Goal: Complete application form: Complete application form

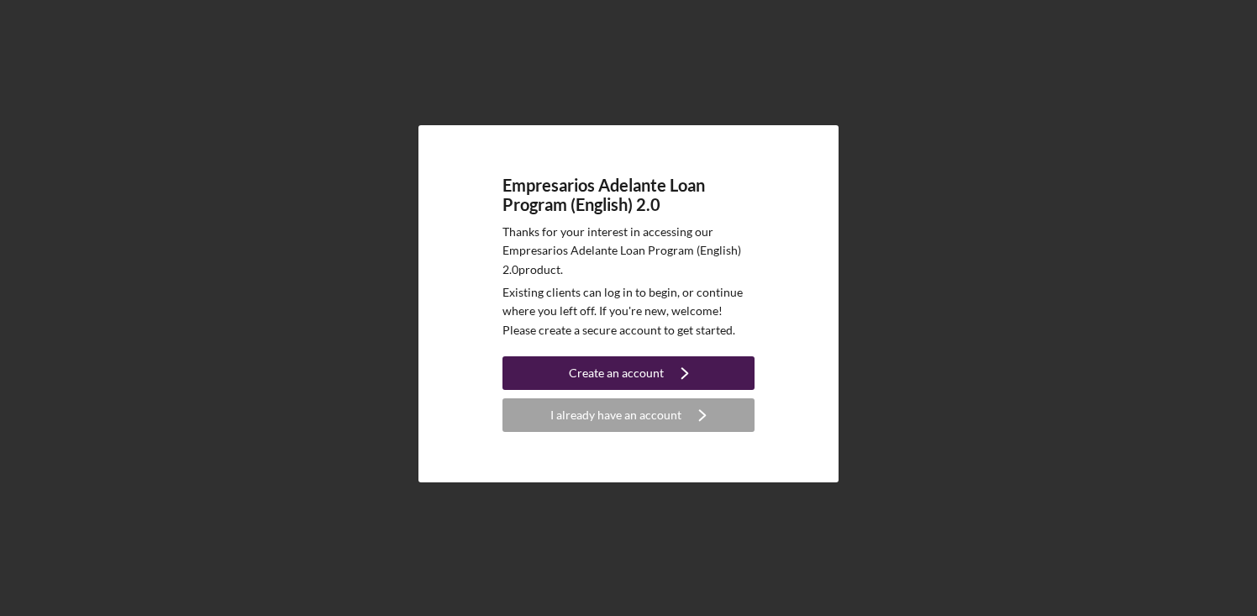
click at [634, 372] on div "Create an account" at bounding box center [616, 373] width 95 height 34
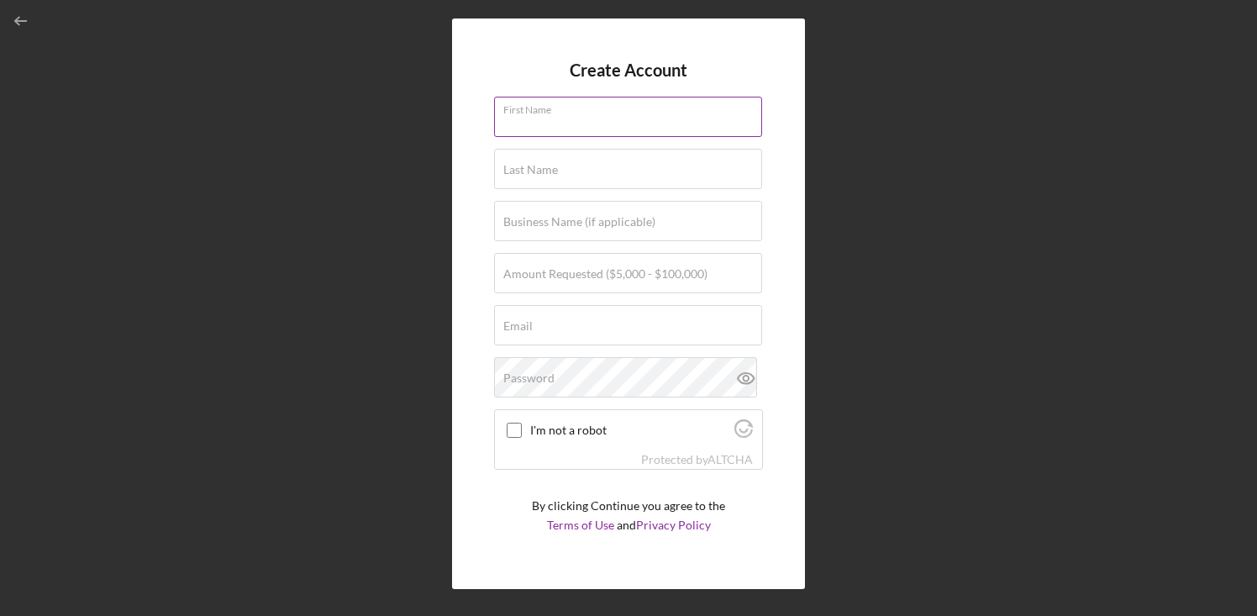
click at [586, 122] on input "First Name" at bounding box center [628, 117] width 268 height 40
type input "Izac"
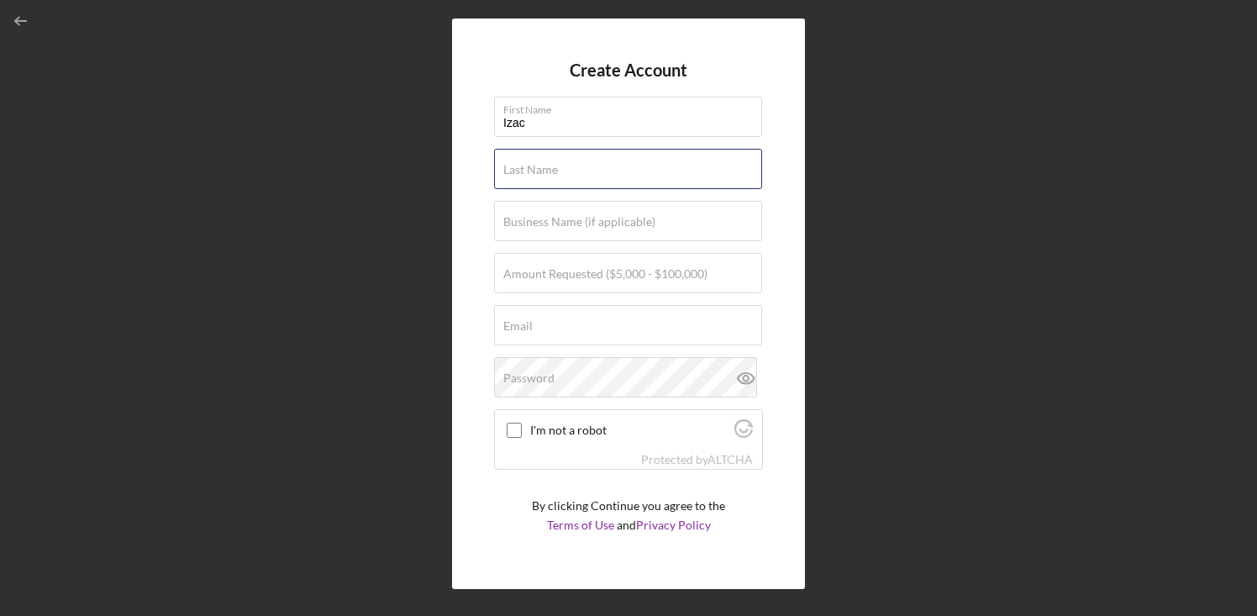
type input "[PERSON_NAME]"
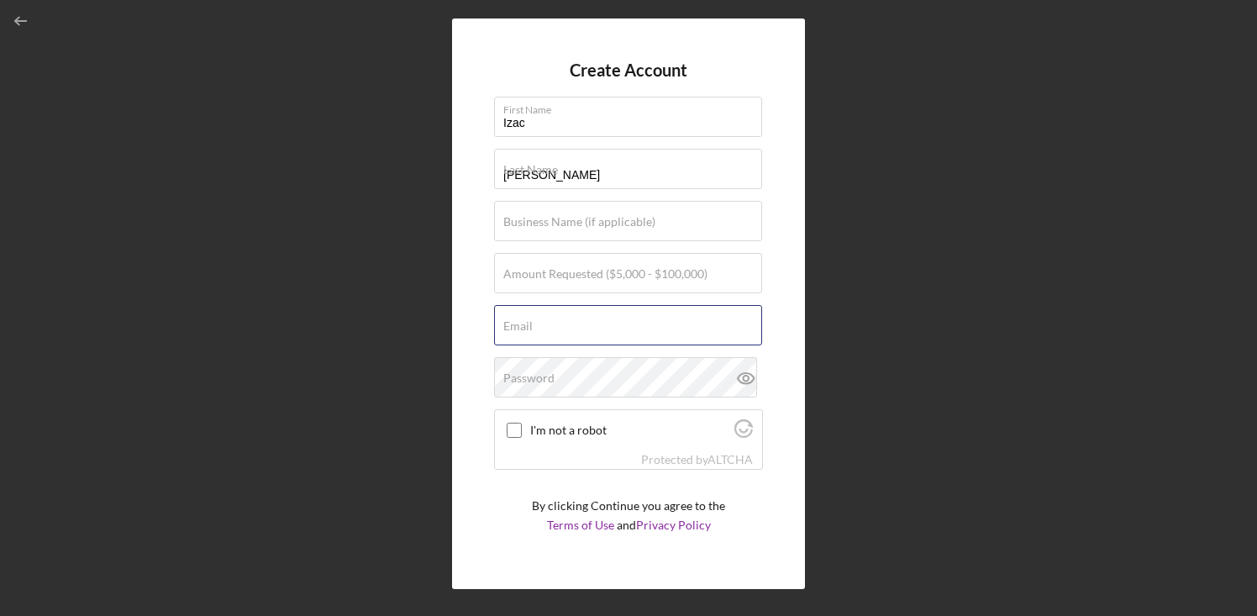
type input "[EMAIL_ADDRESS][DOMAIN_NAME]"
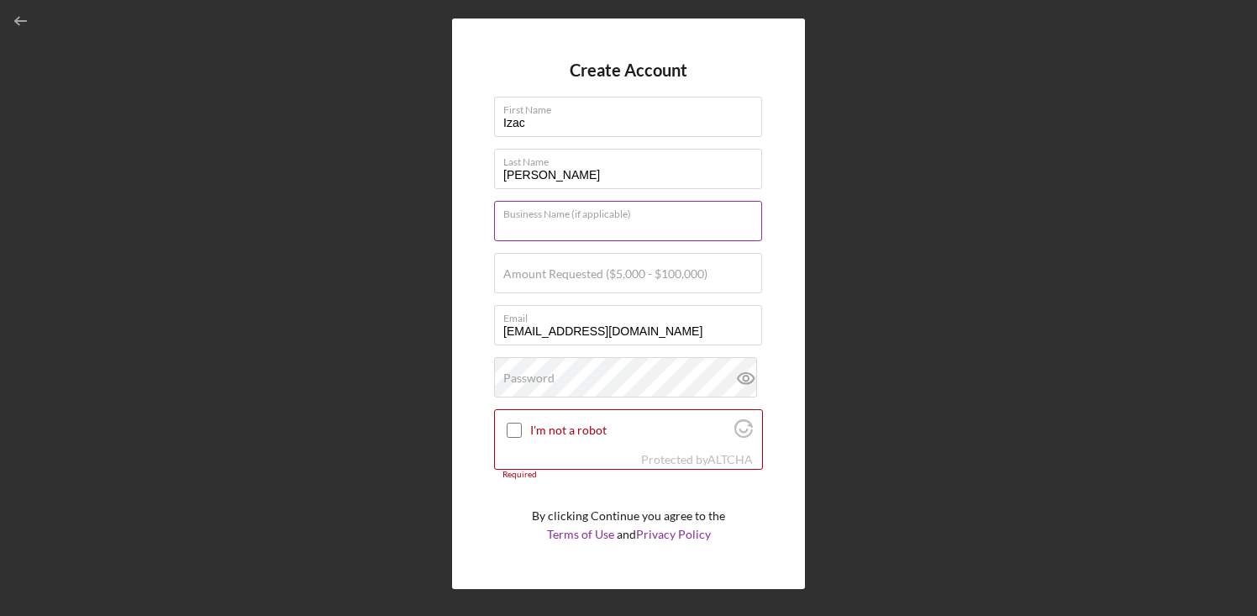
click at [575, 232] on input "Business Name (if applicable)" at bounding box center [628, 221] width 268 height 40
type input "Wine Country Cleaners"
click at [623, 274] on label "Amount Requested ($5,000 - $100,000)" at bounding box center [605, 273] width 204 height 13
click at [623, 274] on input "Amount Requested ($5,000 - $100,000)" at bounding box center [628, 273] width 268 height 40
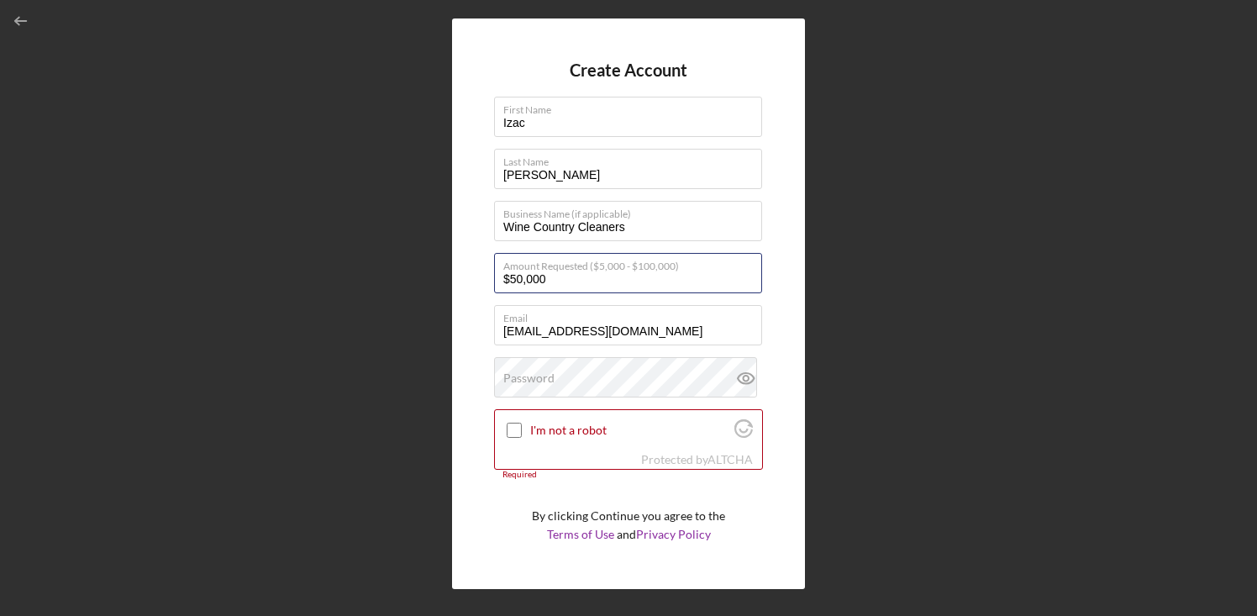
type input "$50,000"
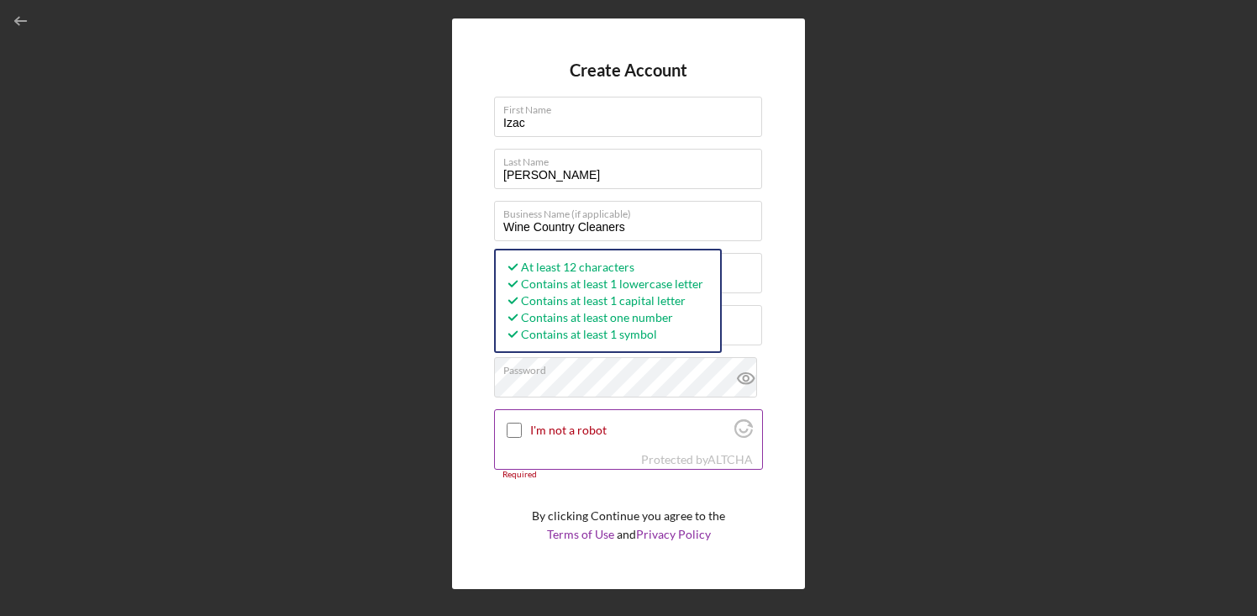
click at [513, 428] on input "I'm not a robot" at bounding box center [514, 430] width 15 height 15
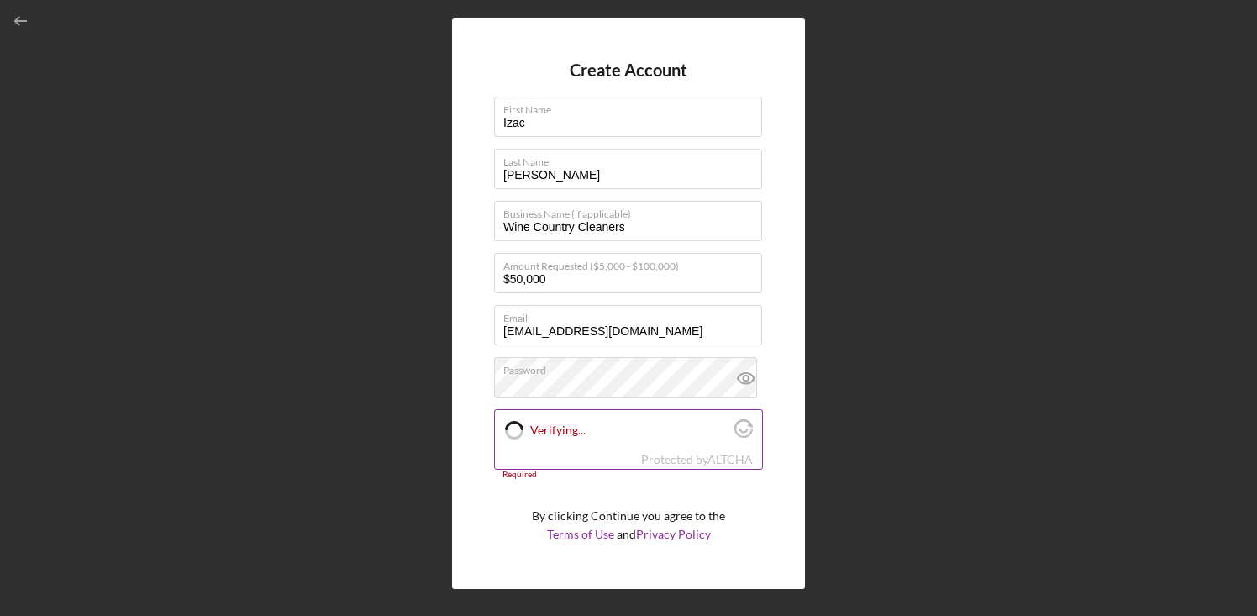
checkbox input "true"
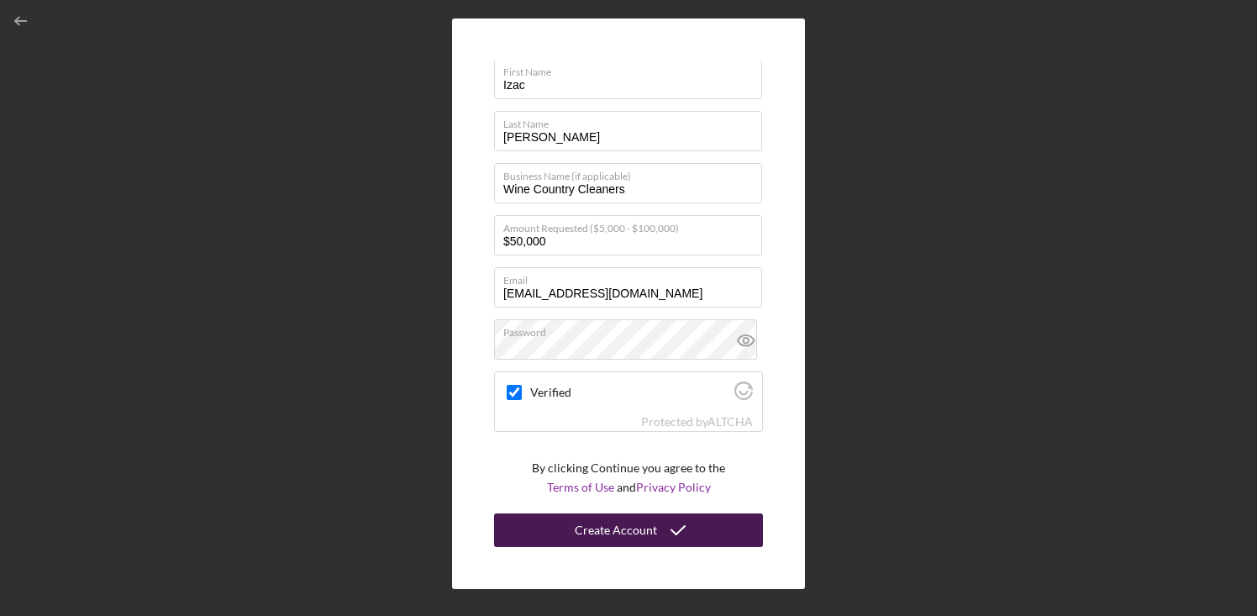
click at [632, 527] on div "Create Account" at bounding box center [616, 530] width 82 height 34
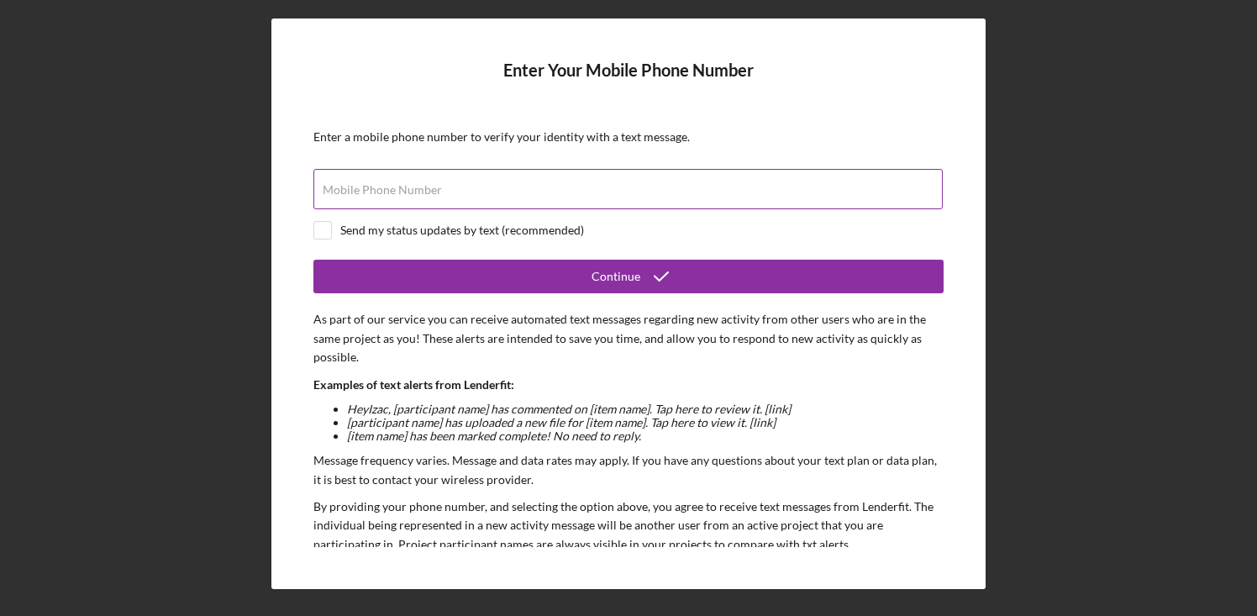
click at [468, 195] on input "Mobile Phone Number" at bounding box center [627, 189] width 629 height 40
type input "[PHONE_NUMBER]"
click at [323, 235] on input "checkbox" at bounding box center [322, 230] width 17 height 17
checkbox input "true"
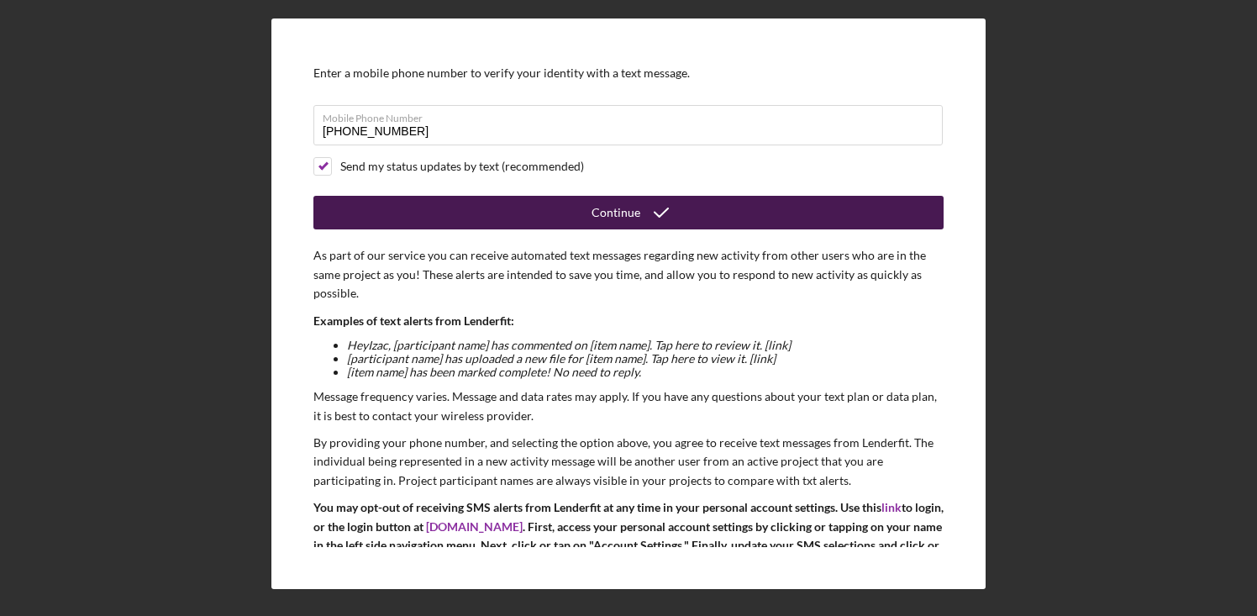
scroll to position [56, 0]
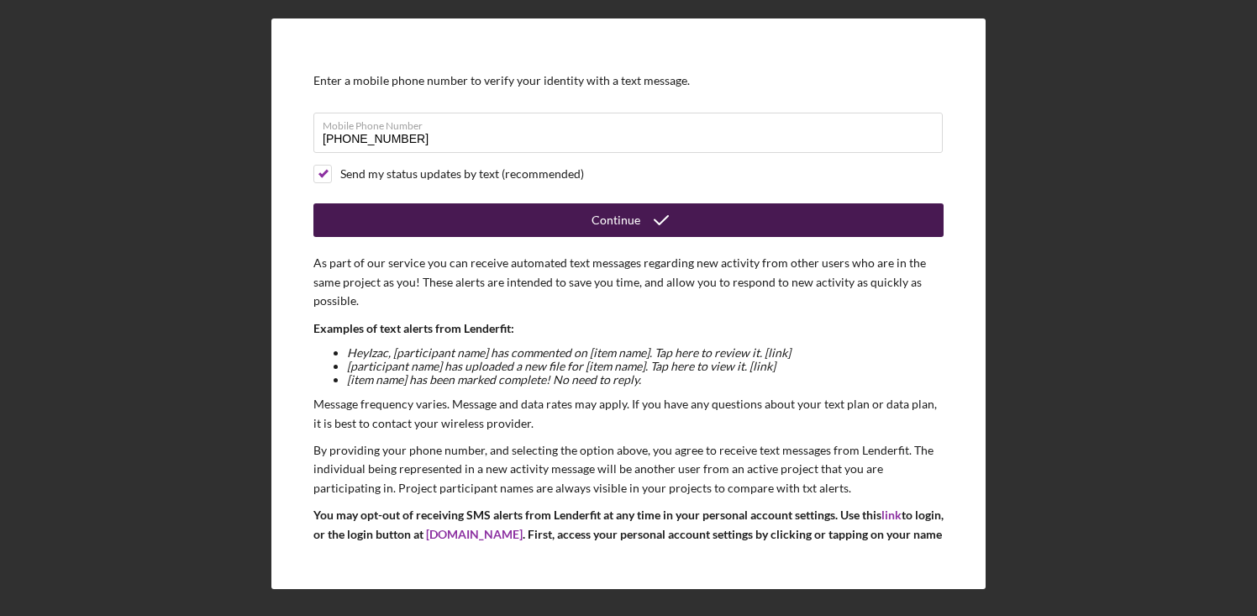
click at [630, 224] on div "Continue" at bounding box center [615, 220] width 49 height 34
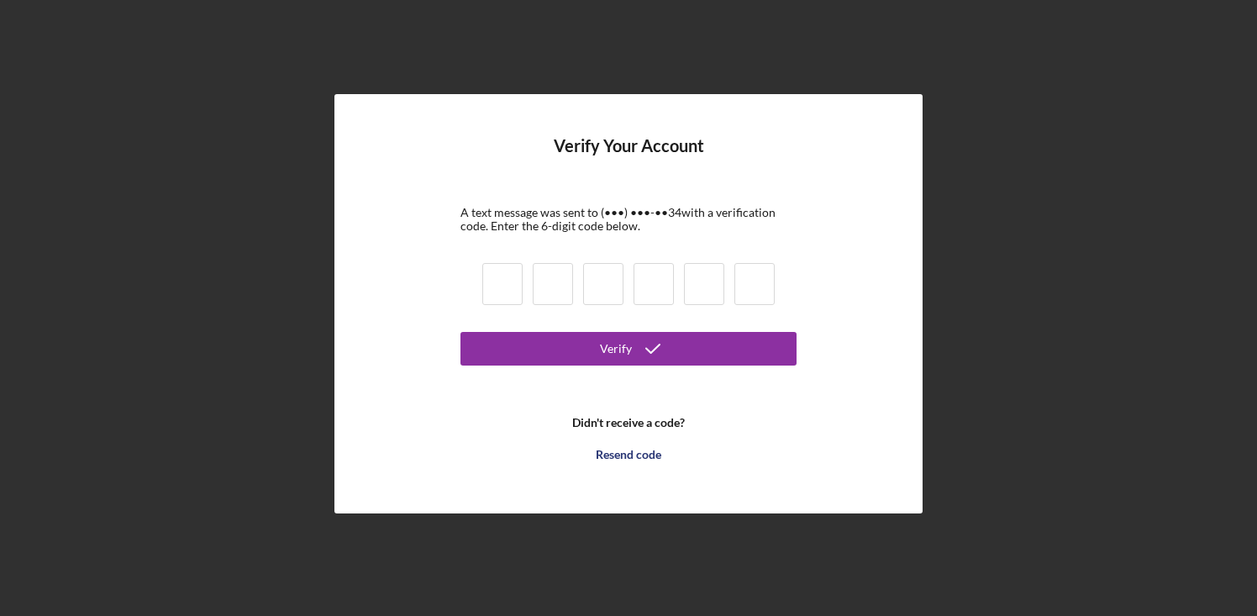
click at [502, 274] on input at bounding box center [502, 284] width 40 height 42
type input "3"
type input "9"
type input "0"
type input "4"
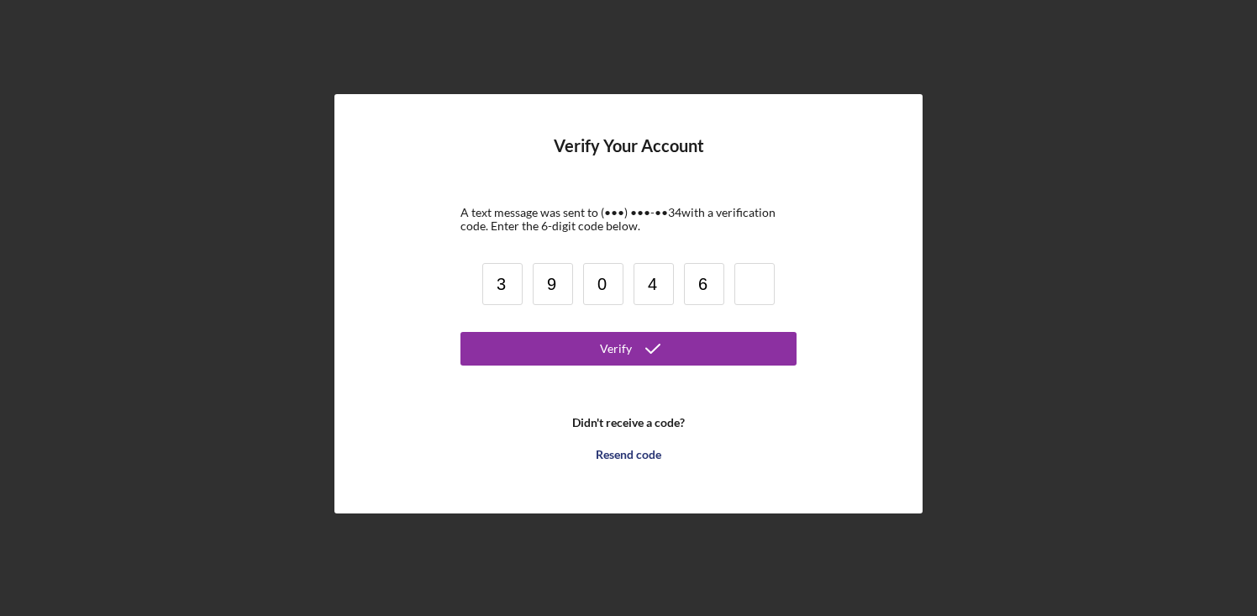
type input "6"
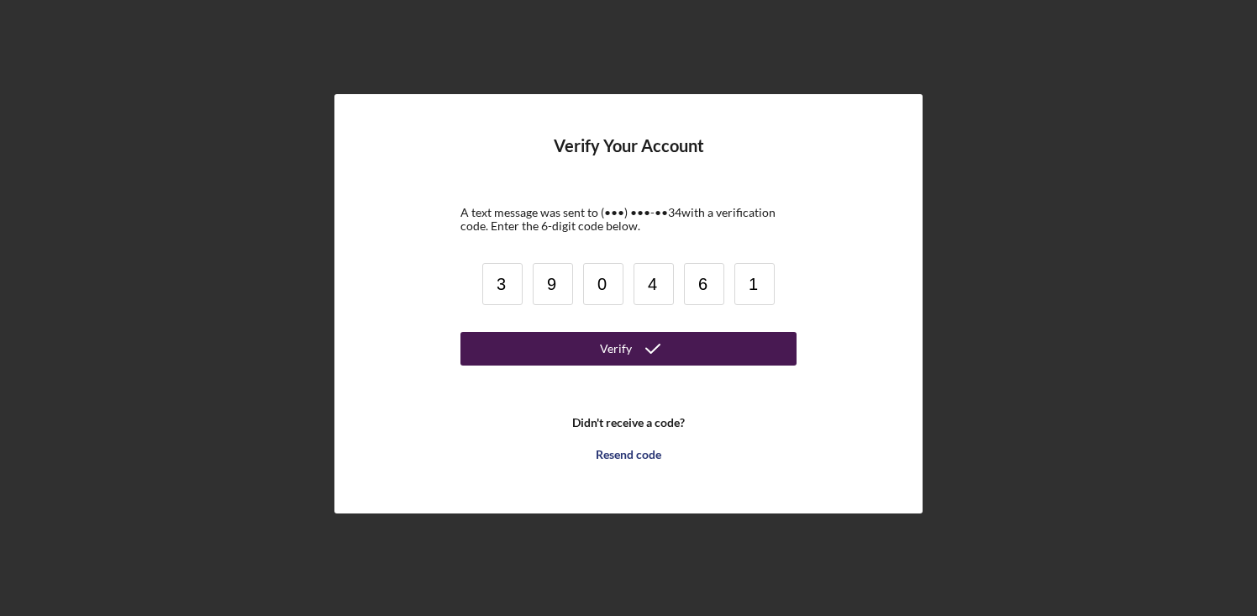
type input "1"
click at [589, 348] on button "Verify" at bounding box center [628, 349] width 336 height 34
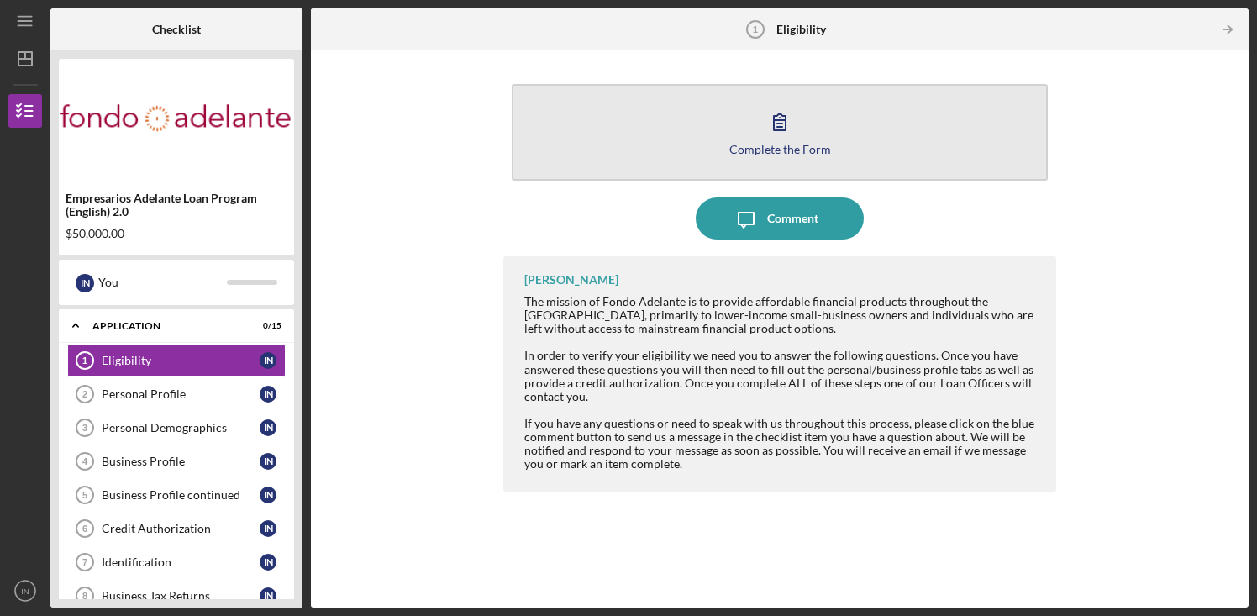
click at [798, 145] on div "Complete the Form" at bounding box center [780, 149] width 102 height 13
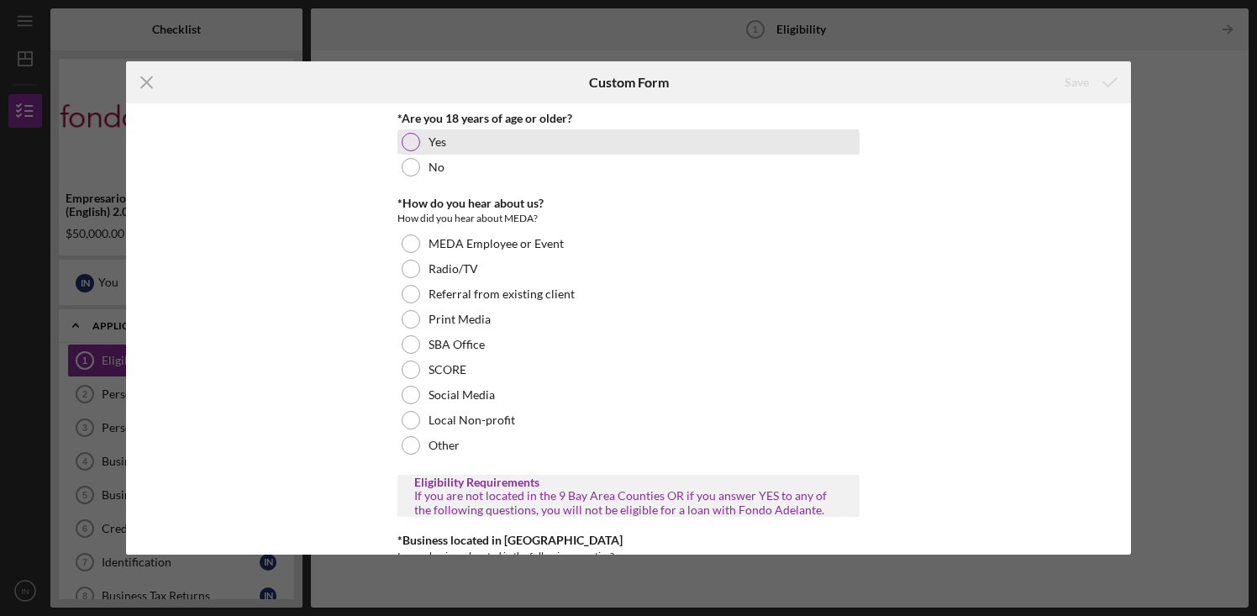
click at [417, 142] on div at bounding box center [411, 142] width 18 height 18
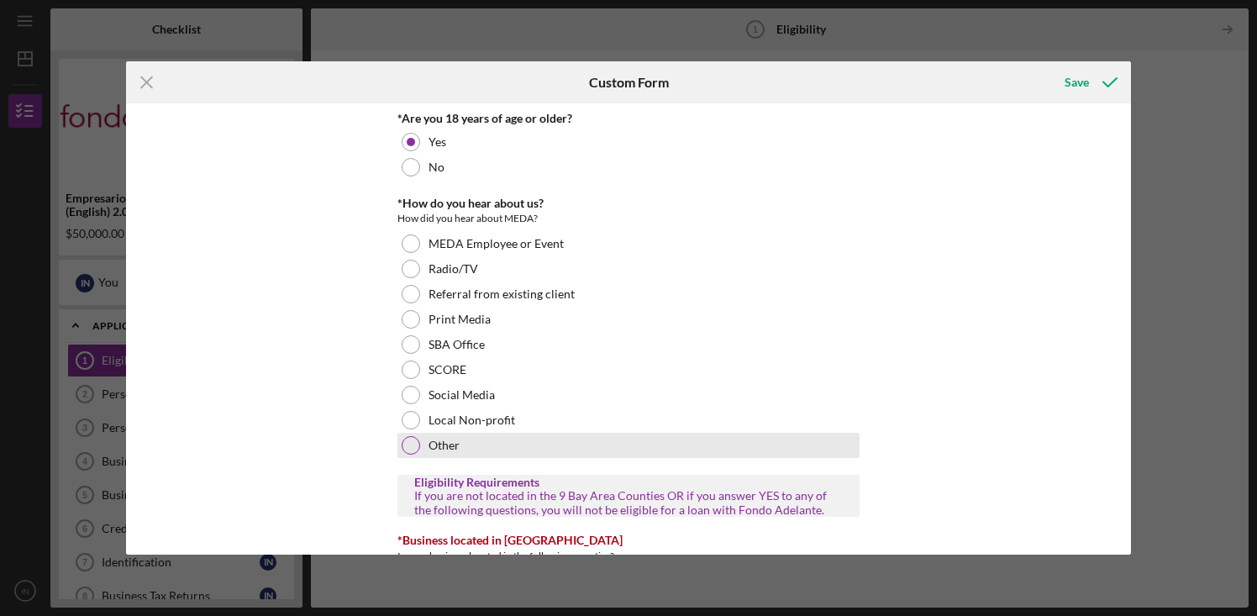
click at [432, 444] on label "Other" at bounding box center [443, 445] width 31 height 13
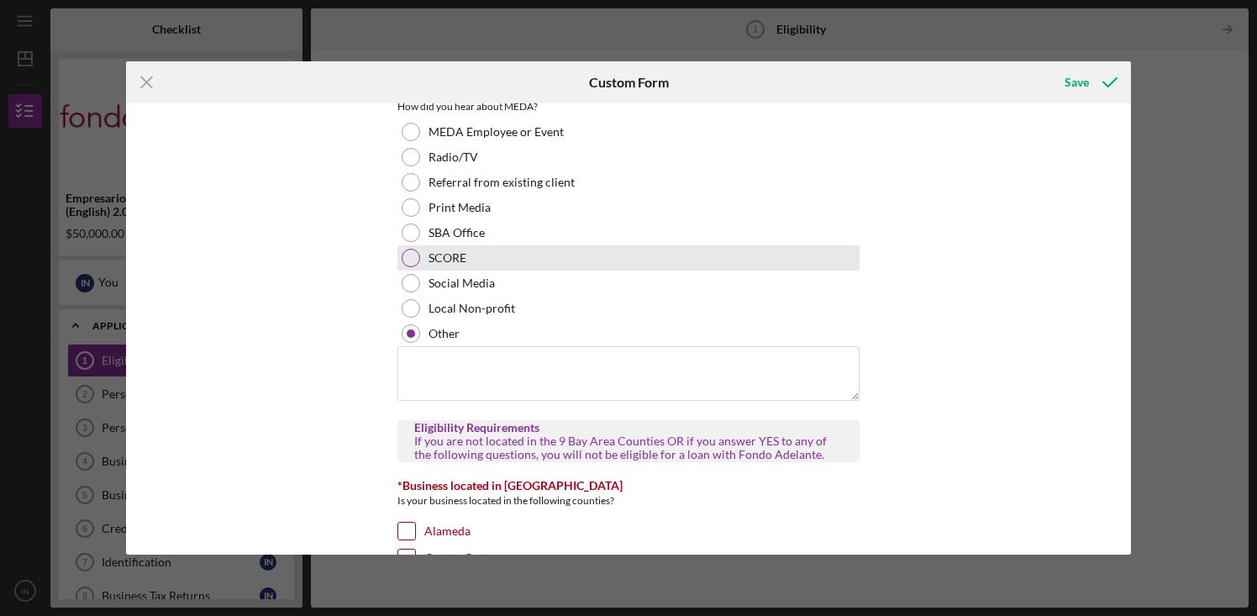
scroll to position [117, 0]
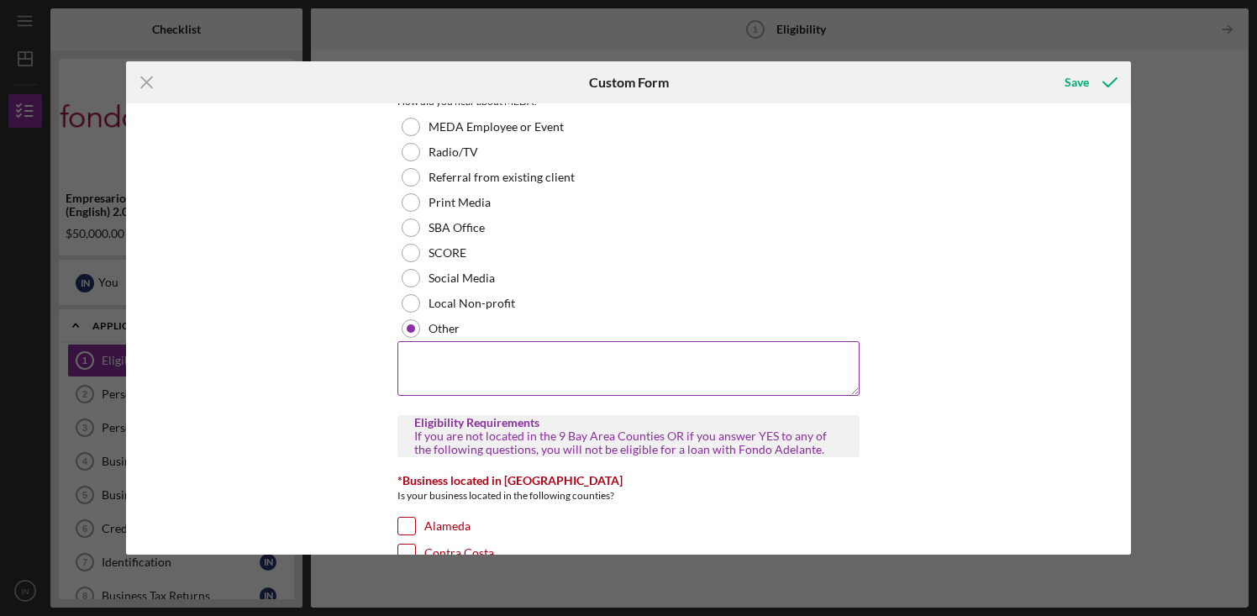
click at [453, 369] on textarea at bounding box center [628, 368] width 462 height 54
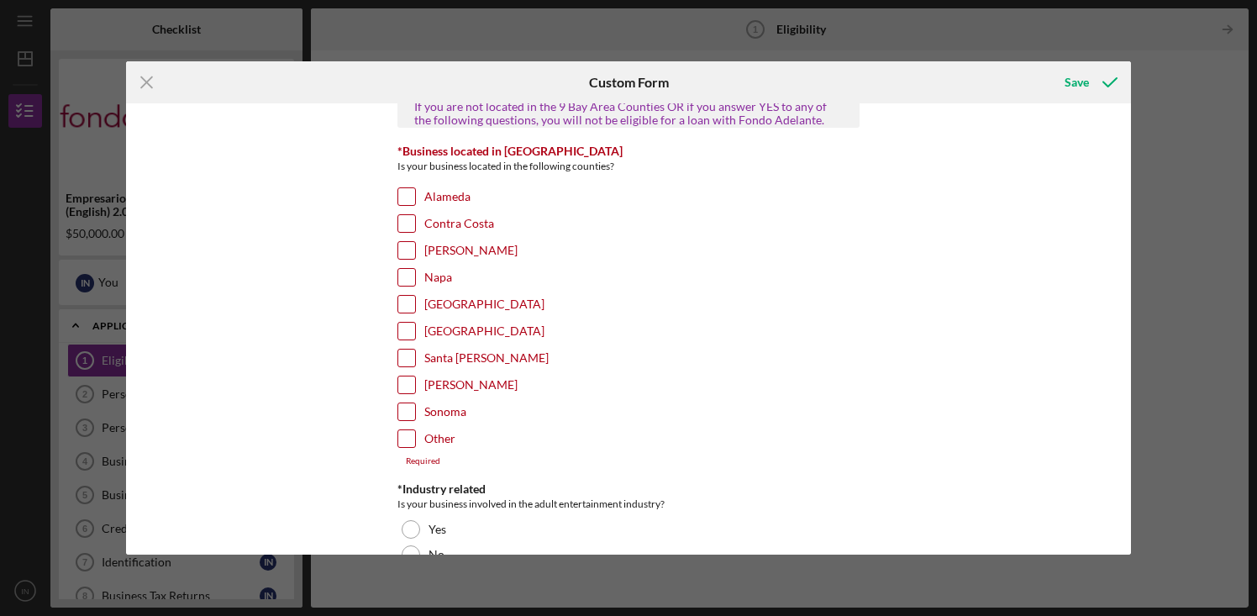
scroll to position [449, 0]
type textarea "google"
click at [404, 407] on input "Sonoma" at bounding box center [406, 409] width 17 height 17
checkbox input "true"
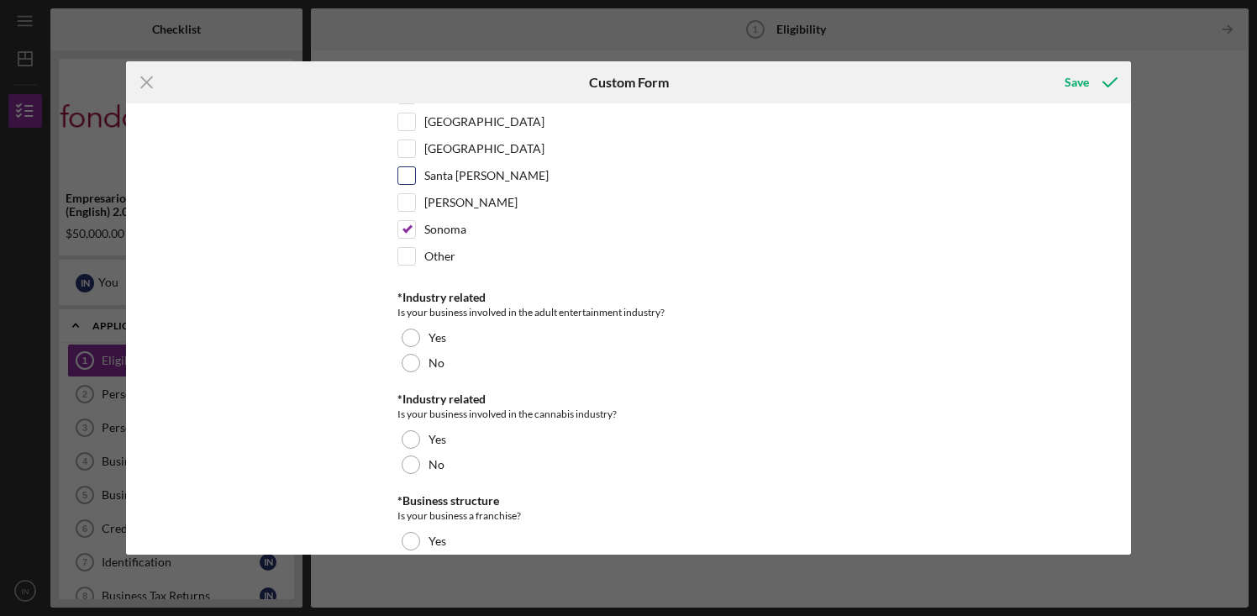
scroll to position [627, 0]
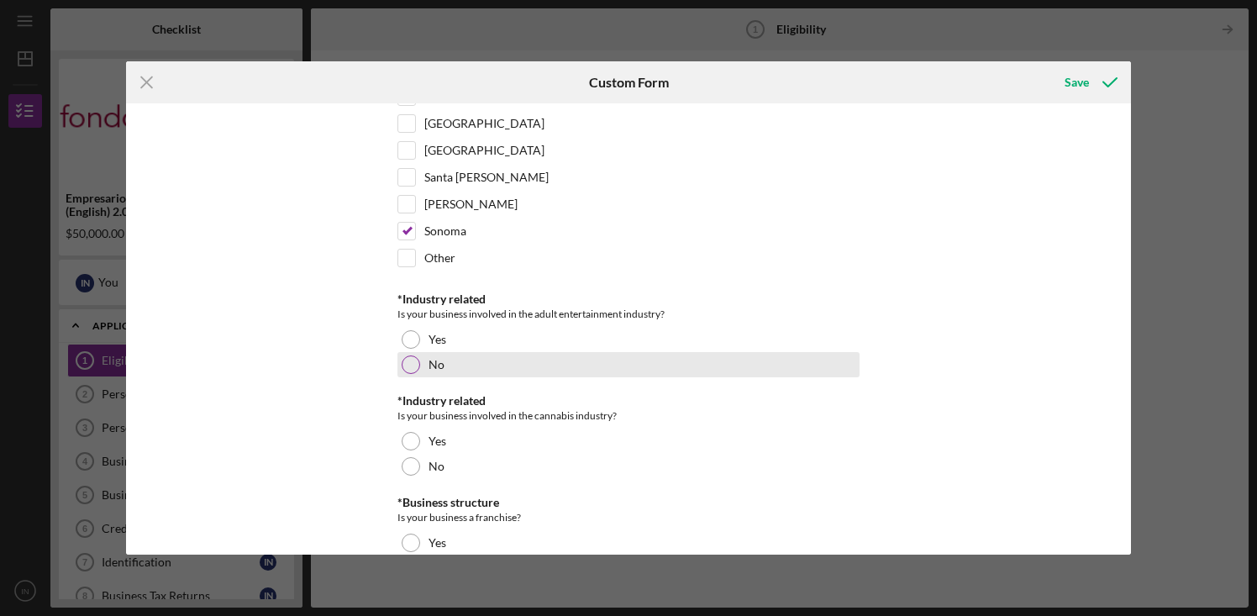
click at [488, 365] on div "No" at bounding box center [628, 364] width 462 height 25
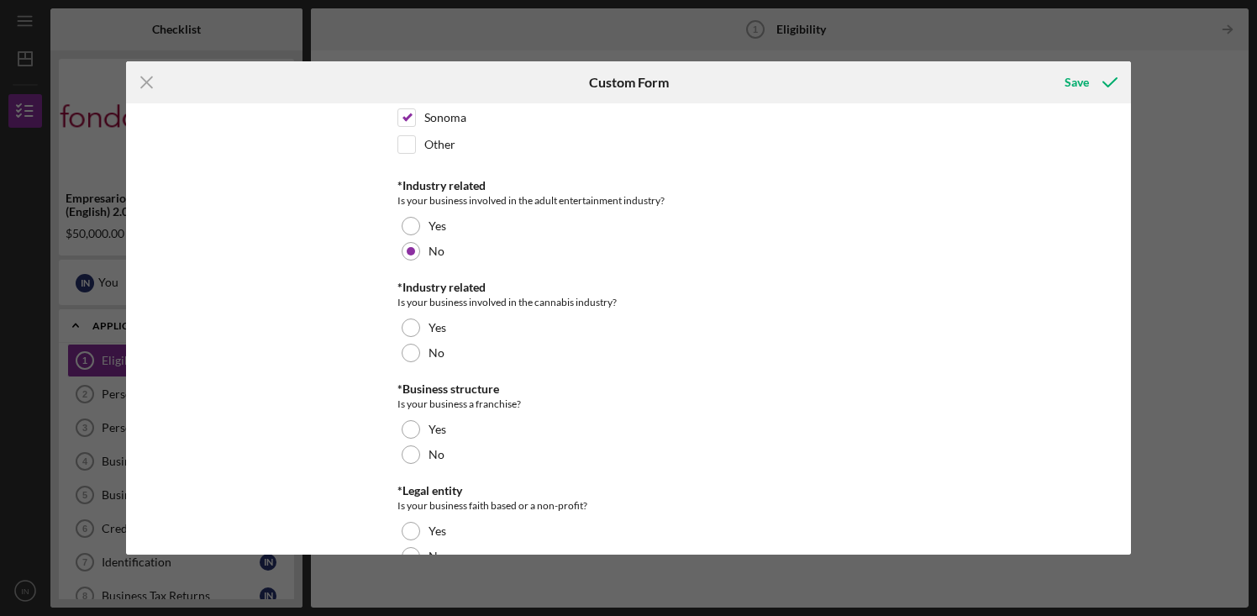
scroll to position [742, 0]
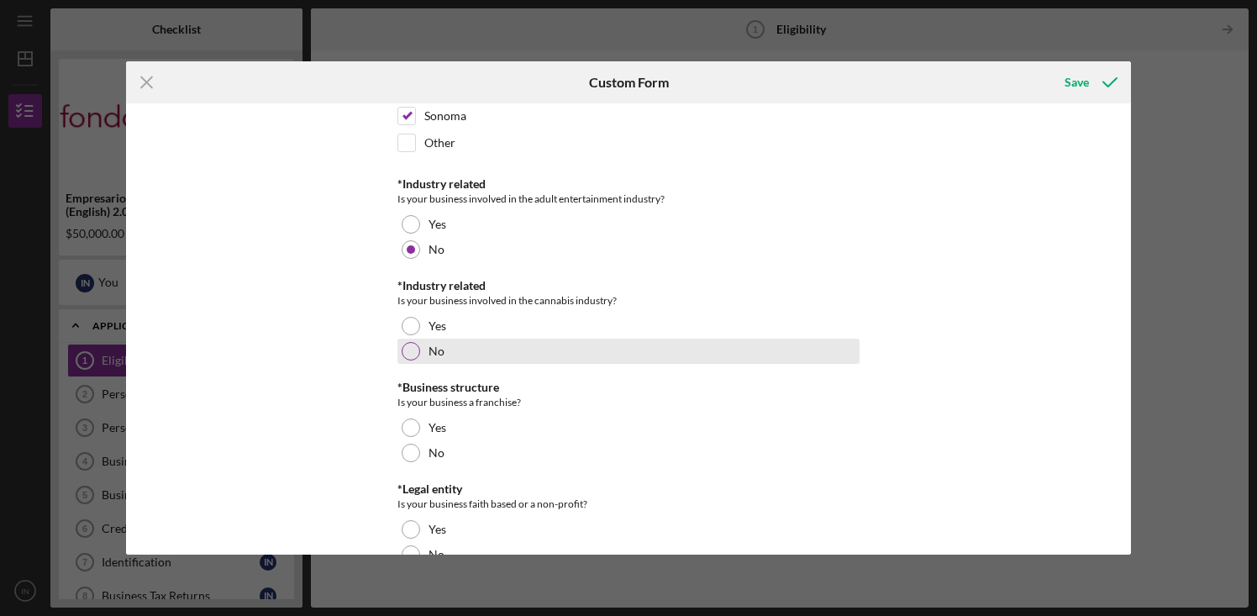
click at [418, 349] on div "No" at bounding box center [628, 351] width 462 height 25
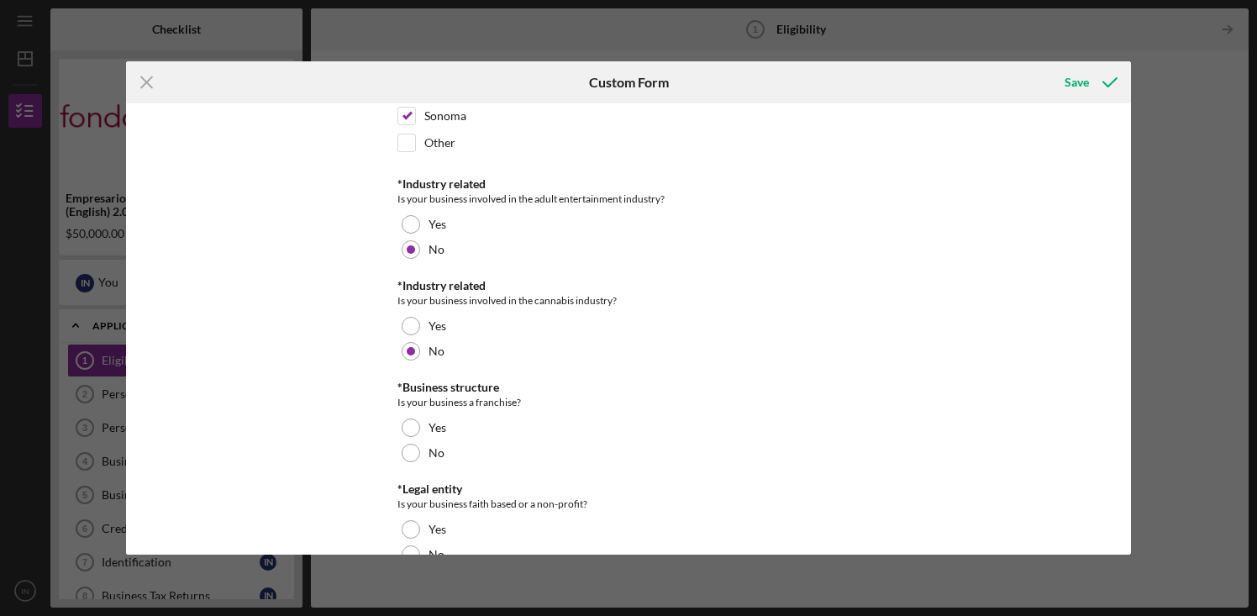
scroll to position [780, 0]
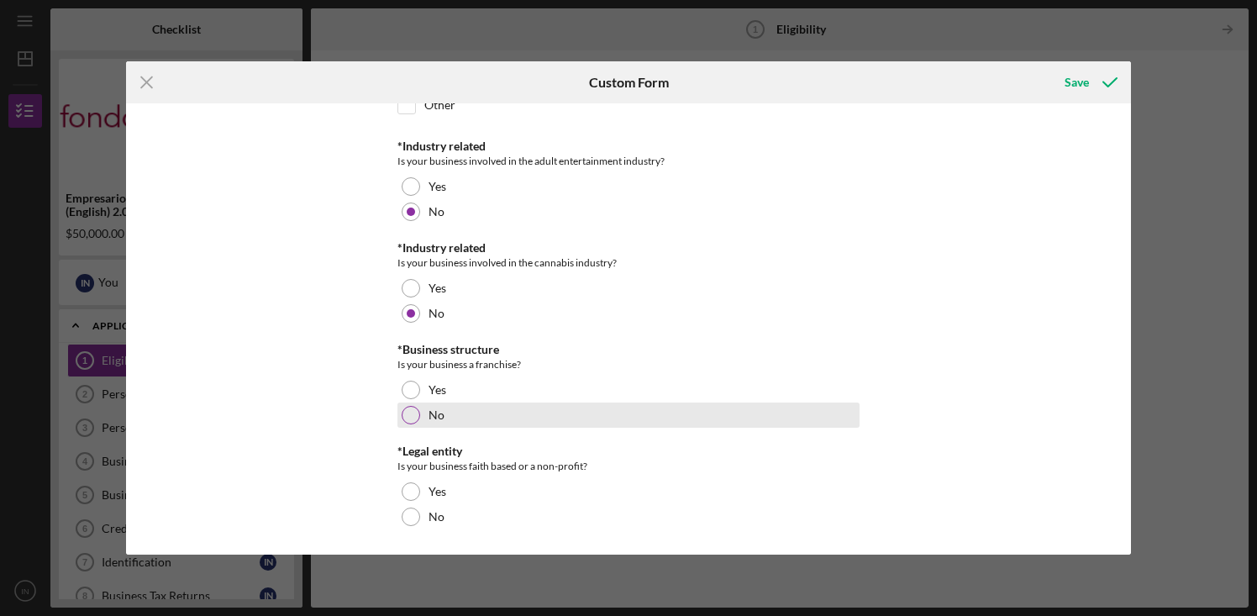
click at [411, 414] on div at bounding box center [411, 415] width 18 height 18
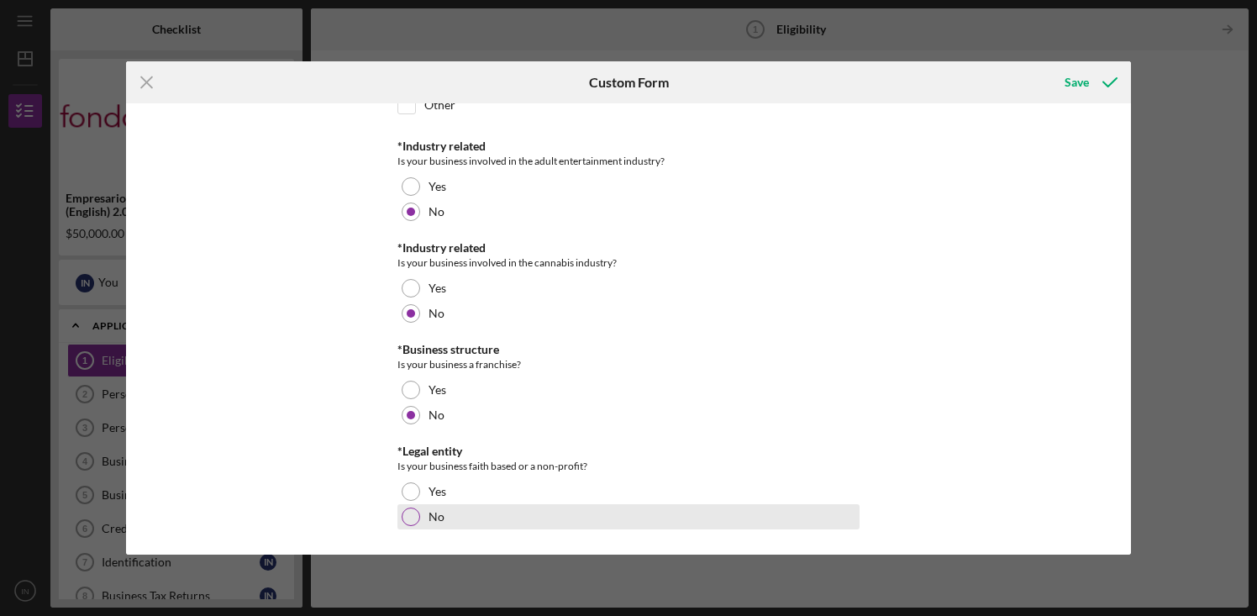
click at [422, 513] on div "No" at bounding box center [628, 516] width 462 height 25
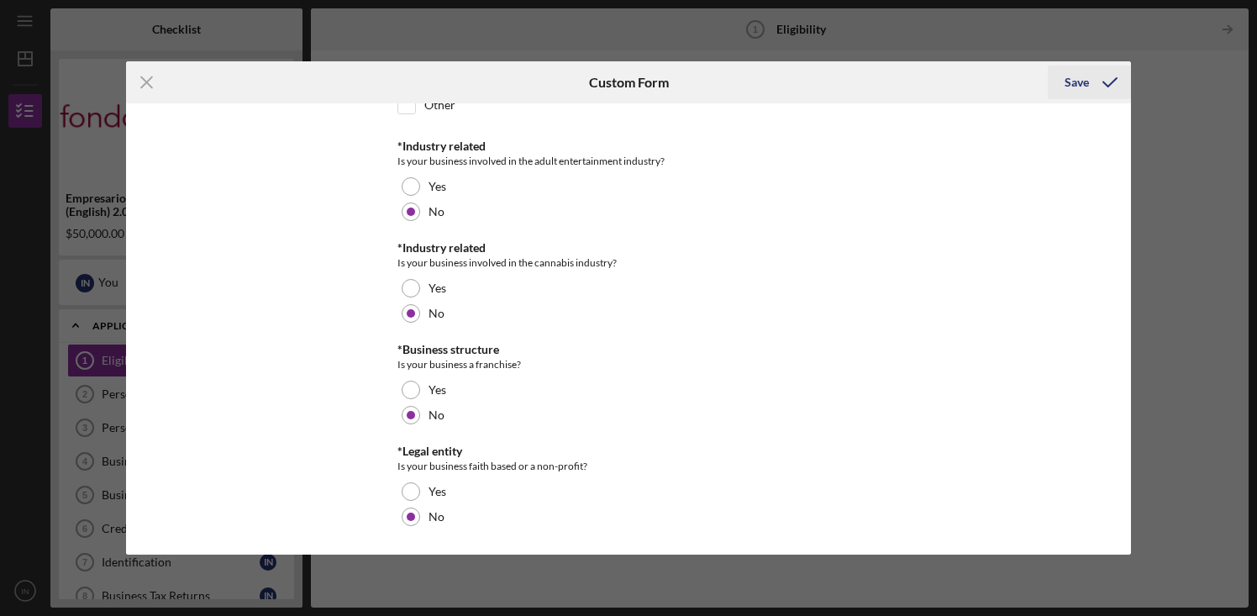
click at [1078, 82] on div "Save" at bounding box center [1076, 83] width 24 height 34
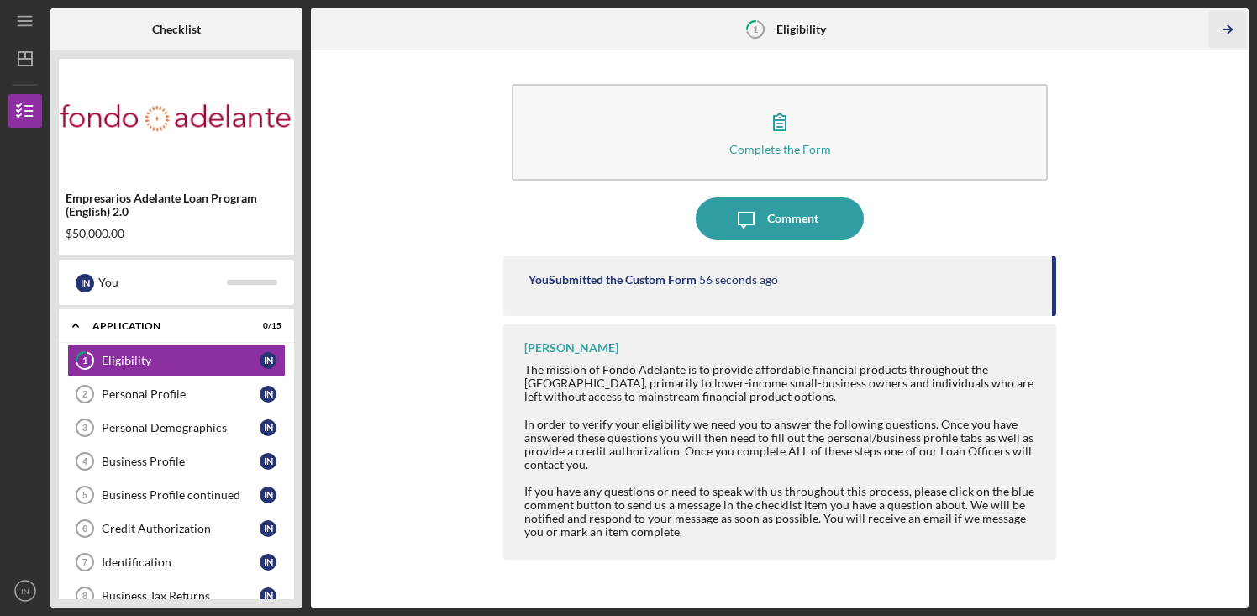
click at [1225, 26] on icon "Icon/Table Pagination Arrow" at bounding box center [1228, 30] width 38 height 38
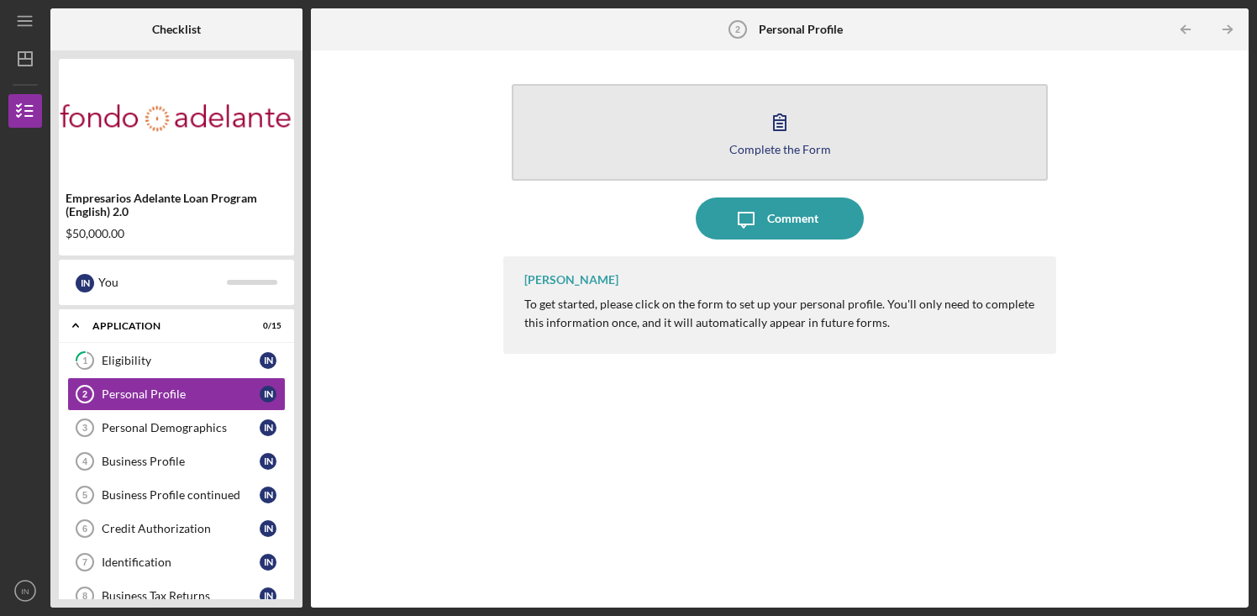
click at [759, 141] on button "Complete the Form Form" at bounding box center [780, 132] width 536 height 97
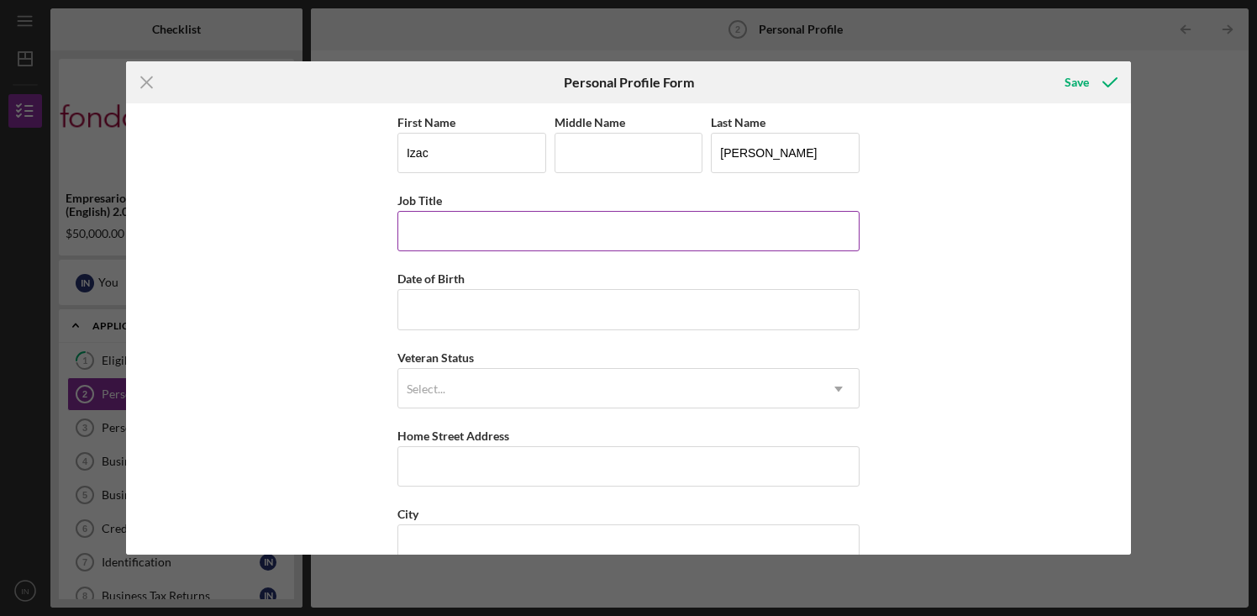
click at [502, 223] on input "Job Title" at bounding box center [628, 231] width 462 height 40
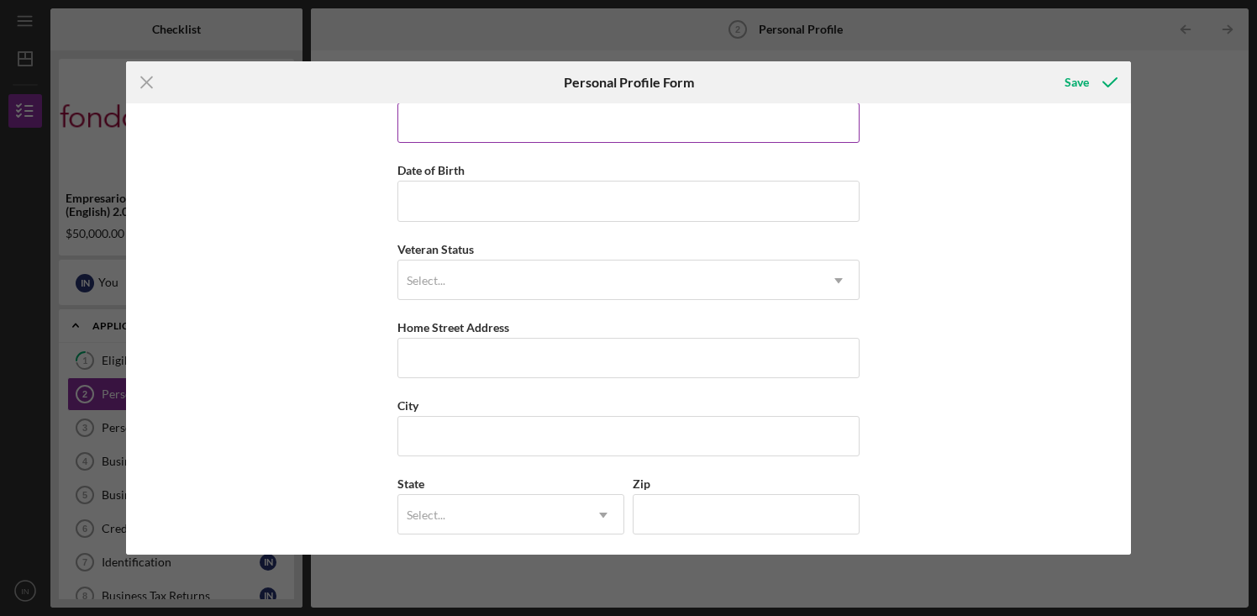
scroll to position [192, 0]
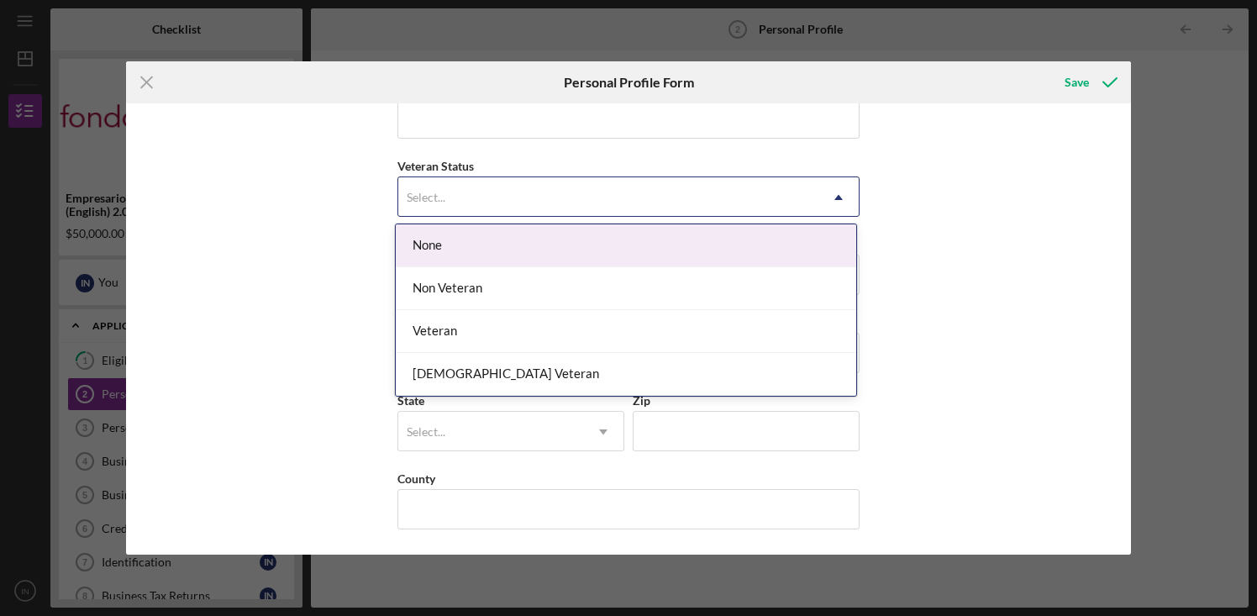
click at [500, 187] on div "Select..." at bounding box center [608, 197] width 420 height 39
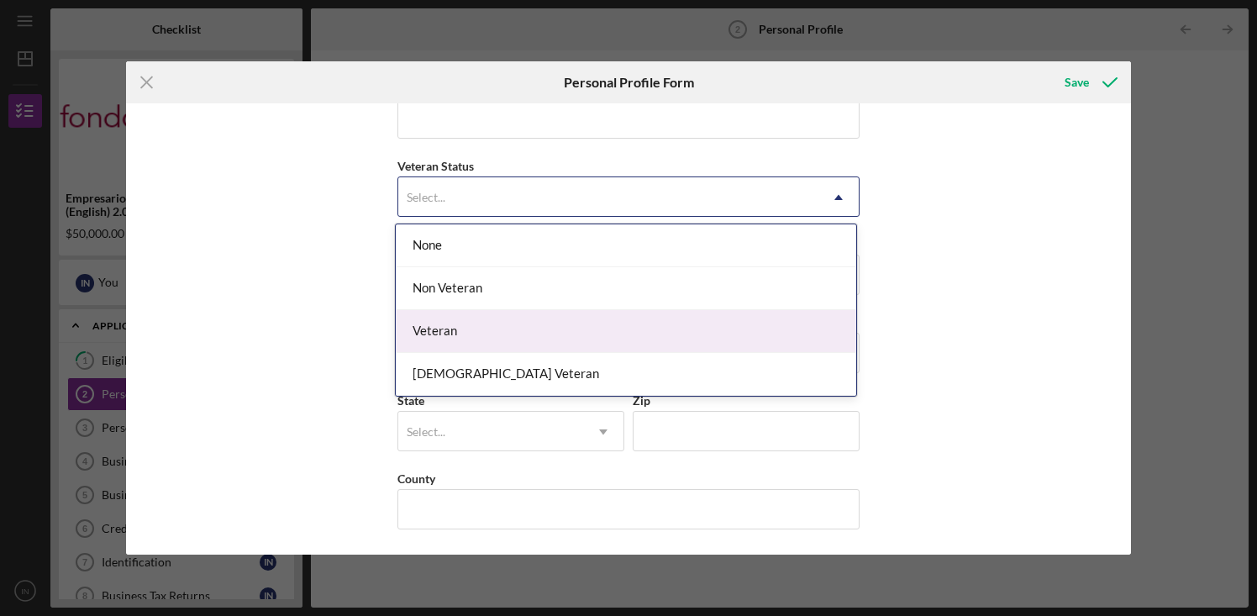
click at [453, 323] on div "Veteran" at bounding box center [626, 331] width 460 height 43
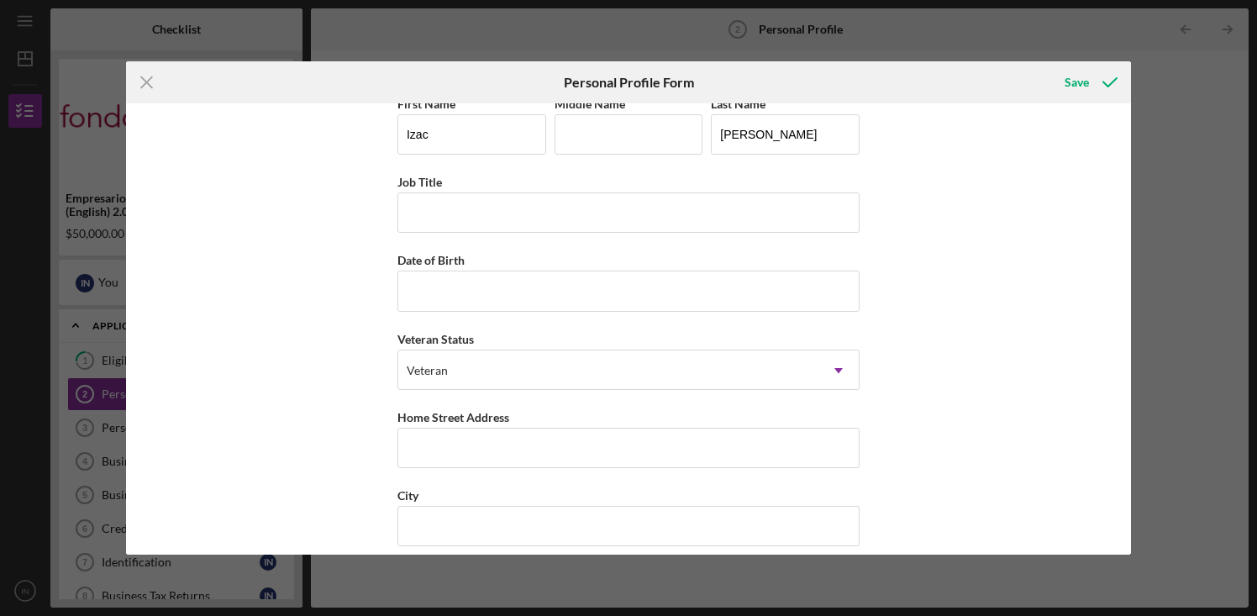
scroll to position [0, 0]
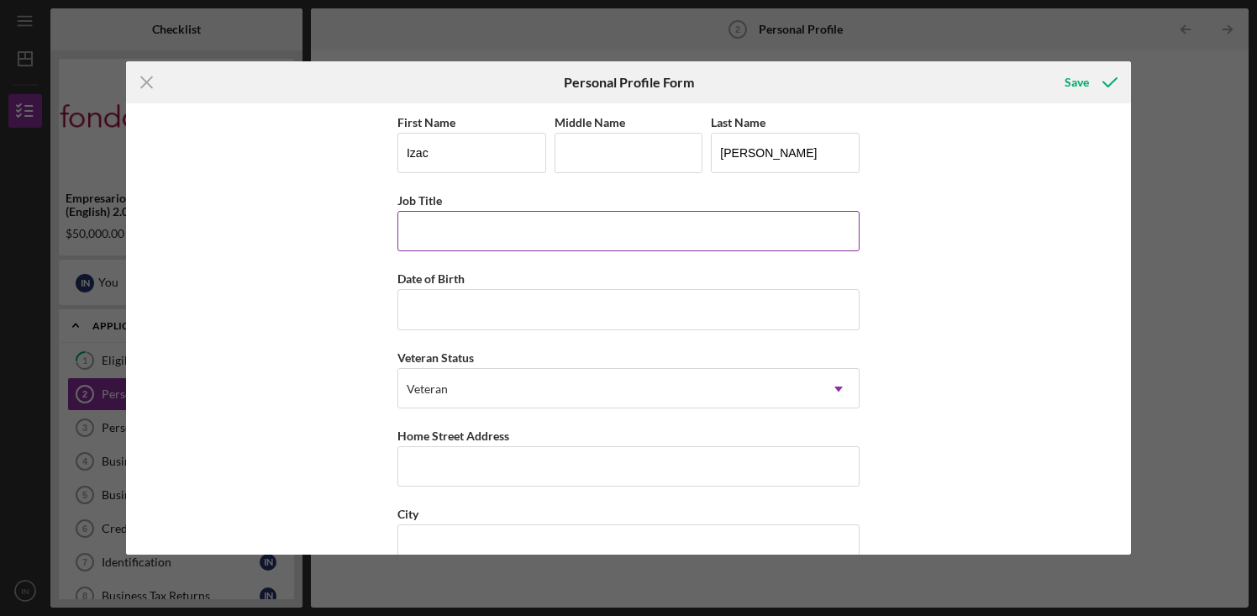
click at [478, 222] on input "Job Title" at bounding box center [628, 231] width 462 height 40
type input "Owner"
click at [453, 306] on input "Date of Birth" at bounding box center [628, 309] width 462 height 40
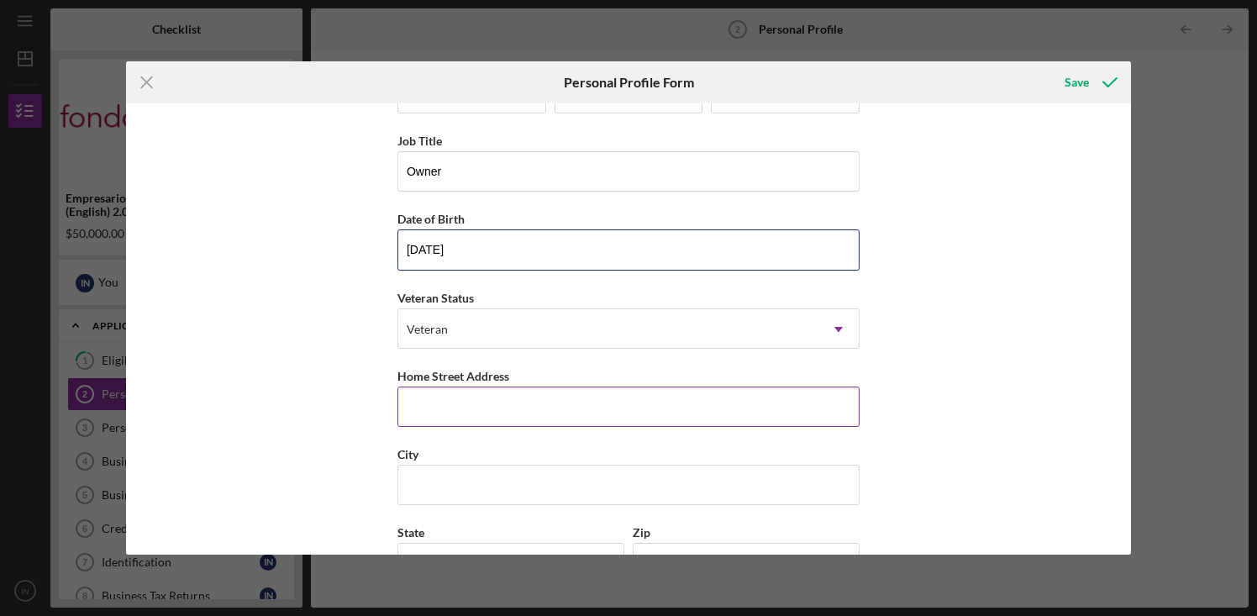
scroll to position [72, 0]
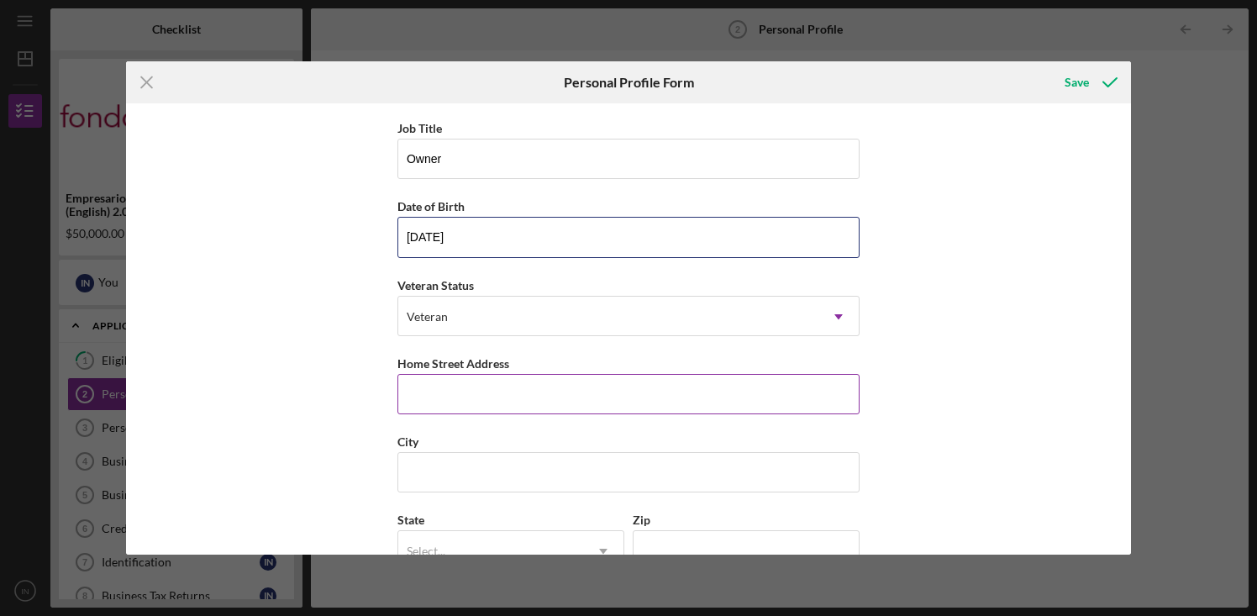
type input "[DATE]"
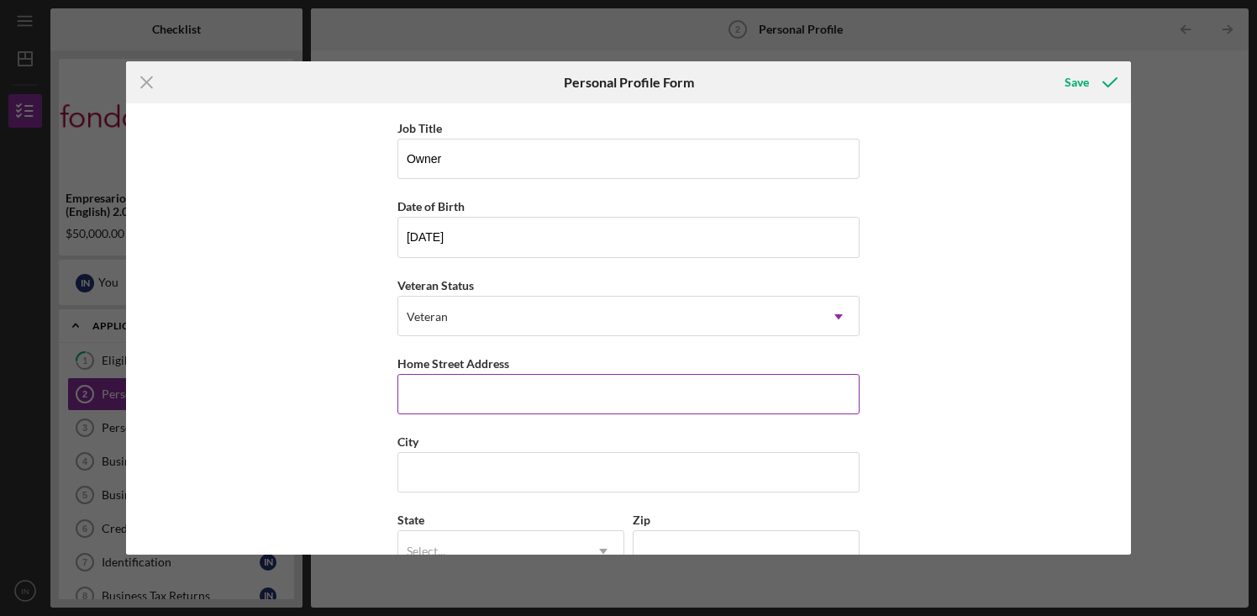
click at [476, 400] on input "Home Street Address" at bounding box center [628, 394] width 462 height 40
type input "[STREET_ADDRESS][PERSON_NAME]"
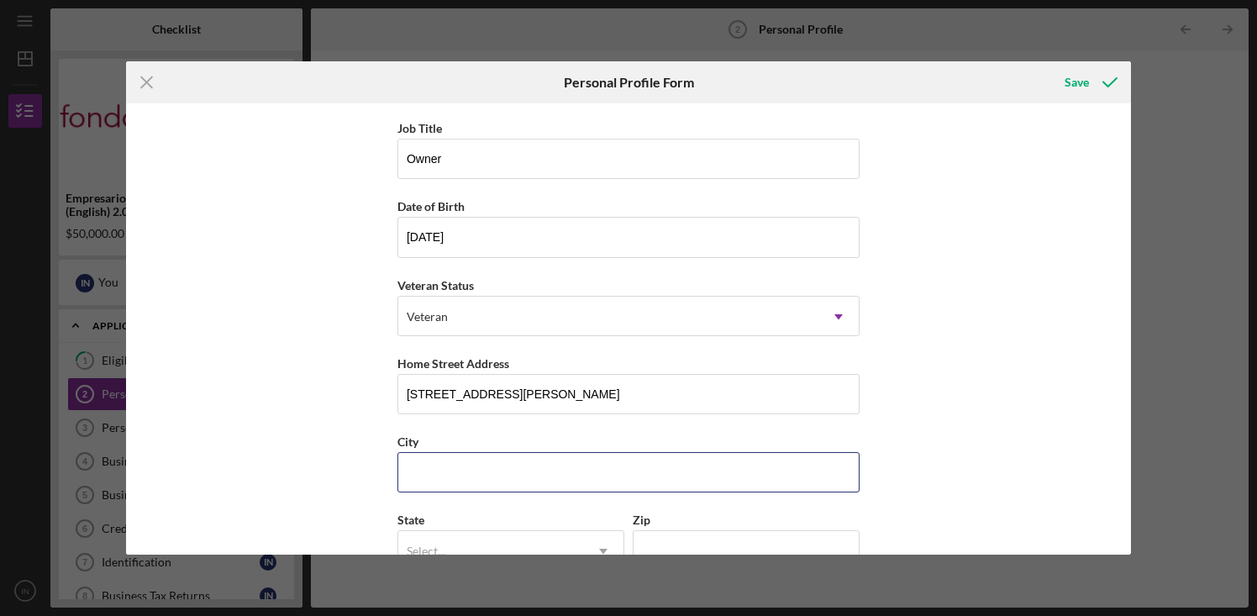
type input "Santa [PERSON_NAME]"
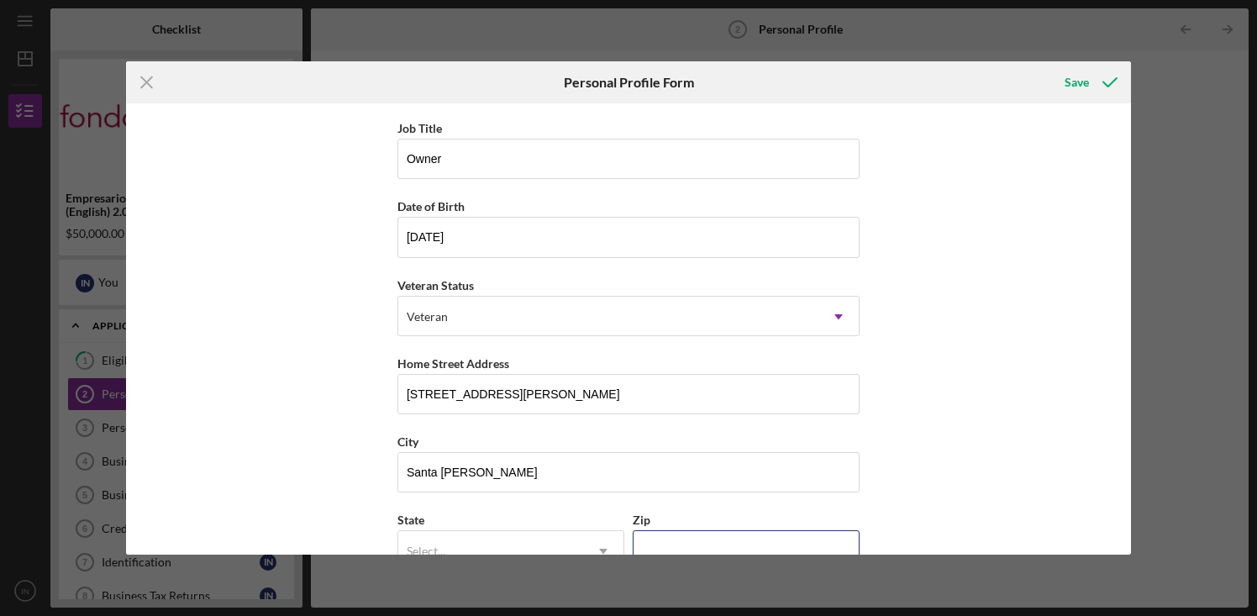
type input "95407"
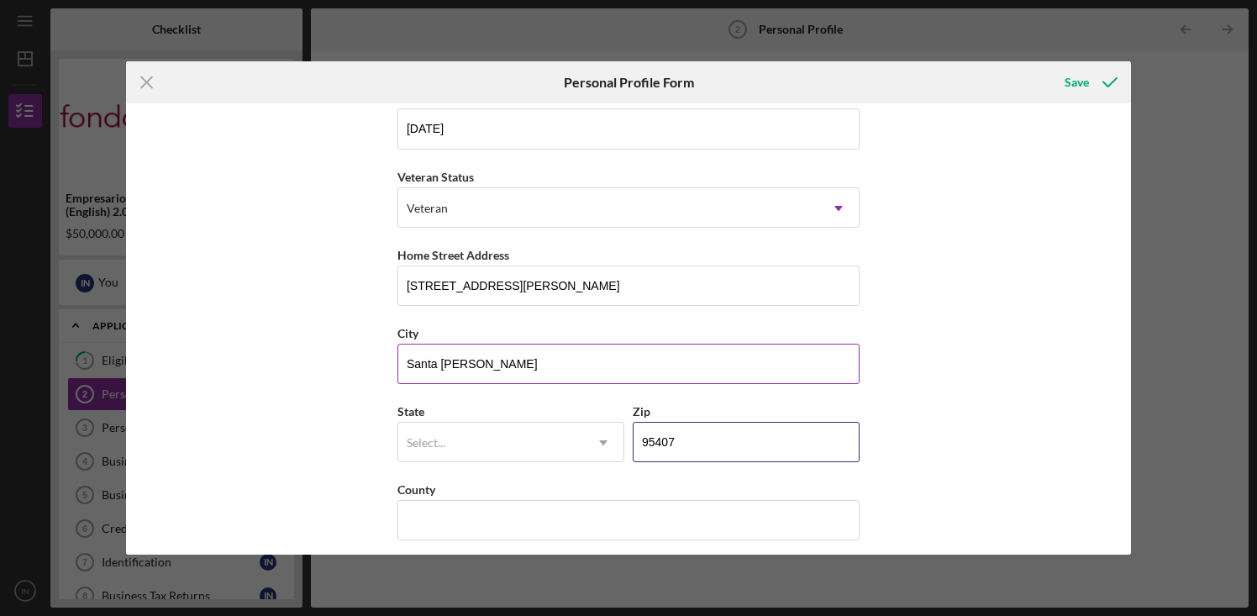
scroll to position [192, 0]
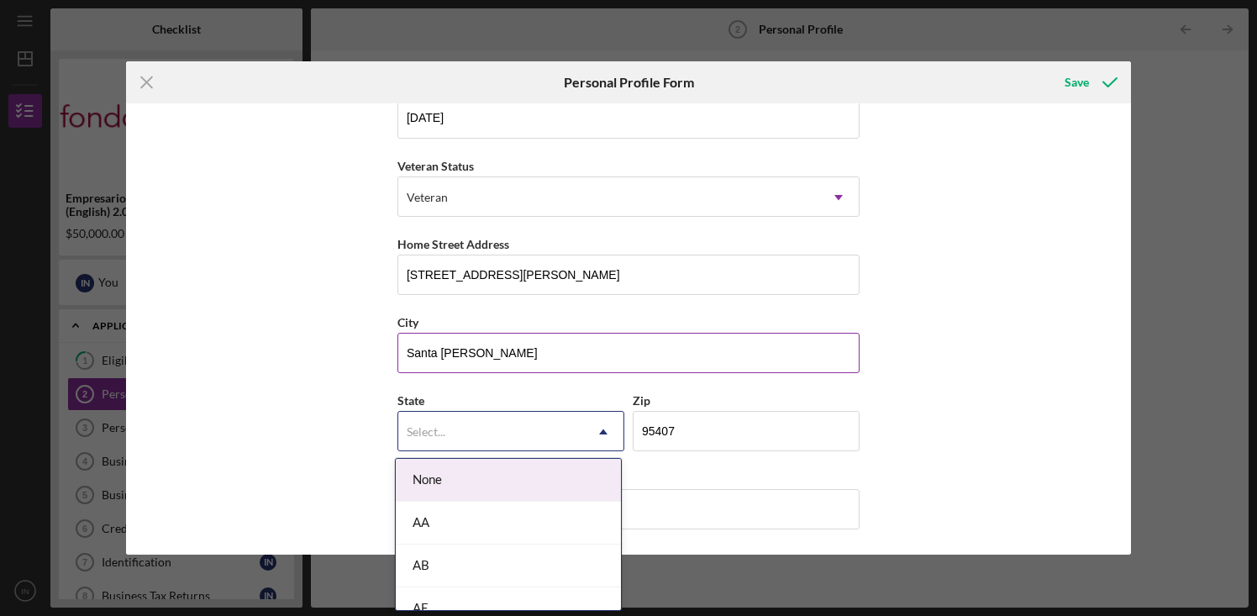
click at [481, 439] on div "Select..." at bounding box center [490, 432] width 185 height 39
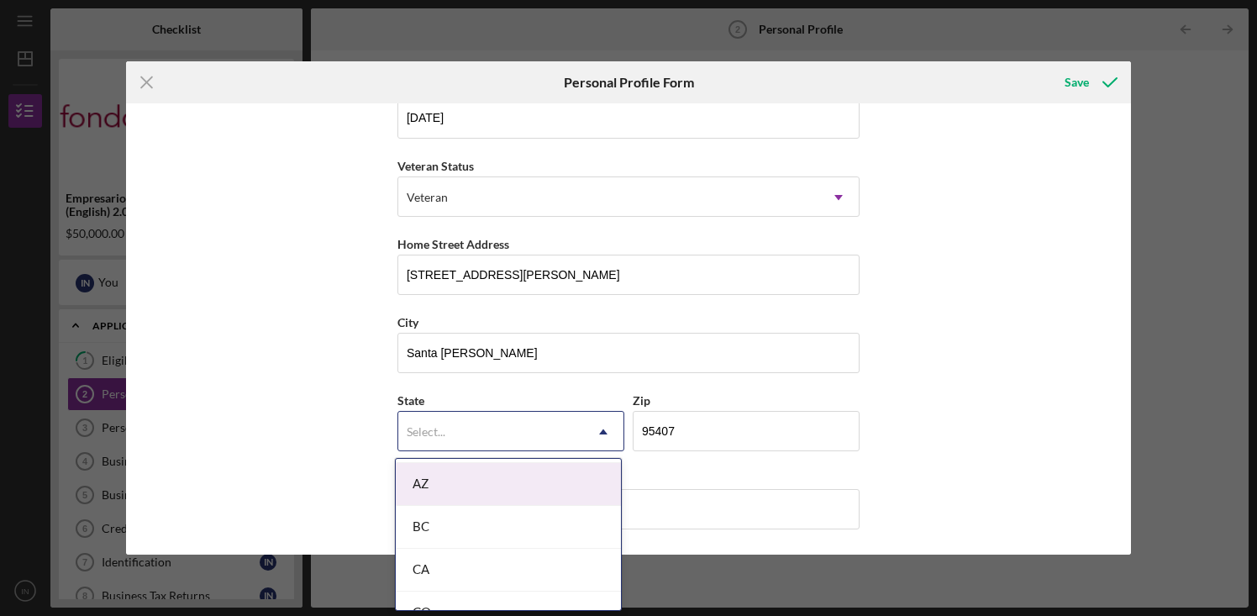
scroll to position [384, 0]
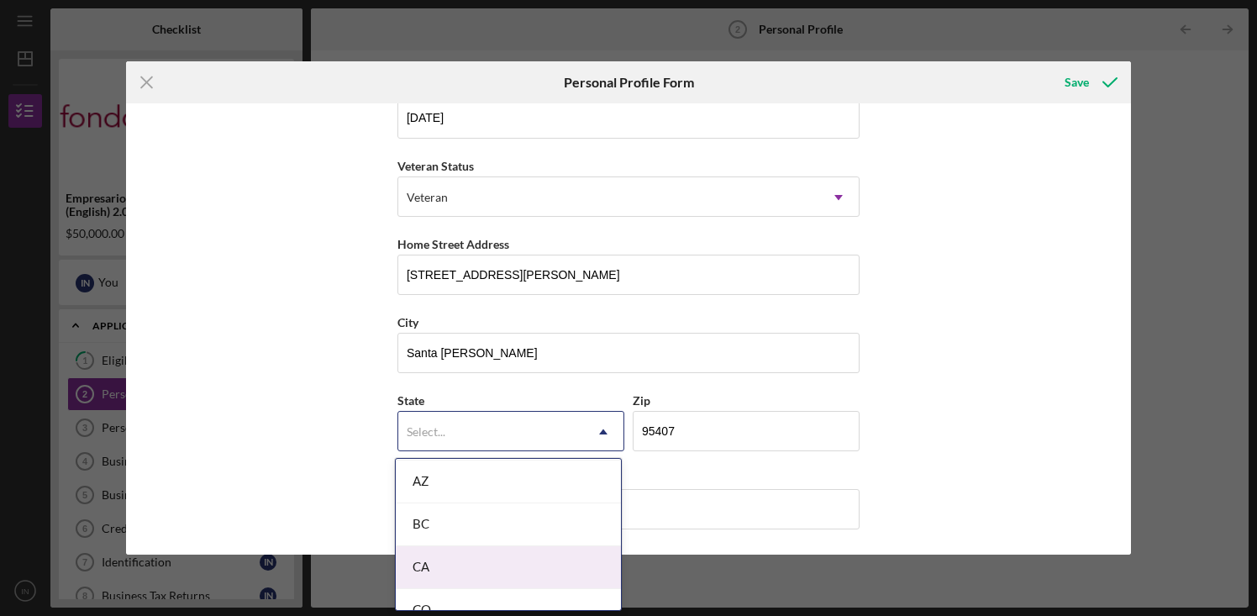
click at [457, 567] on div "CA" at bounding box center [508, 567] width 225 height 43
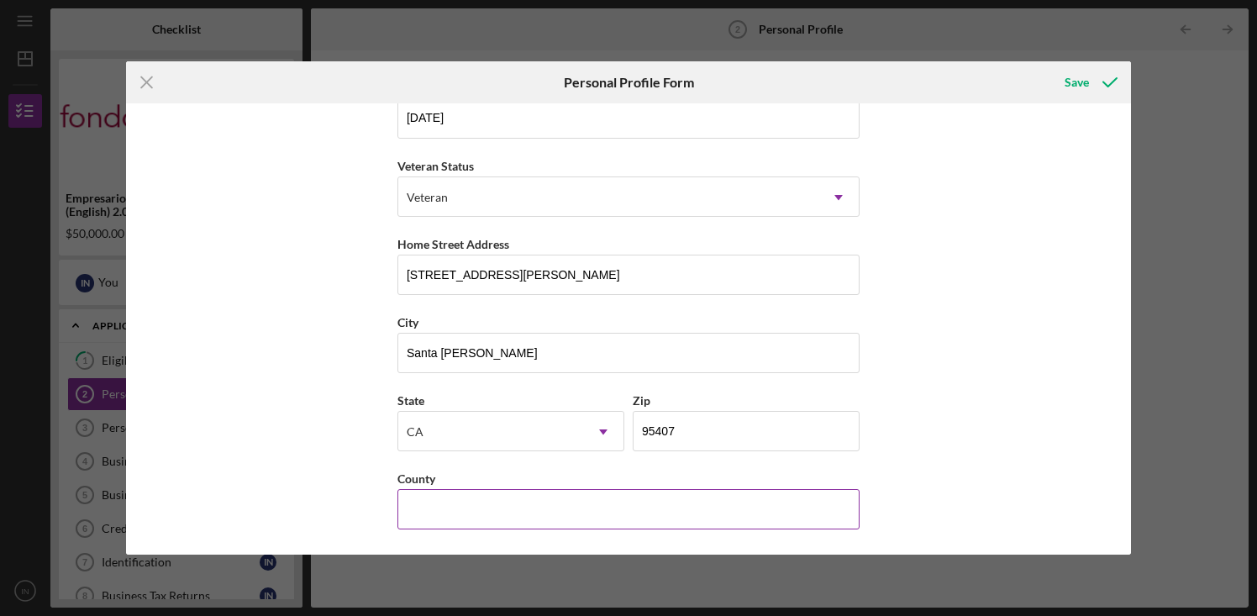
click at [457, 511] on input "County" at bounding box center [628, 509] width 462 height 40
type input "Sonoma"
click at [1081, 86] on div "Save" at bounding box center [1076, 83] width 24 height 34
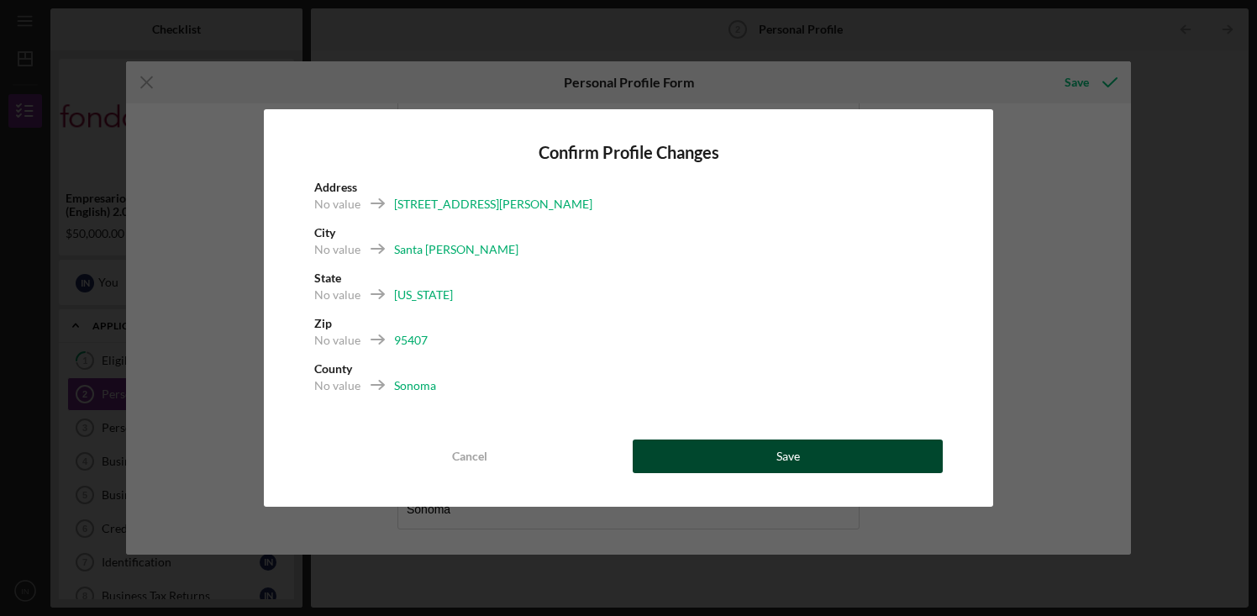
click at [744, 460] on button "Save" at bounding box center [788, 456] width 310 height 34
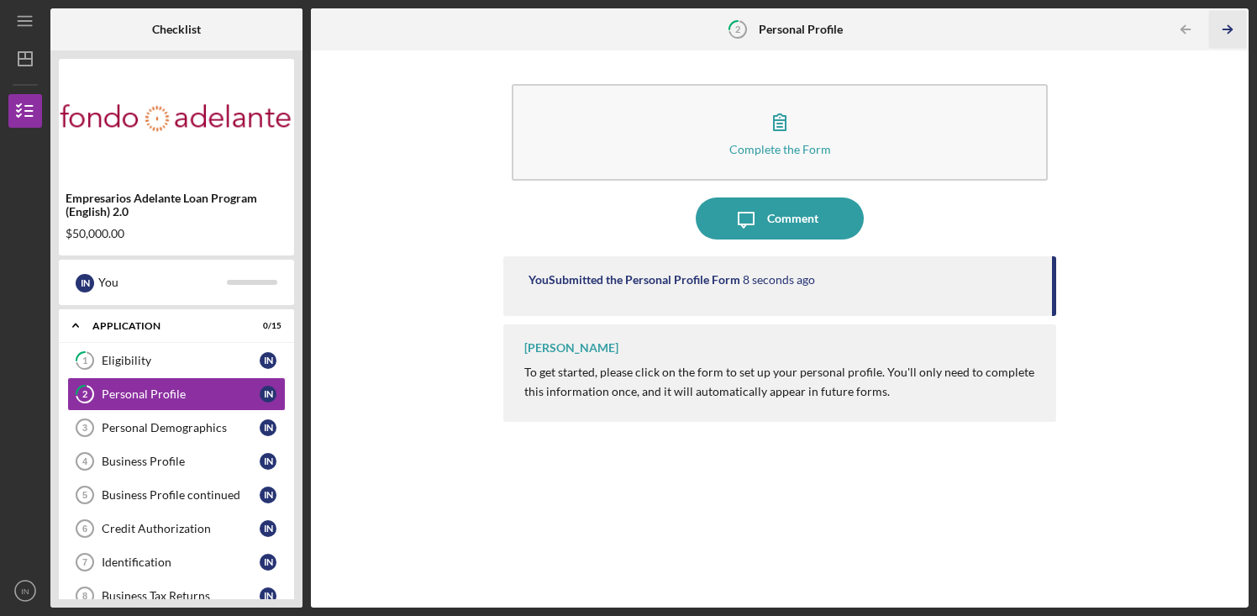
click at [1227, 26] on polyline "button" at bounding box center [1229, 30] width 4 height 8
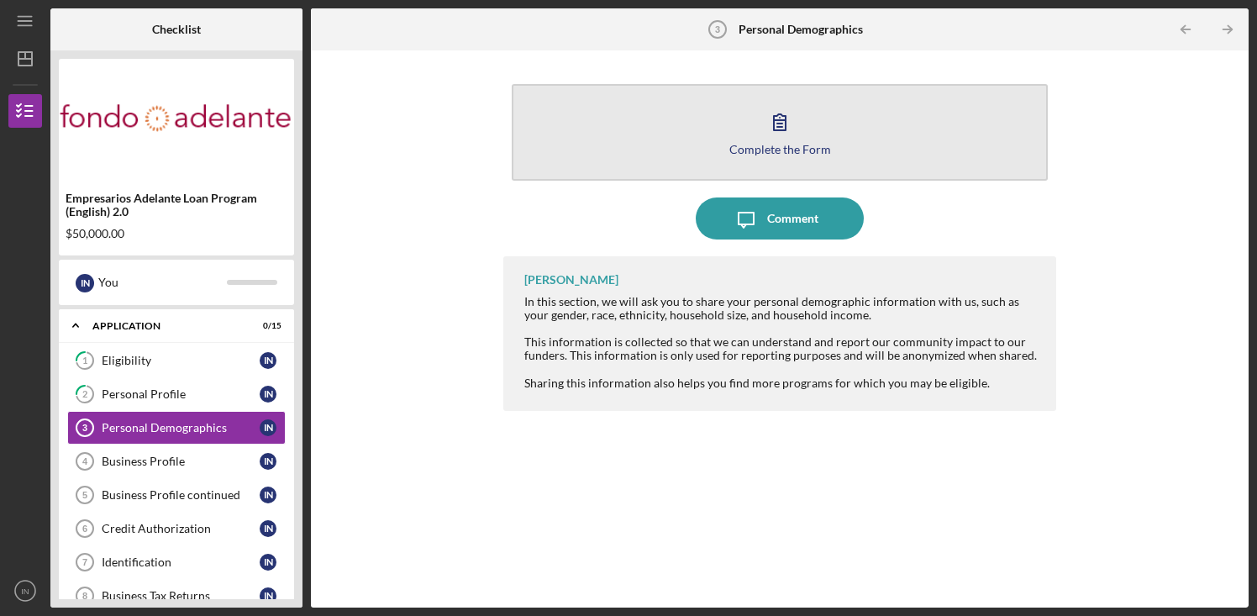
click at [835, 146] on button "Complete the Form Form" at bounding box center [780, 132] width 536 height 97
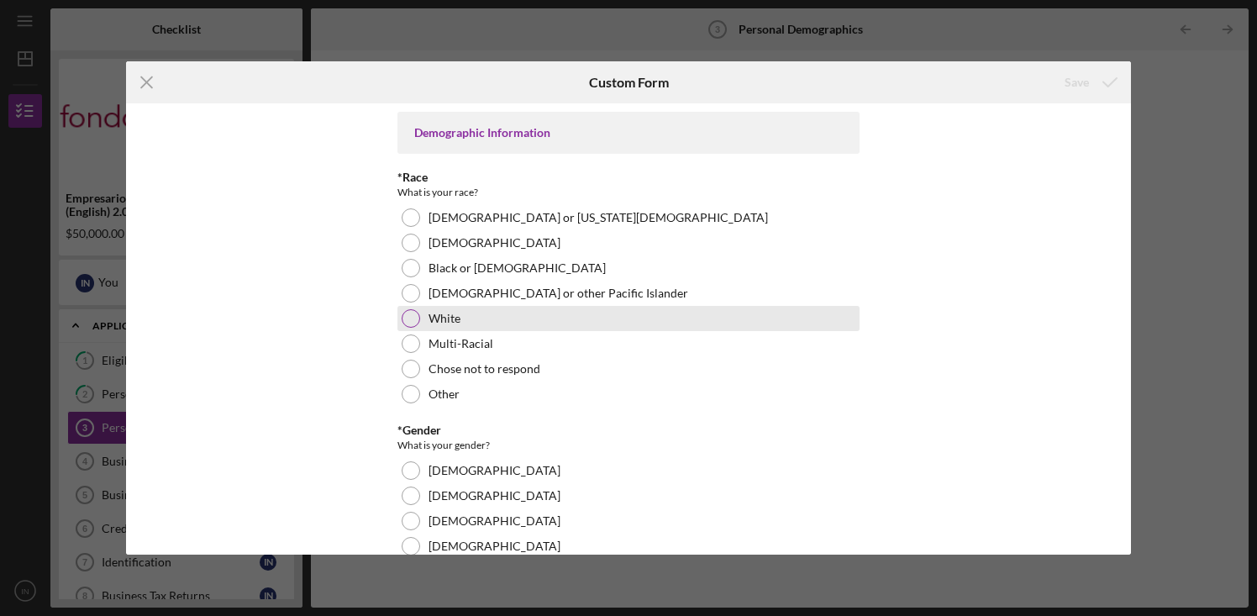
click at [406, 328] on div "White" at bounding box center [628, 318] width 462 height 25
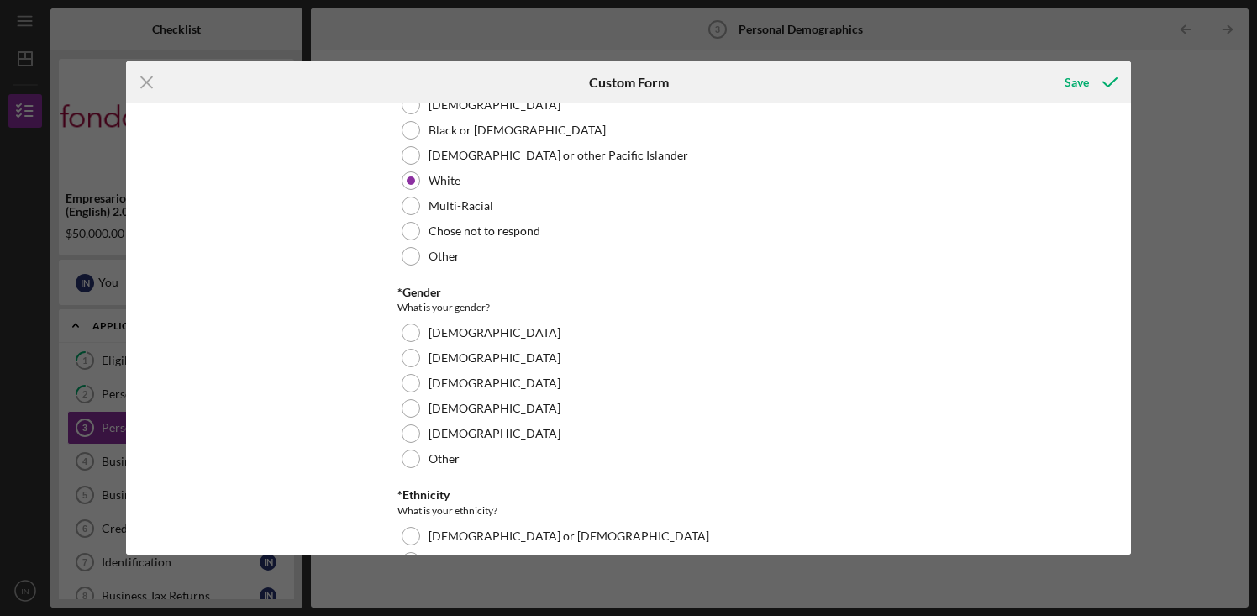
scroll to position [147, 0]
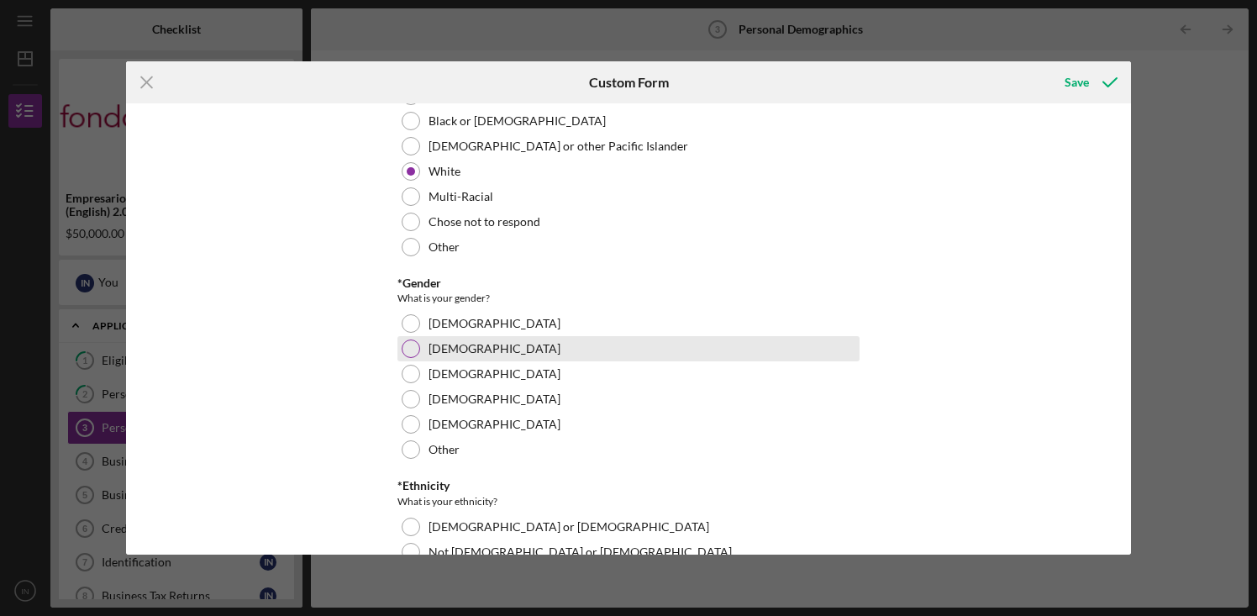
click at [410, 345] on div at bounding box center [411, 348] width 18 height 18
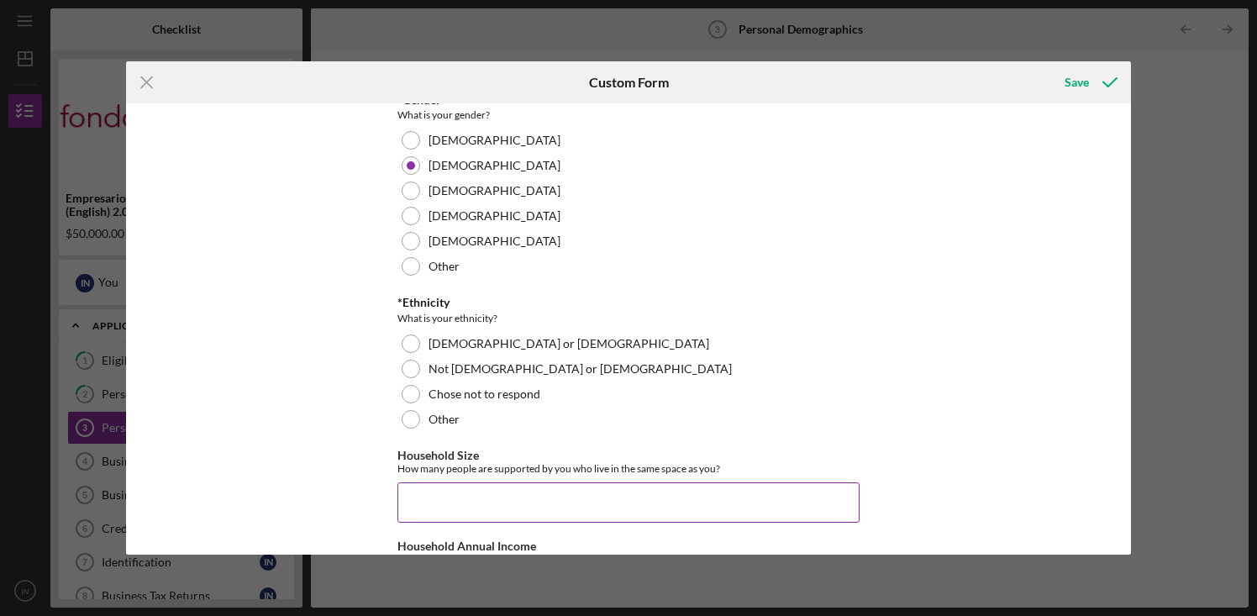
scroll to position [357, 0]
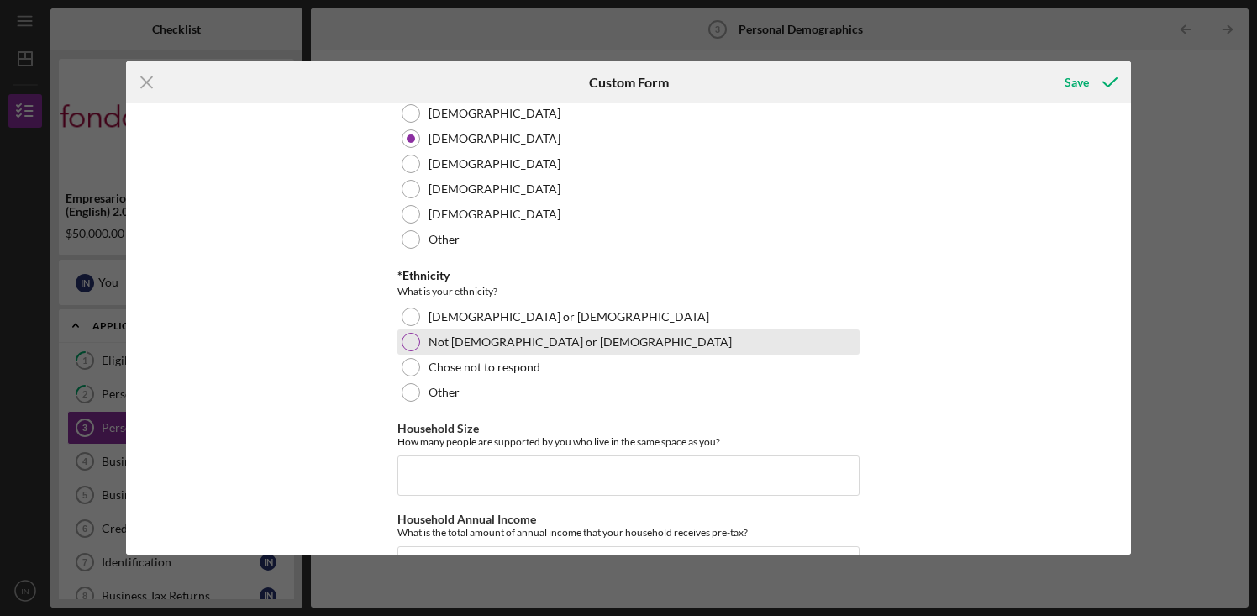
click at [413, 343] on div at bounding box center [411, 342] width 18 height 18
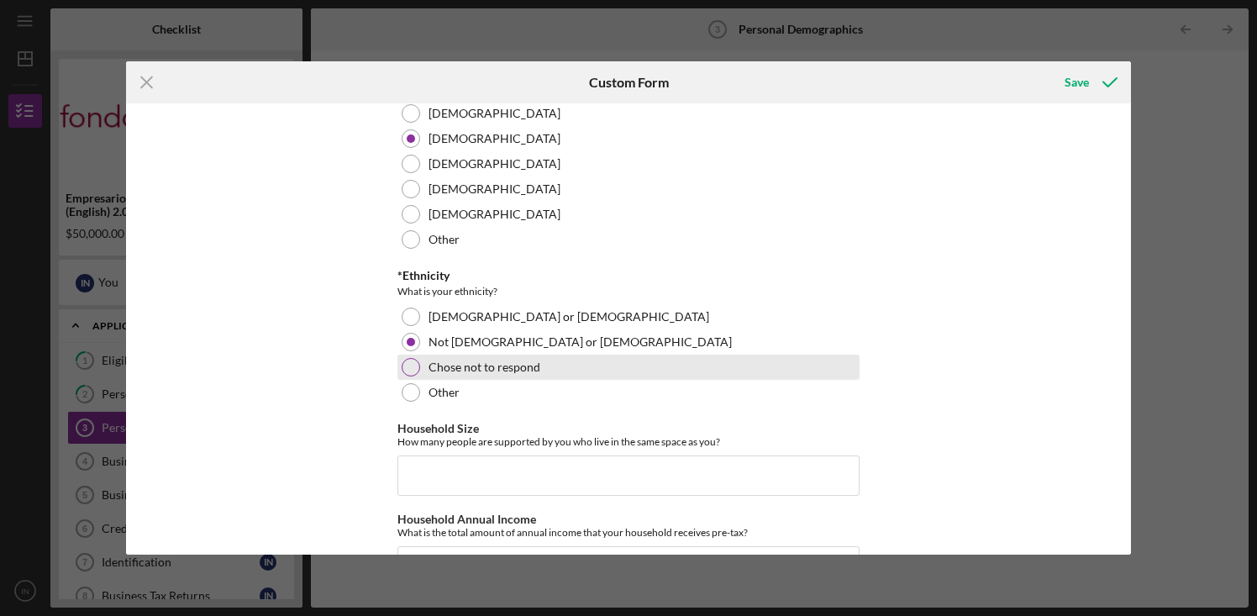
scroll to position [414, 0]
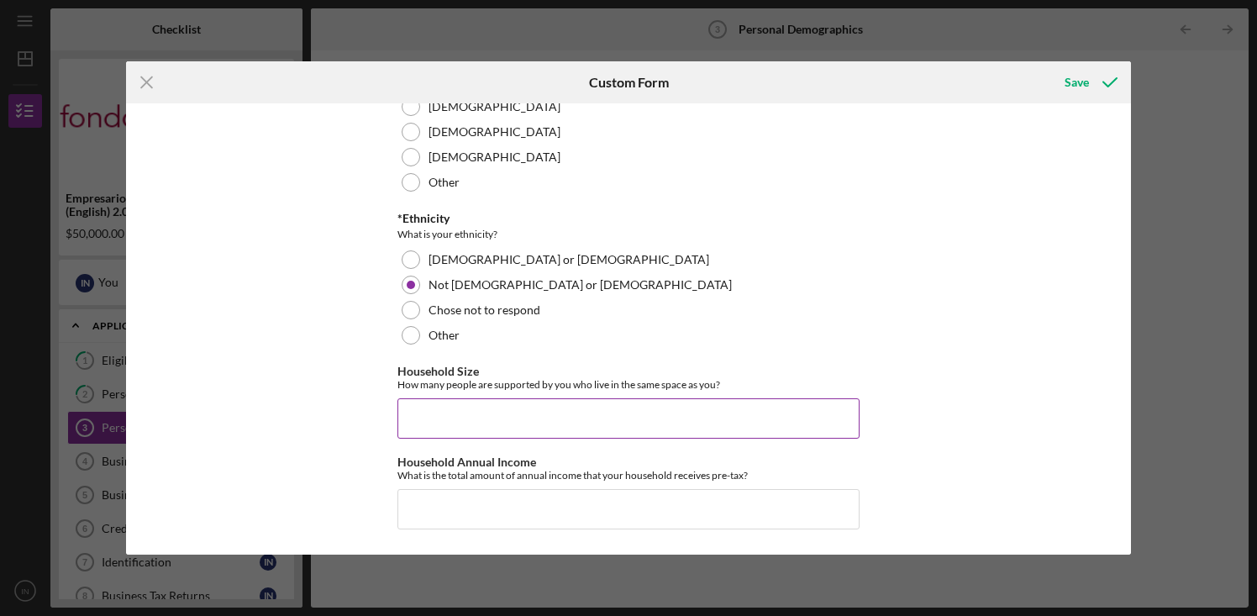
click at [447, 410] on input "Household Size" at bounding box center [628, 418] width 462 height 40
type input "2"
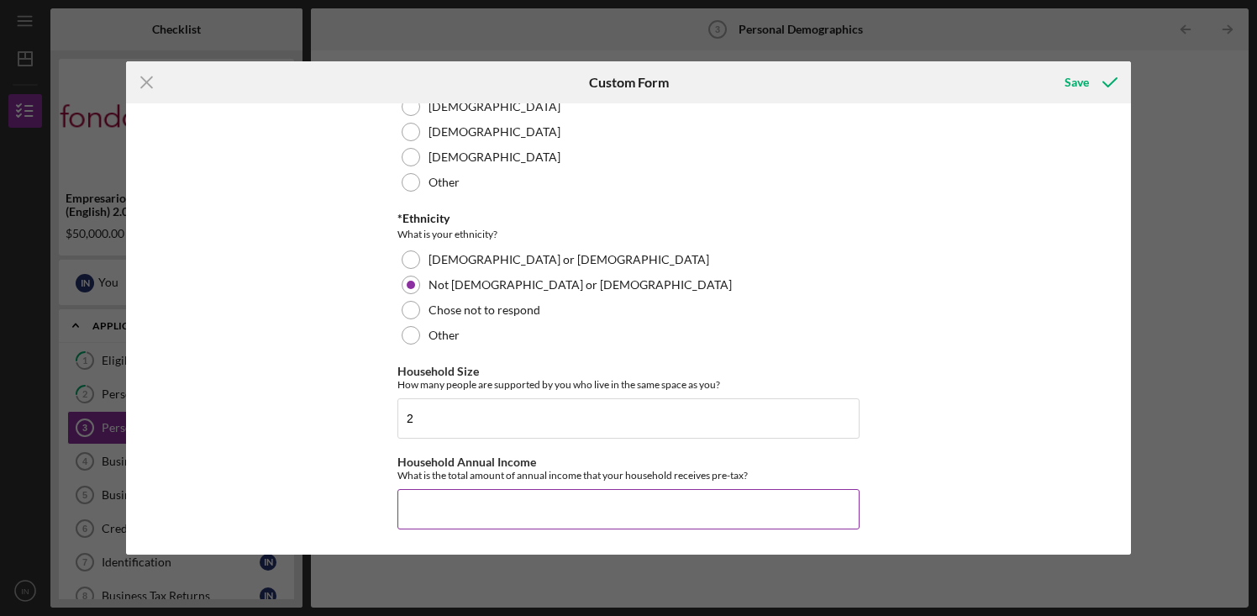
click at [439, 502] on input "Household Annual Income" at bounding box center [628, 509] width 462 height 40
type input "$100,000"
click at [1081, 92] on div "Save" at bounding box center [1076, 83] width 24 height 34
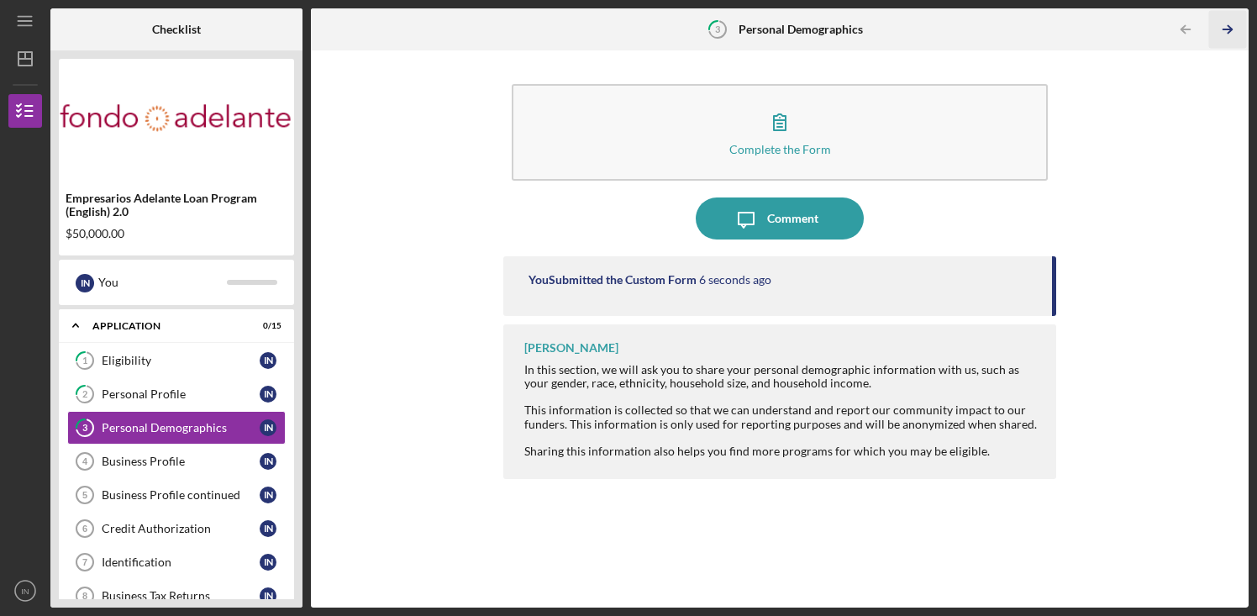
click at [1223, 31] on icon "Icon/Table Pagination Arrow" at bounding box center [1228, 30] width 38 height 38
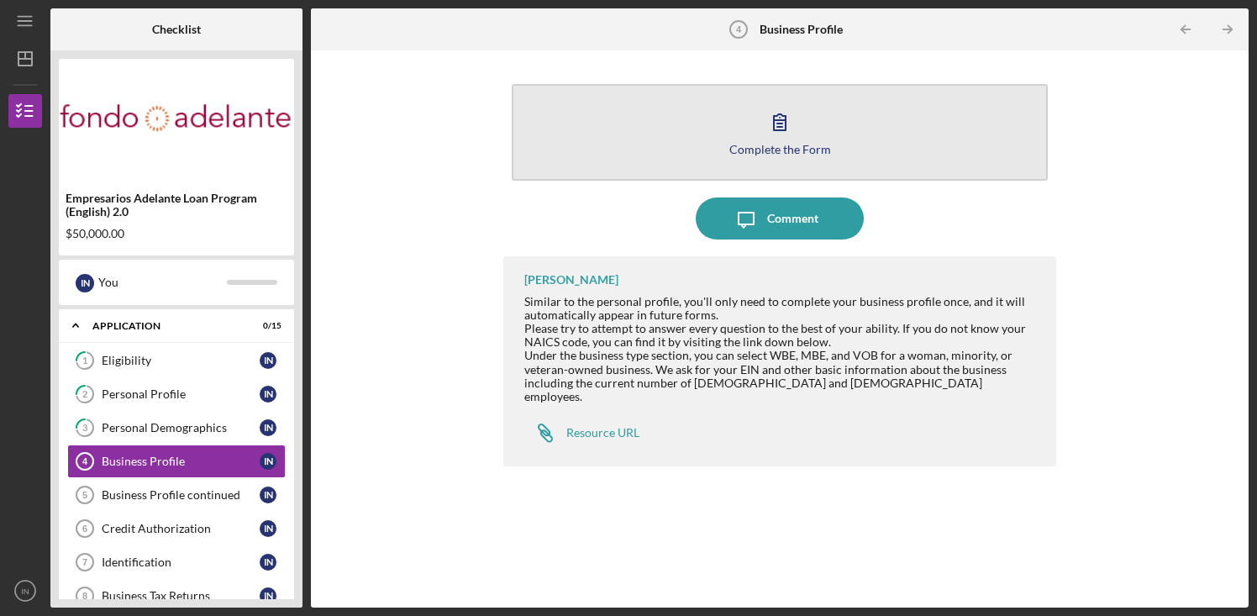
click at [782, 143] on div "Complete the Form" at bounding box center [780, 149] width 102 height 13
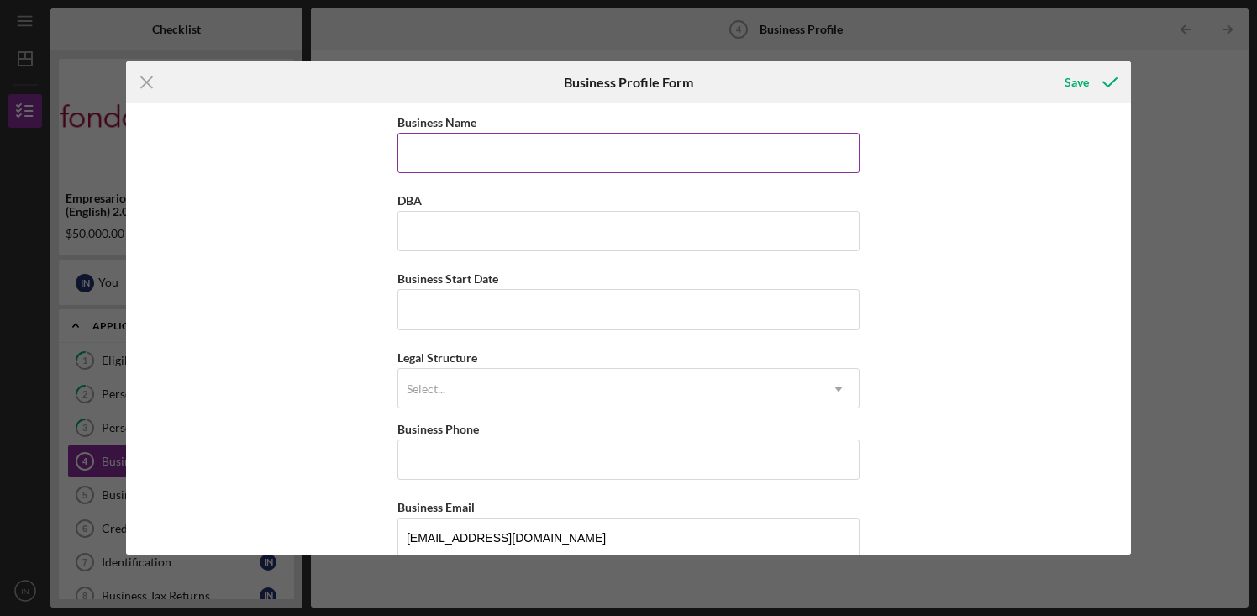
click at [530, 145] on input "Business Name" at bounding box center [628, 153] width 462 height 40
drag, startPoint x: 686, startPoint y: 155, endPoint x: 432, endPoint y: 154, distance: 253.7
click at [432, 154] on input "Wine, country, cleaners, wine, country, cleaners" at bounding box center [628, 153] width 462 height 40
type input "Wine Country Cleaners"
click at [455, 242] on input "DBA" at bounding box center [628, 231] width 462 height 40
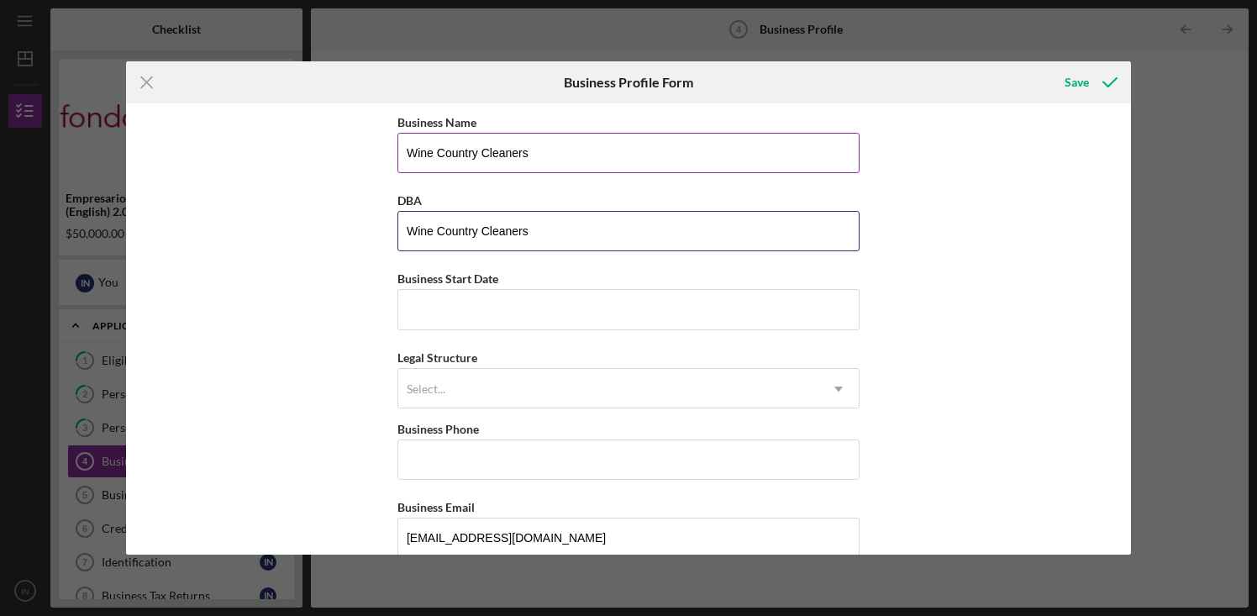
type input "Wine Country Cleaners"
click at [540, 169] on input "Wine Country Cleaners" at bounding box center [628, 153] width 462 height 40
type input "Wine Country Cleaners, LLC"
click at [555, 240] on input "Wine Country Cleaners" at bounding box center [628, 231] width 462 height 40
click at [543, 305] on input "Business Start Date" at bounding box center [628, 309] width 462 height 40
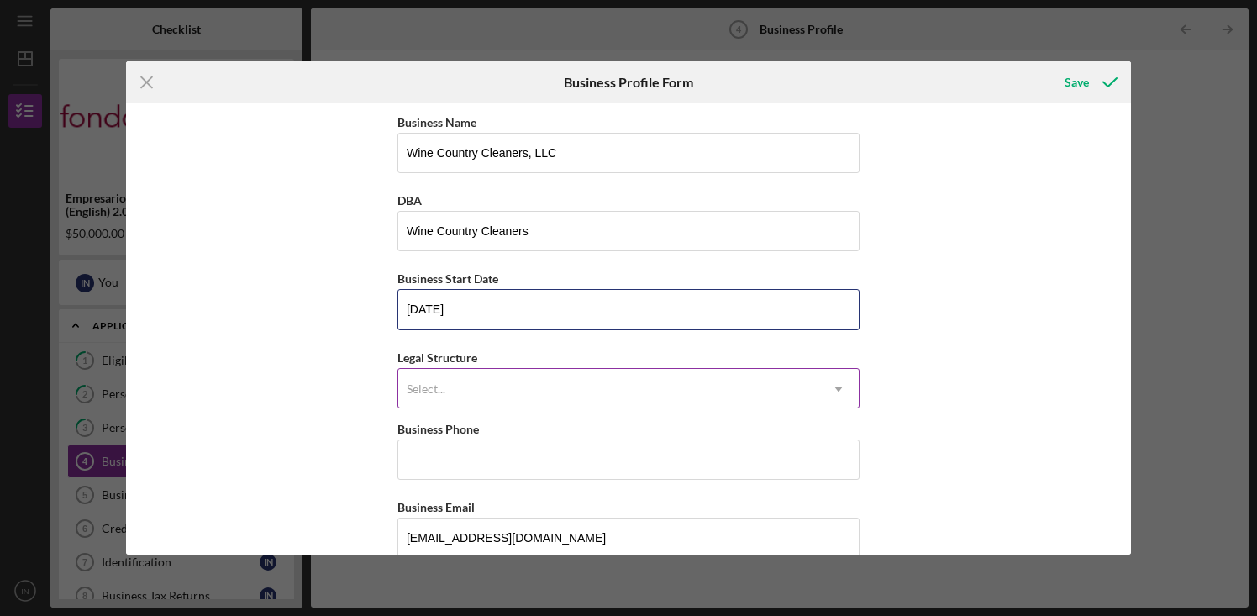
type input "[DATE]"
click at [531, 389] on div "Select..." at bounding box center [608, 389] width 420 height 39
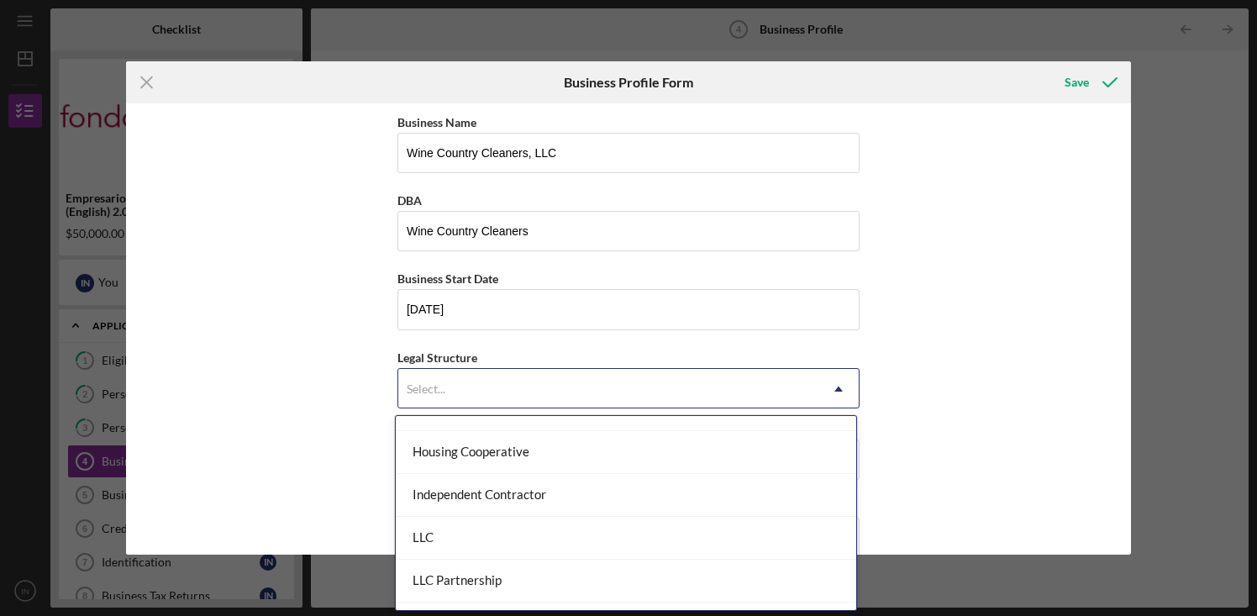
scroll to position [200, 0]
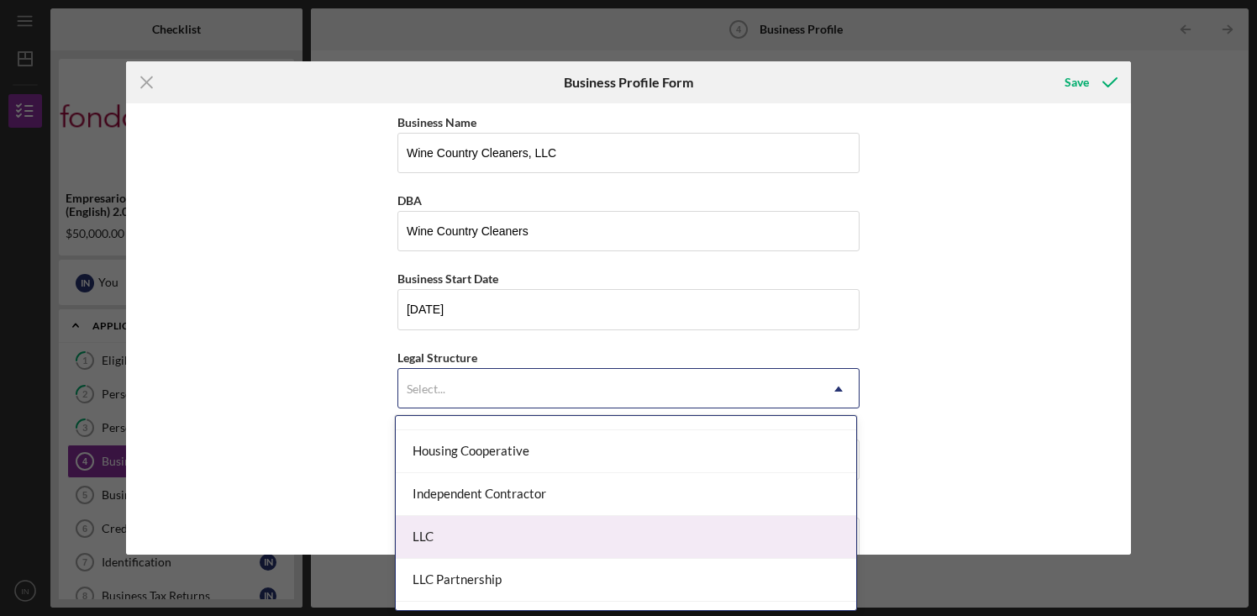
click at [485, 529] on div "LLC" at bounding box center [626, 537] width 460 height 43
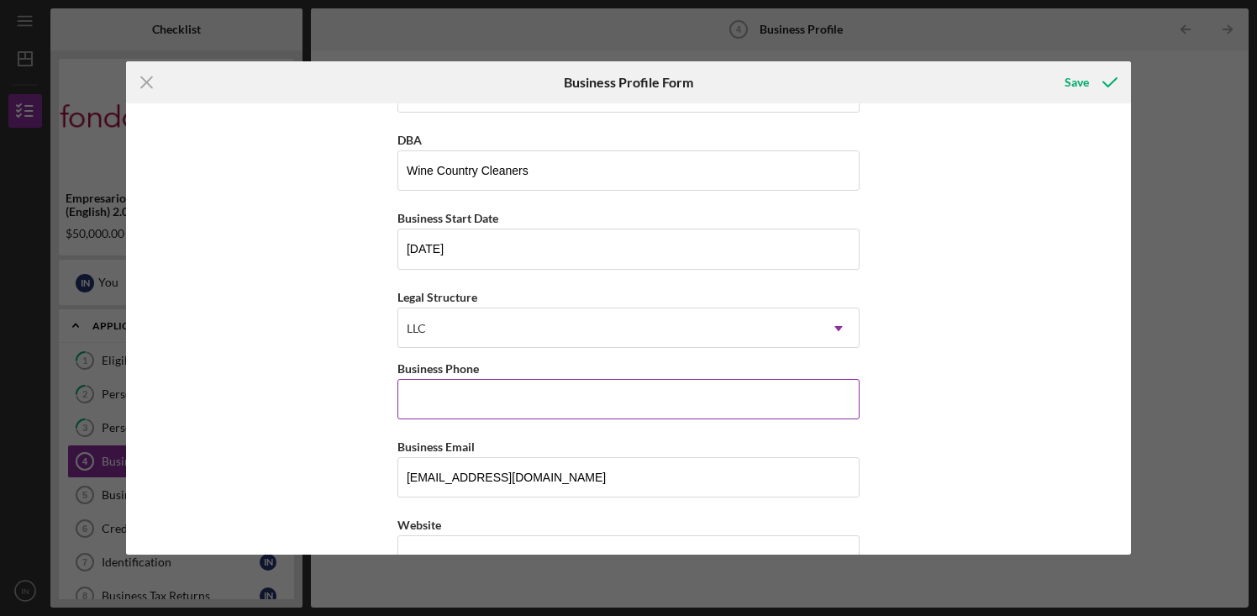
scroll to position [61, 0]
click at [528, 402] on input "Business Phone" at bounding box center [628, 398] width 462 height 40
click at [507, 398] on input "(707) ###-####" at bounding box center [628, 398] width 462 height 40
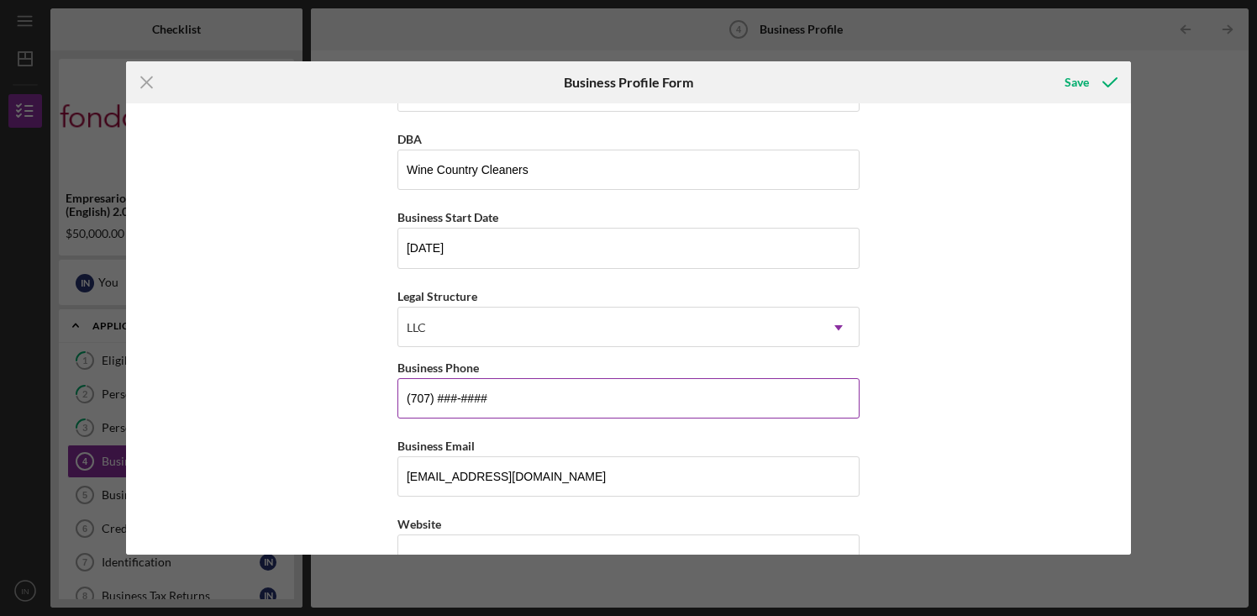
paste input
drag, startPoint x: 502, startPoint y: 398, endPoint x: 354, endPoint y: 402, distance: 148.7
click at [354, 402] on div "Business Name Wine Country Cleaners, LLC DBA Wine Country Cleaners Business Sta…" at bounding box center [629, 328] width 1006 height 450
paste input "596-8589"
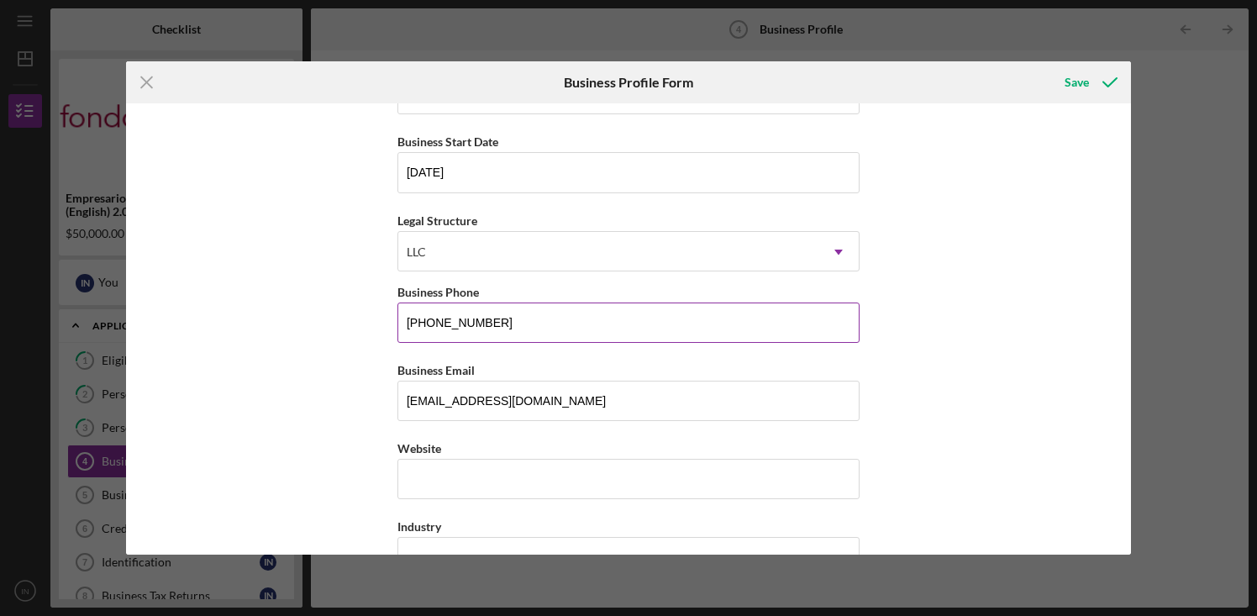
scroll to position [139, 0]
type input "[PHONE_NUMBER]"
drag, startPoint x: 537, startPoint y: 399, endPoint x: 402, endPoint y: 397, distance: 135.3
click at [402, 397] on input "[EMAIL_ADDRESS][DOMAIN_NAME]" at bounding box center [628, 399] width 462 height 40
click at [670, 365] on div "Business Email" at bounding box center [628, 368] width 462 height 21
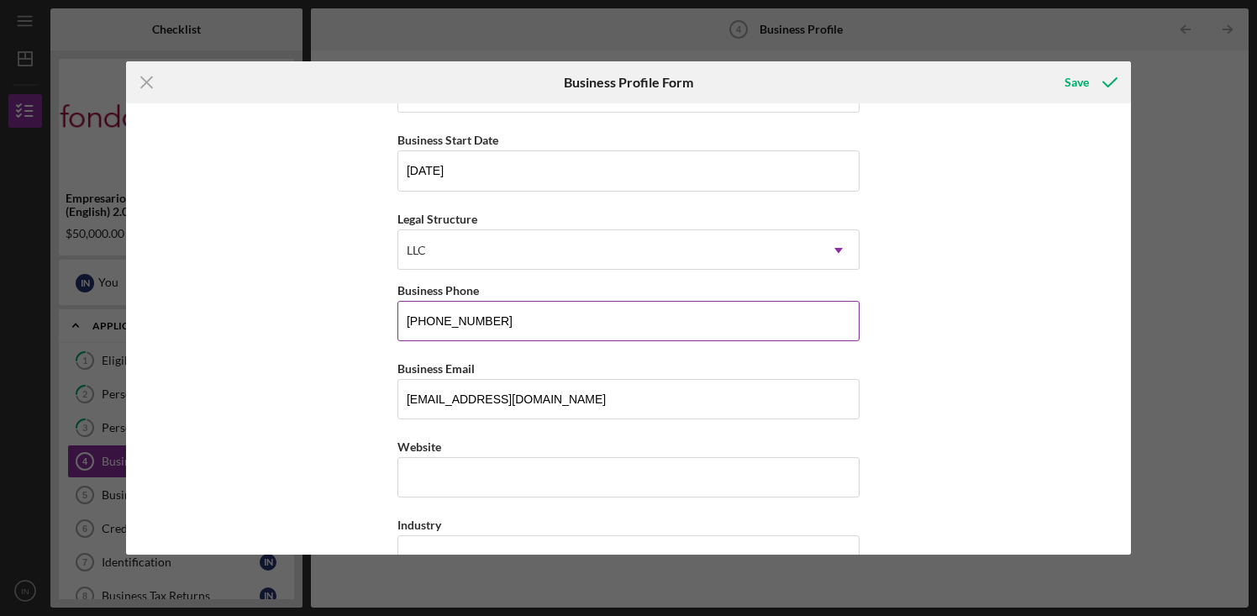
click at [530, 317] on input "[PHONE_NUMBER]" at bounding box center [628, 321] width 462 height 40
click at [537, 403] on input "[EMAIL_ADDRESS][DOMAIN_NAME]" at bounding box center [628, 399] width 462 height 40
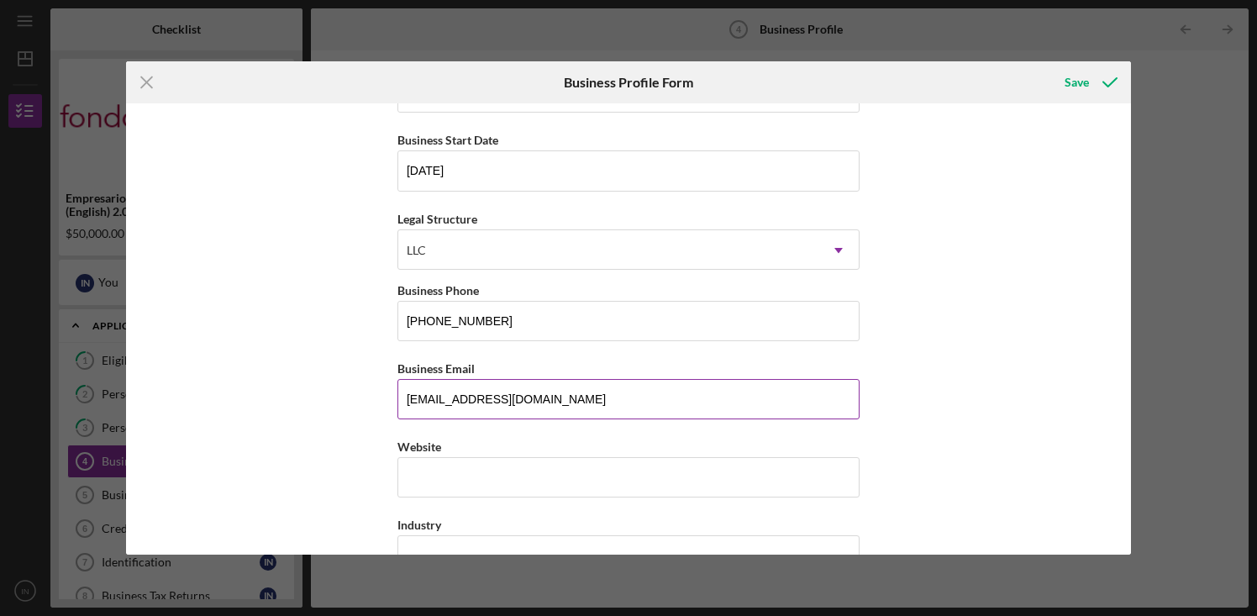
click at [537, 403] on input "[EMAIL_ADDRESS][DOMAIN_NAME]" at bounding box center [628, 399] width 462 height 40
type input "[EMAIL_ADDRESS][DOMAIN_NAME]"
click at [313, 378] on div "Business Name Wine Country Cleaners, LLC DBA Wine Country Cleaners Business Sta…" at bounding box center [629, 328] width 1006 height 450
click at [438, 467] on input "Website" at bounding box center [628, 477] width 462 height 40
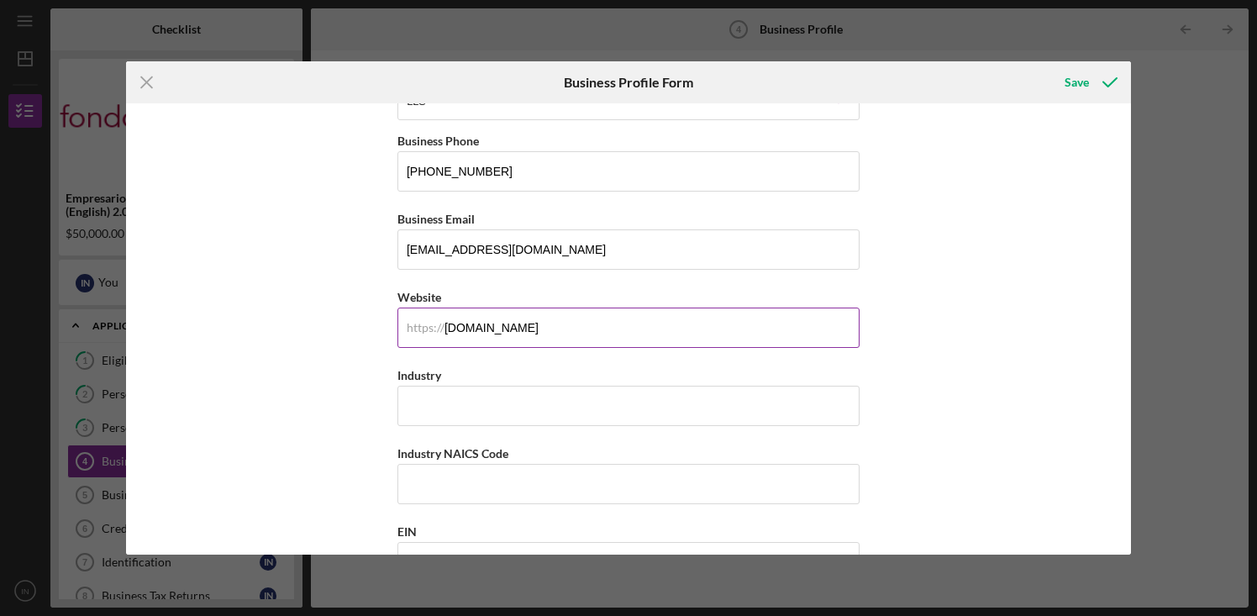
scroll to position [407, 0]
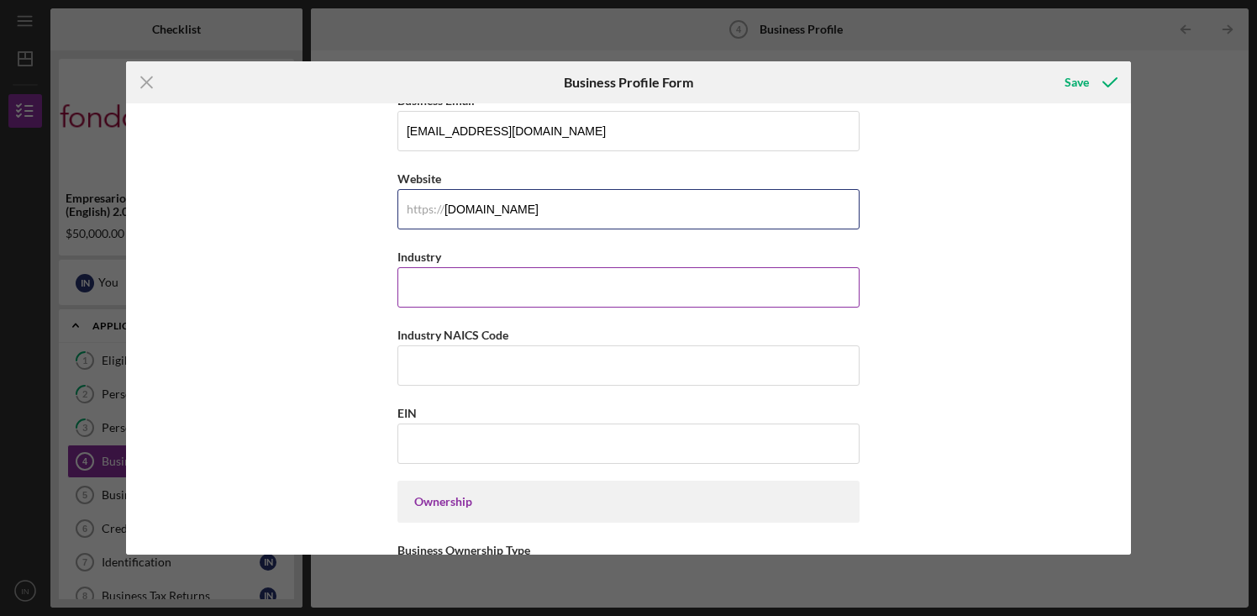
type input "[DOMAIN_NAME]"
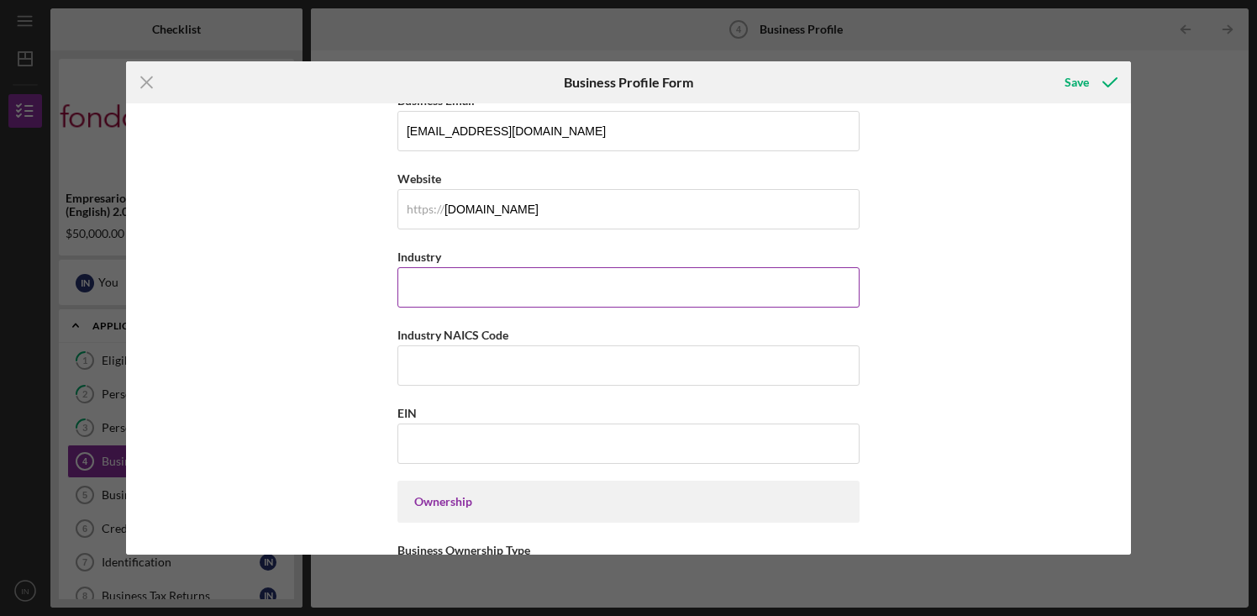
click at [423, 289] on input "Industry" at bounding box center [628, 287] width 462 height 40
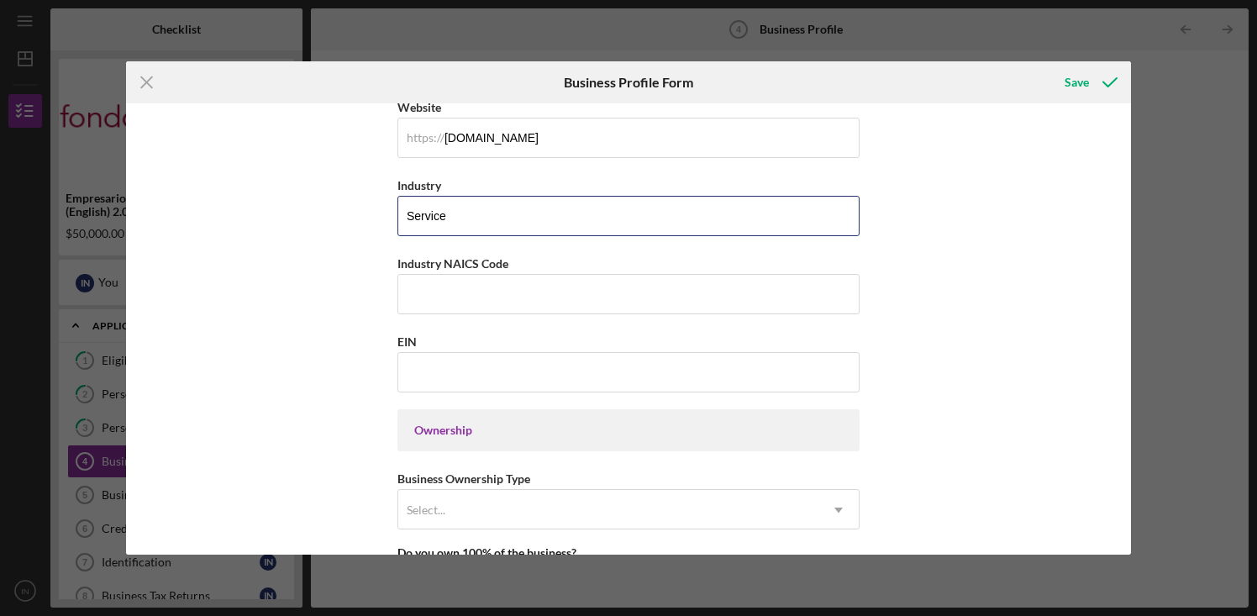
scroll to position [479, 0]
type input "Service"
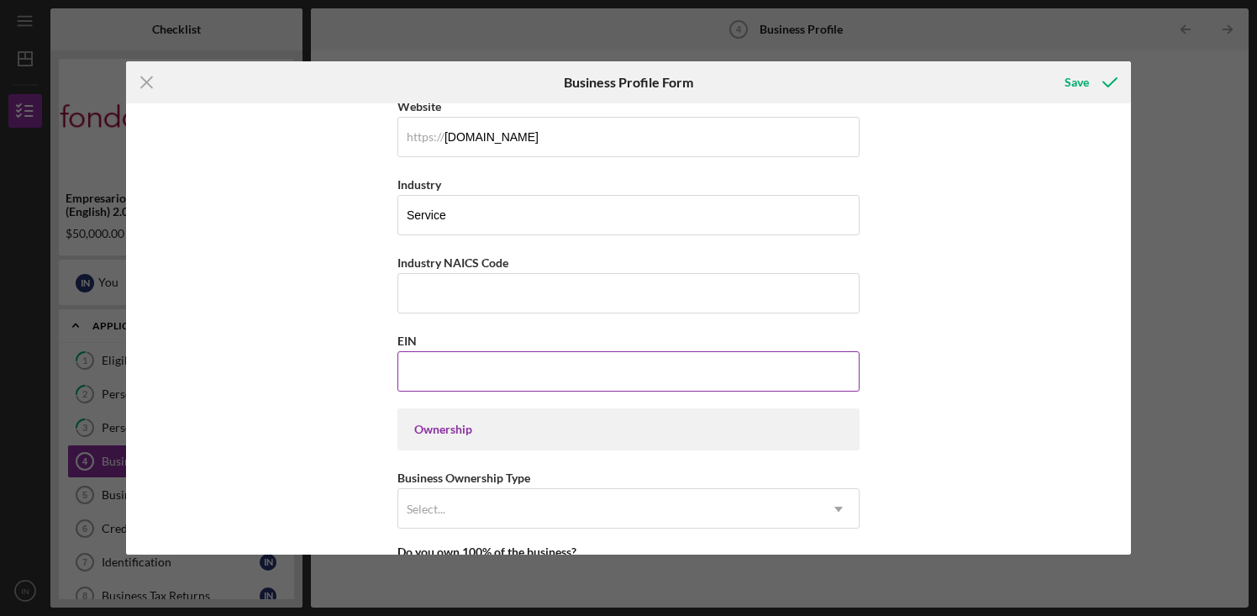
click at [513, 364] on input "EIN" at bounding box center [628, 371] width 462 height 40
click at [468, 365] on input "EIN" at bounding box center [628, 371] width 462 height 40
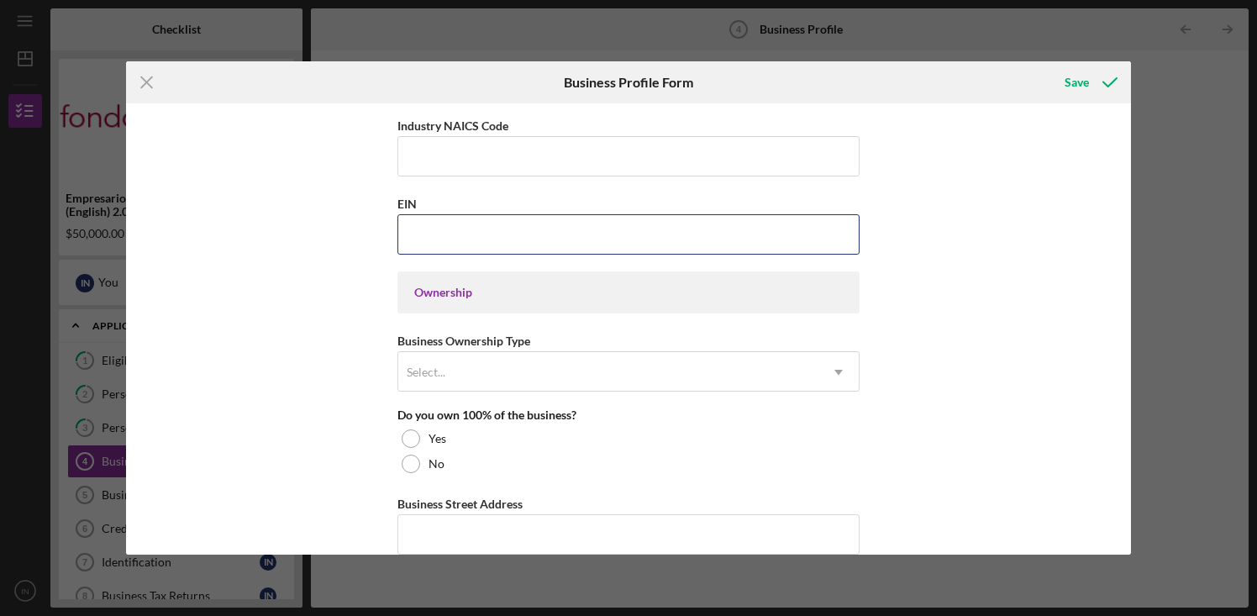
scroll to position [625, 0]
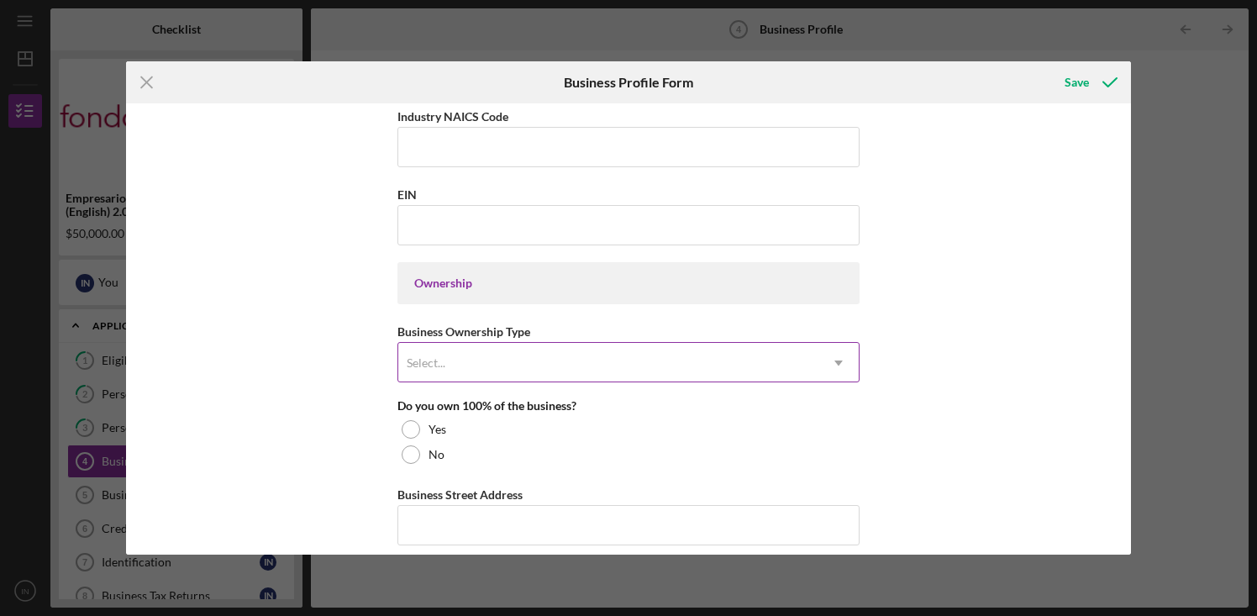
click at [598, 368] on div "Select..." at bounding box center [608, 363] width 420 height 39
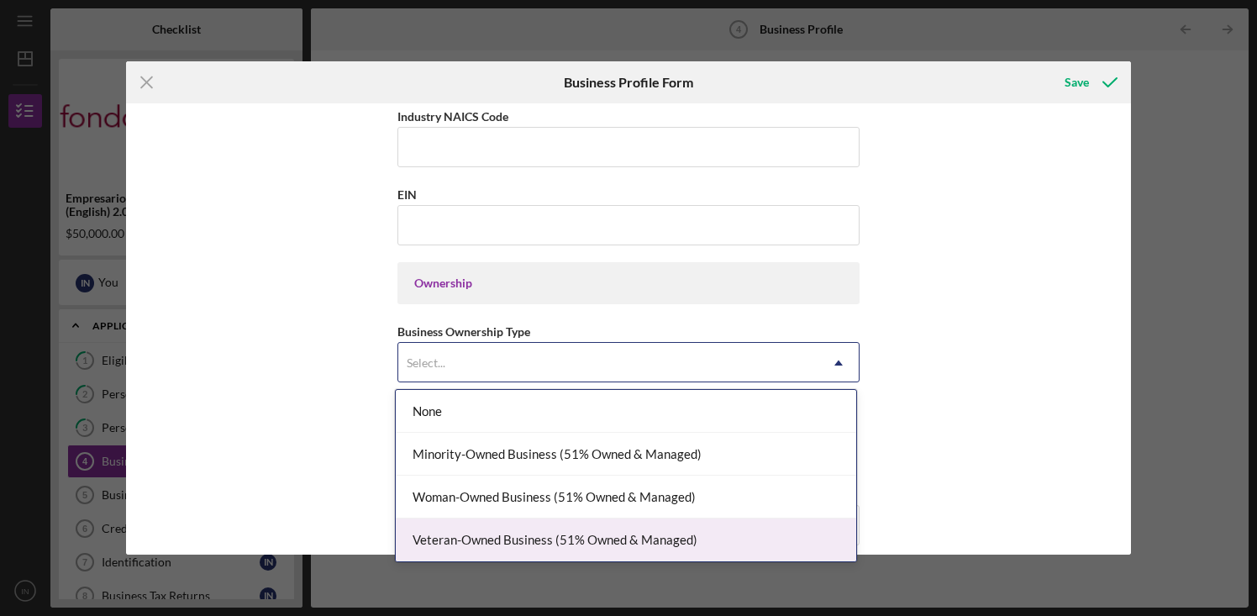
click at [502, 538] on div "Veteran-Owned Business (51% Owned & Managed)" at bounding box center [626, 539] width 460 height 43
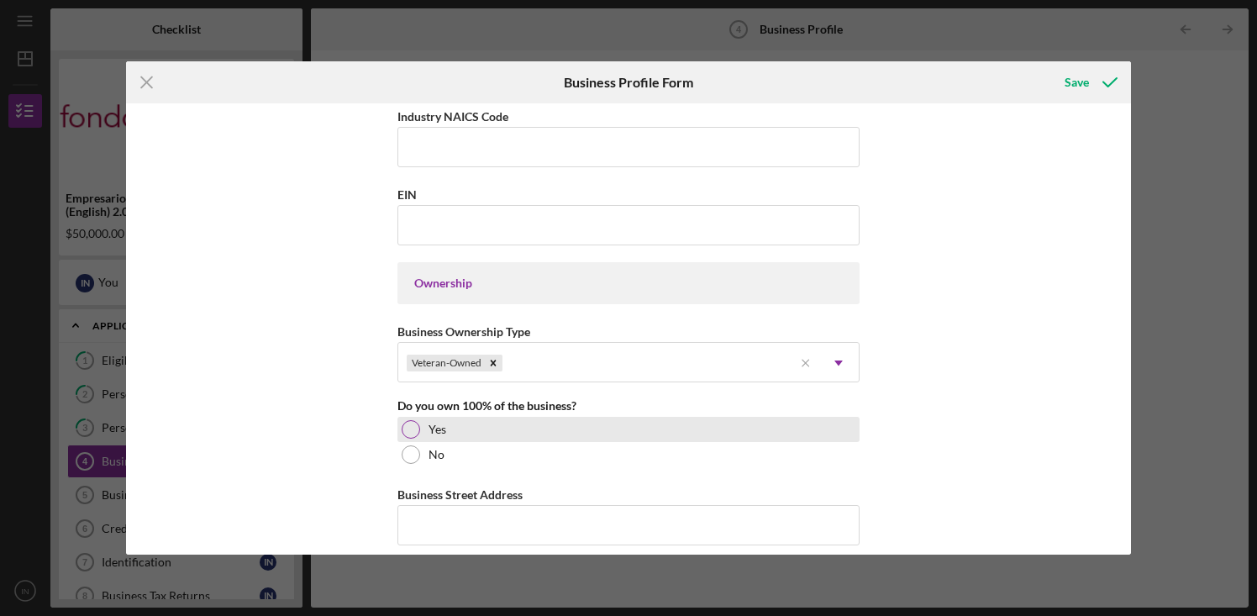
click at [580, 434] on div "Yes" at bounding box center [628, 429] width 462 height 25
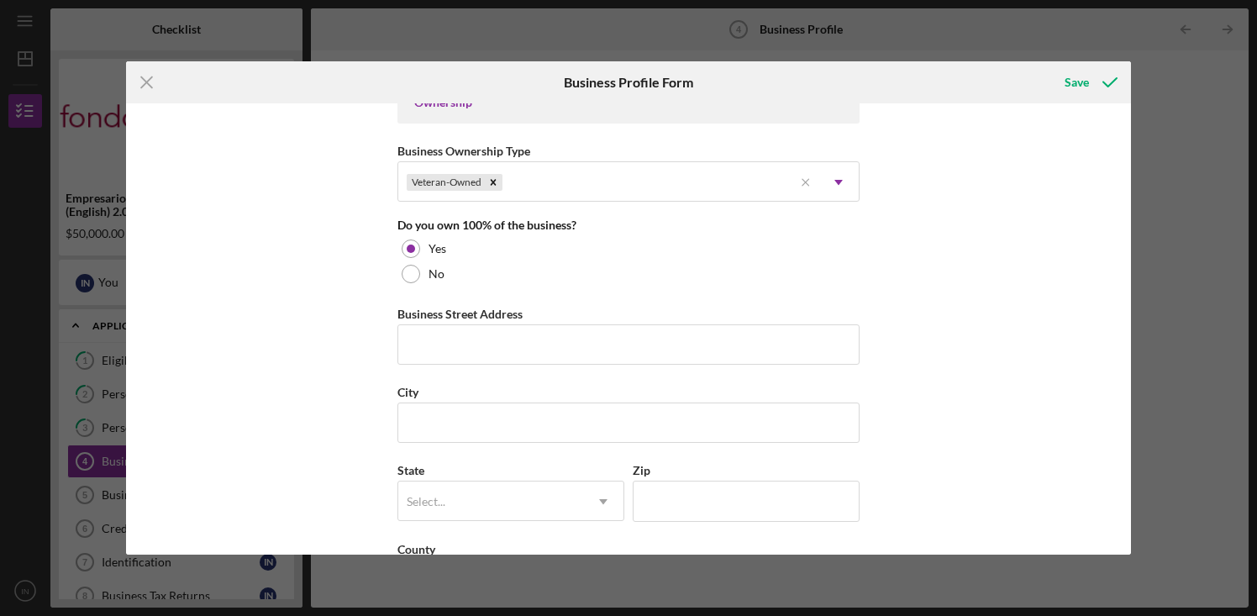
scroll to position [822, 0]
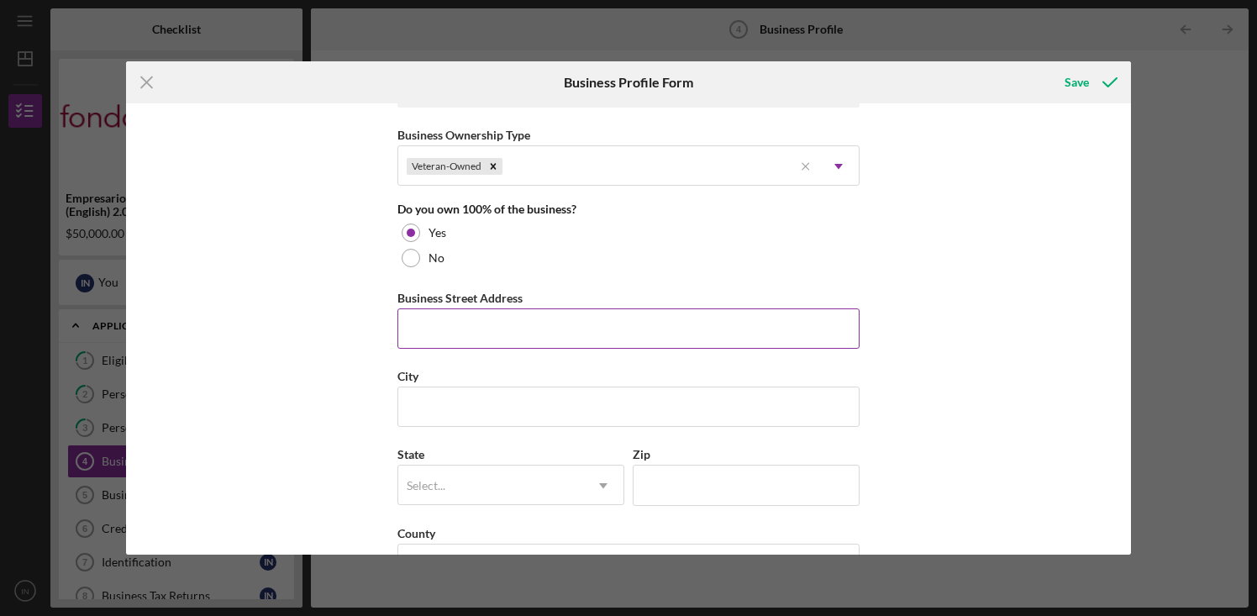
click at [517, 332] on input "Business Street Address" at bounding box center [628, 328] width 462 height 40
type input "[STREET_ADDRESS][PERSON_NAME]"
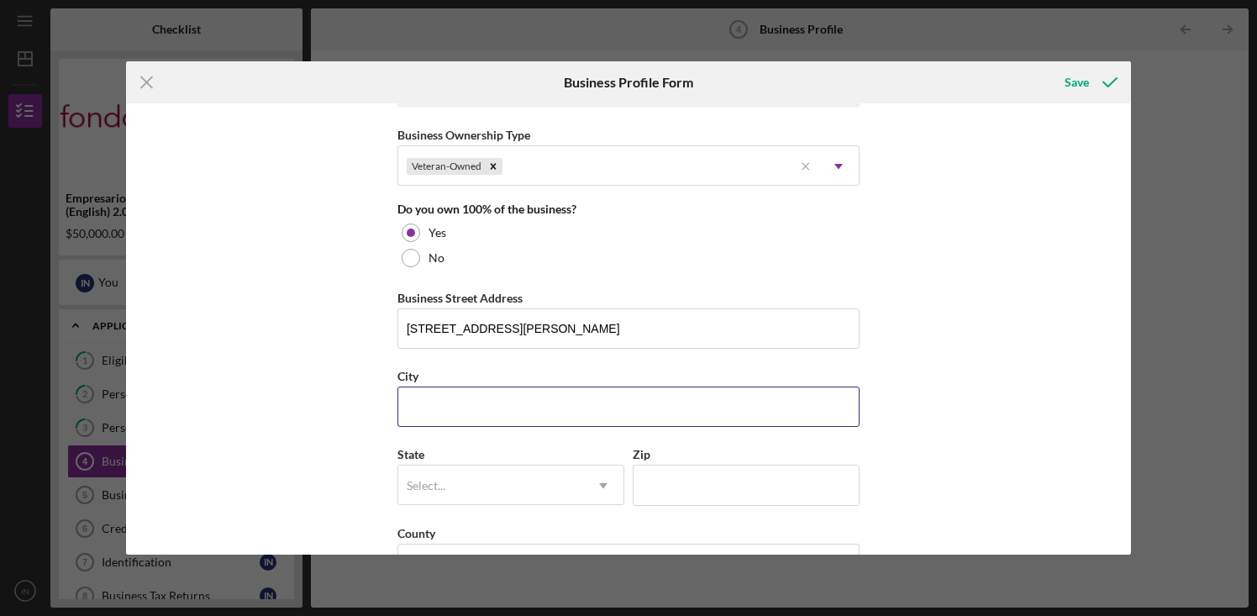
type input "Santa [PERSON_NAME]"
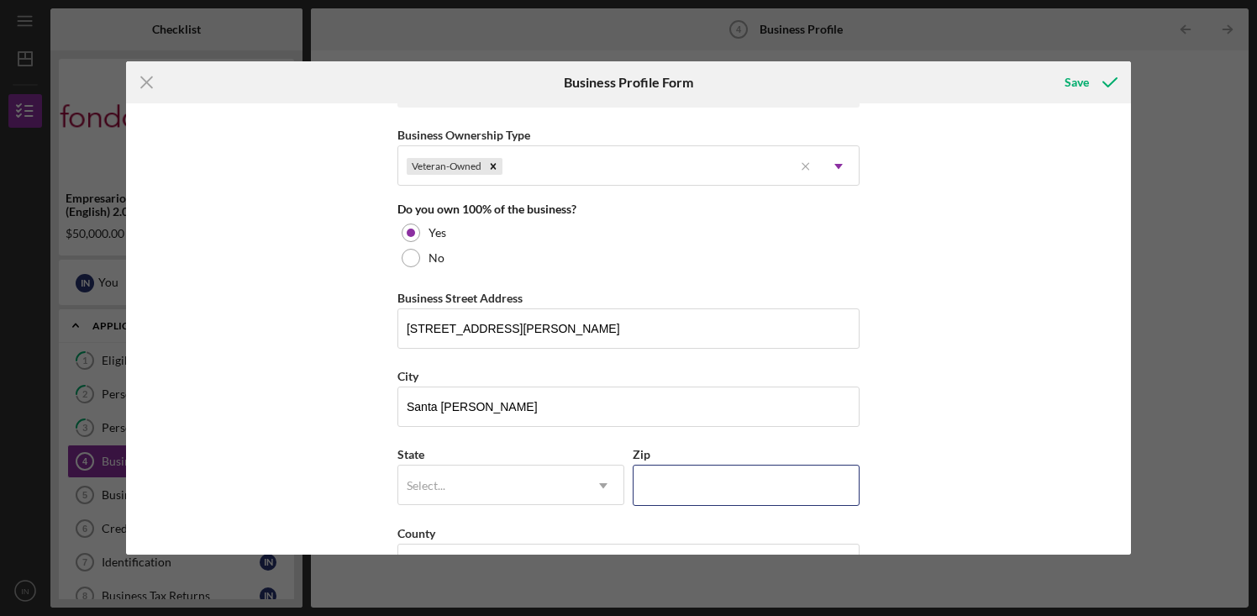
type input "95407"
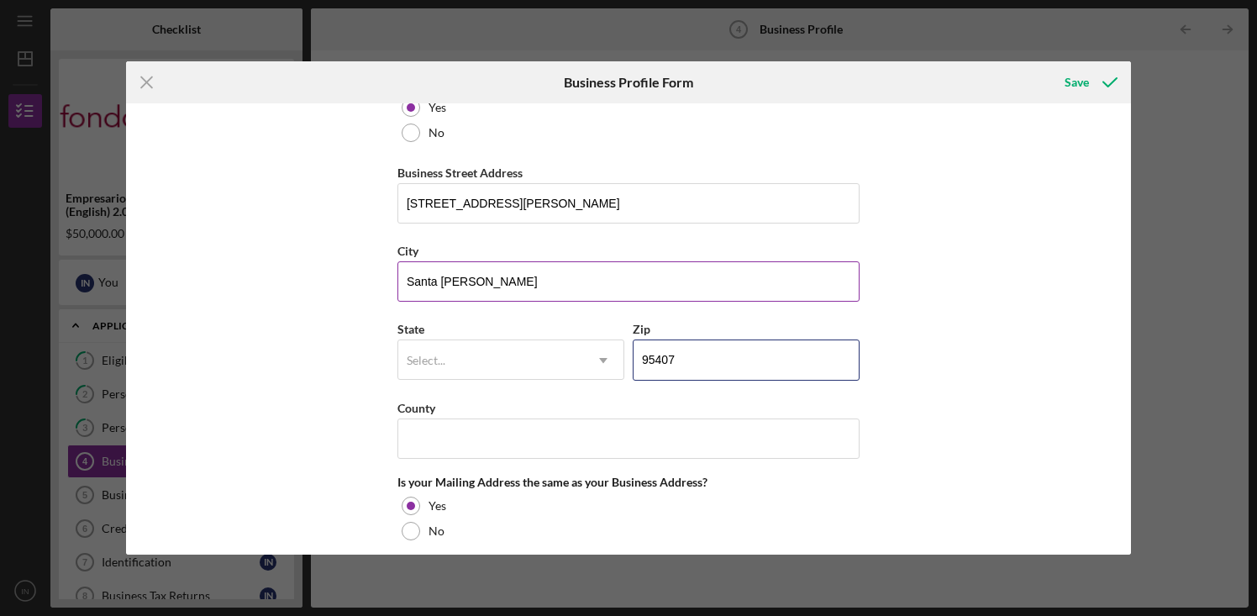
scroll to position [954, 0]
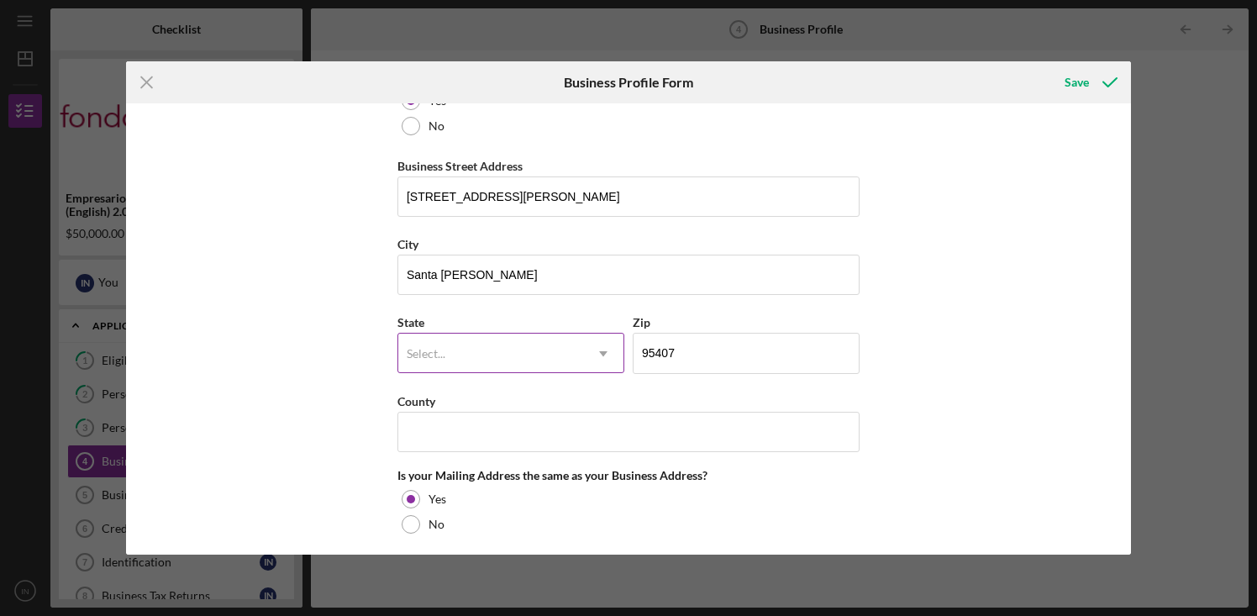
click at [570, 354] on div "Select..." at bounding box center [490, 353] width 185 height 39
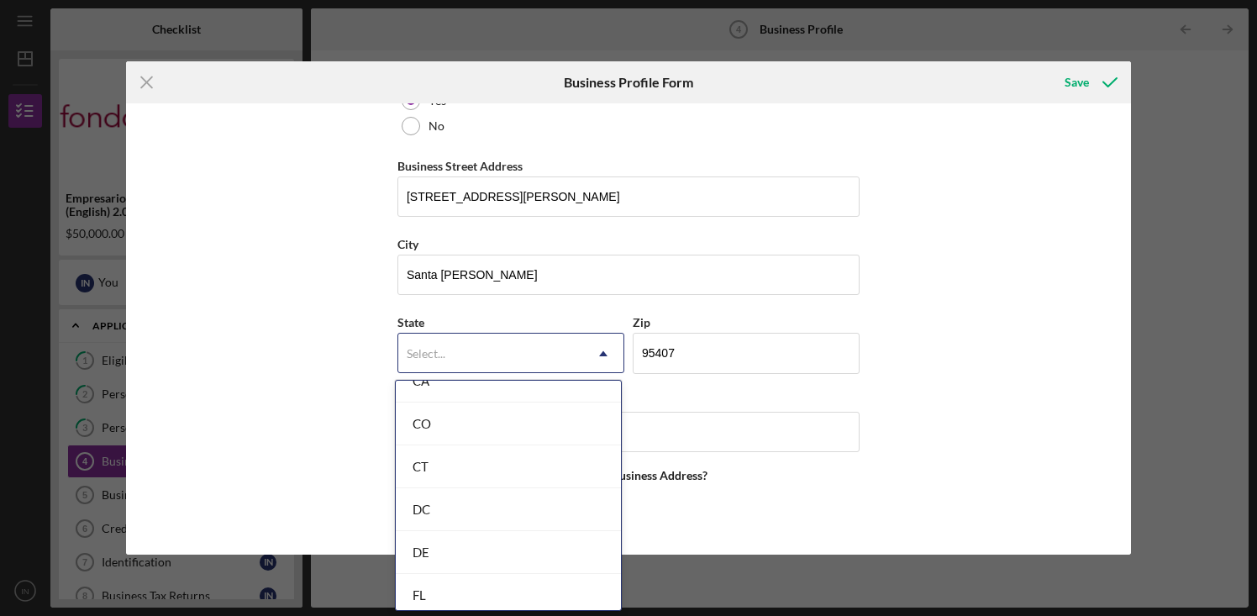
scroll to position [476, 0]
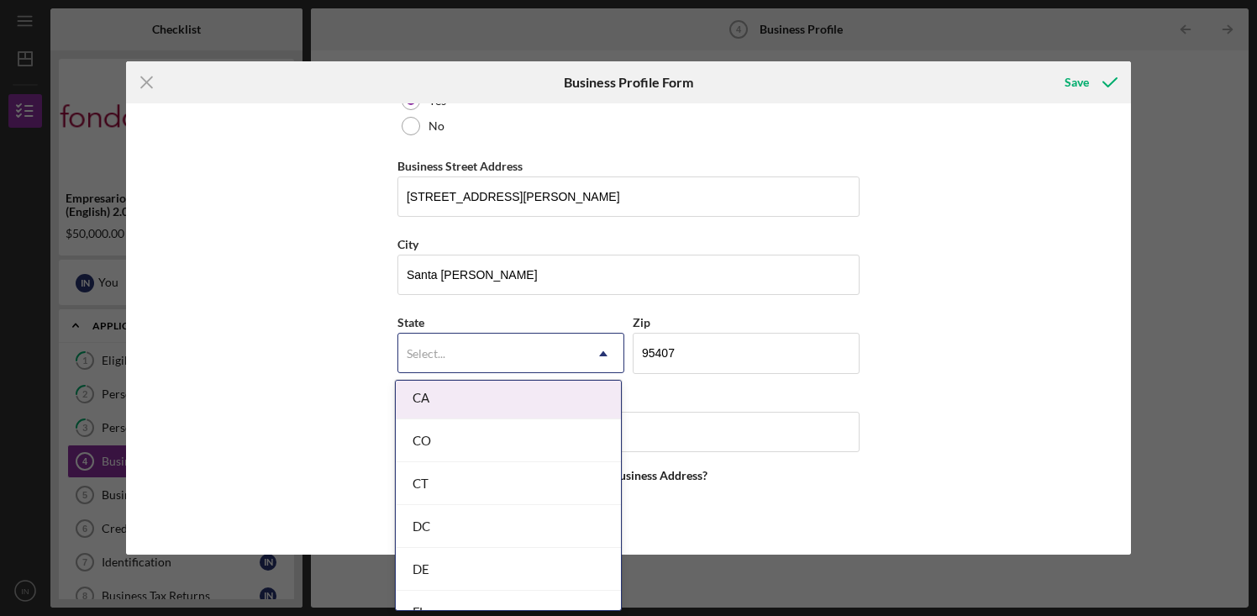
click at [460, 397] on div "CA" at bounding box center [508, 397] width 225 height 43
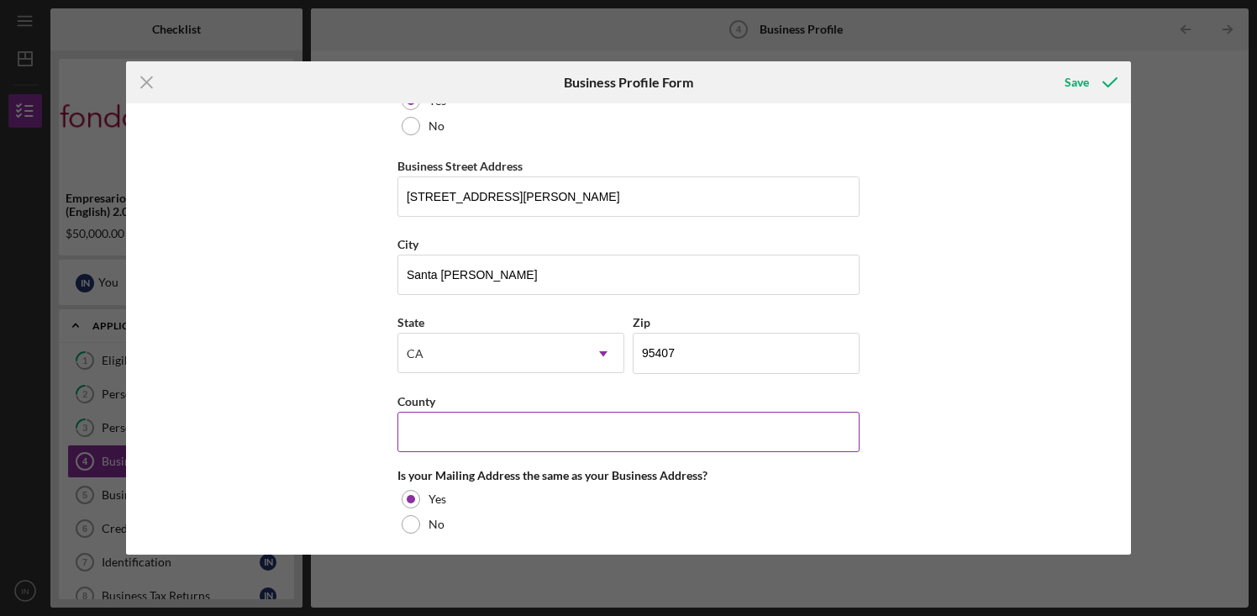
click at [525, 440] on input "County" at bounding box center [628, 432] width 462 height 40
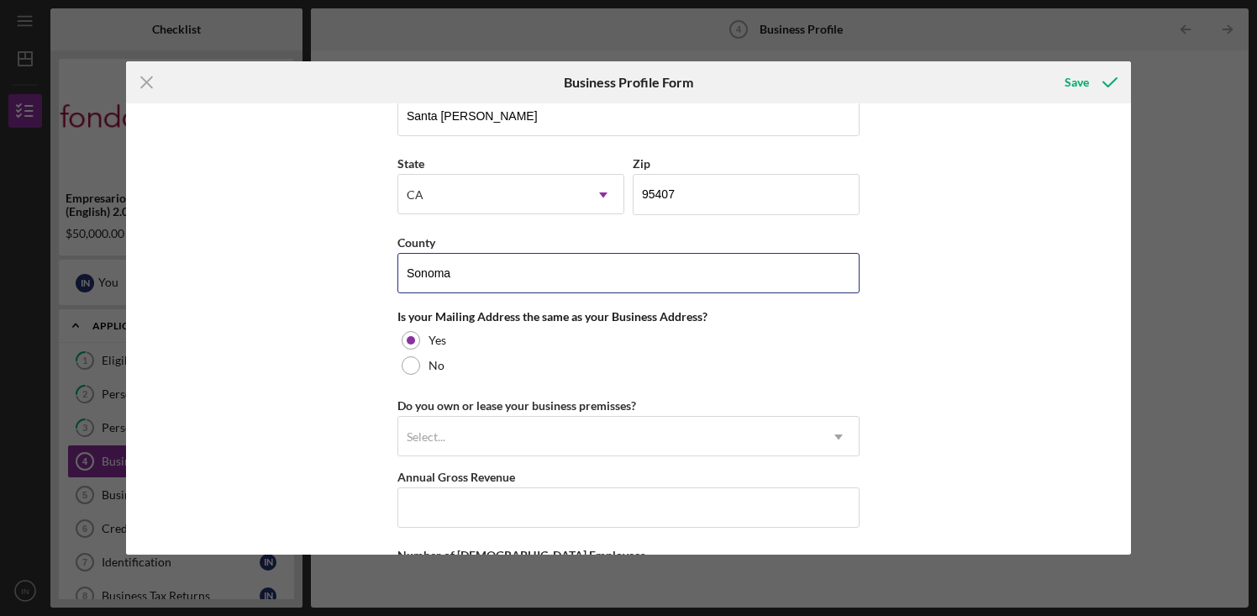
scroll to position [1119, 0]
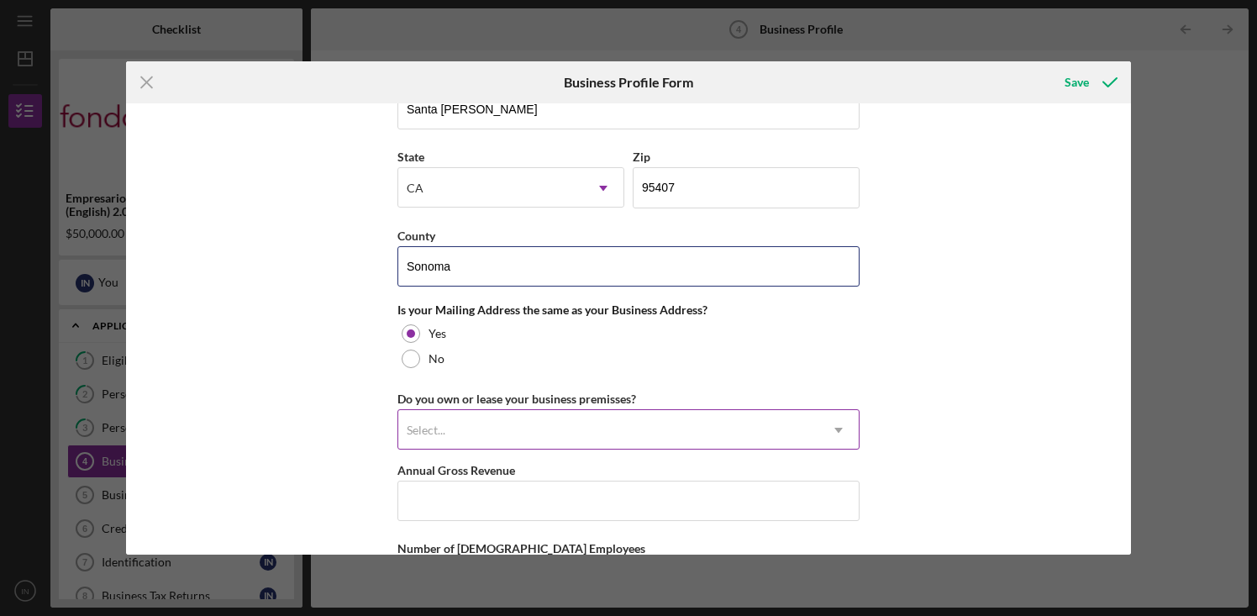
type input "Sonoma"
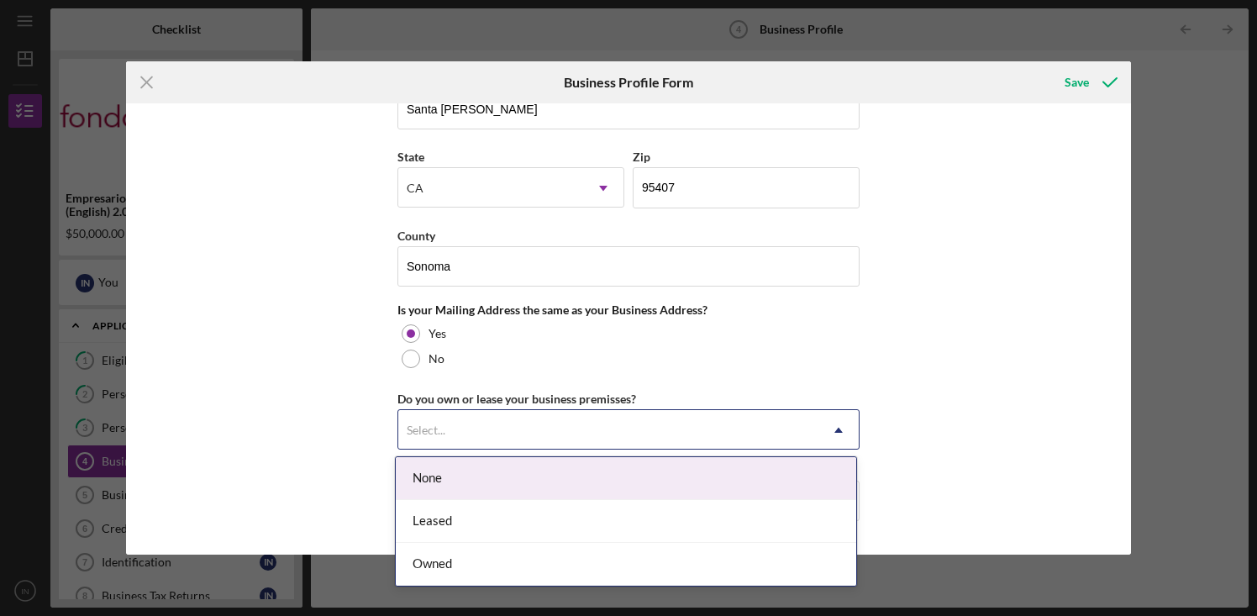
click at [684, 425] on div "Select..." at bounding box center [608, 430] width 420 height 39
click at [634, 484] on div "None" at bounding box center [626, 478] width 460 height 43
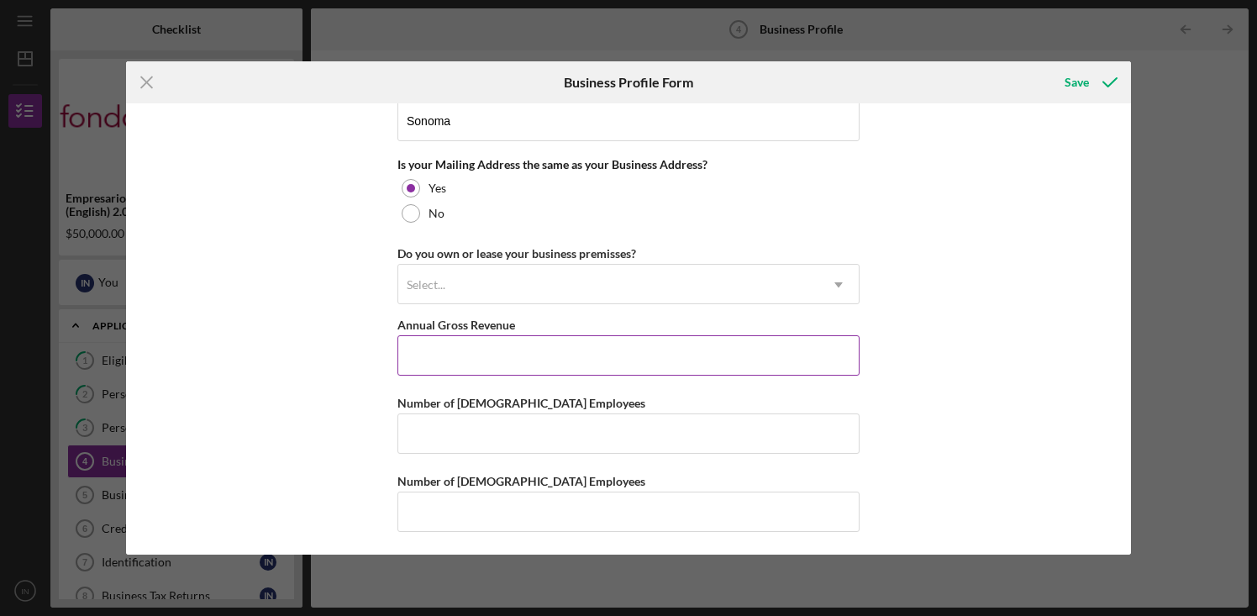
scroll to position [1267, 0]
click at [619, 357] on input "Annual Gross Revenue" at bounding box center [628, 353] width 462 height 40
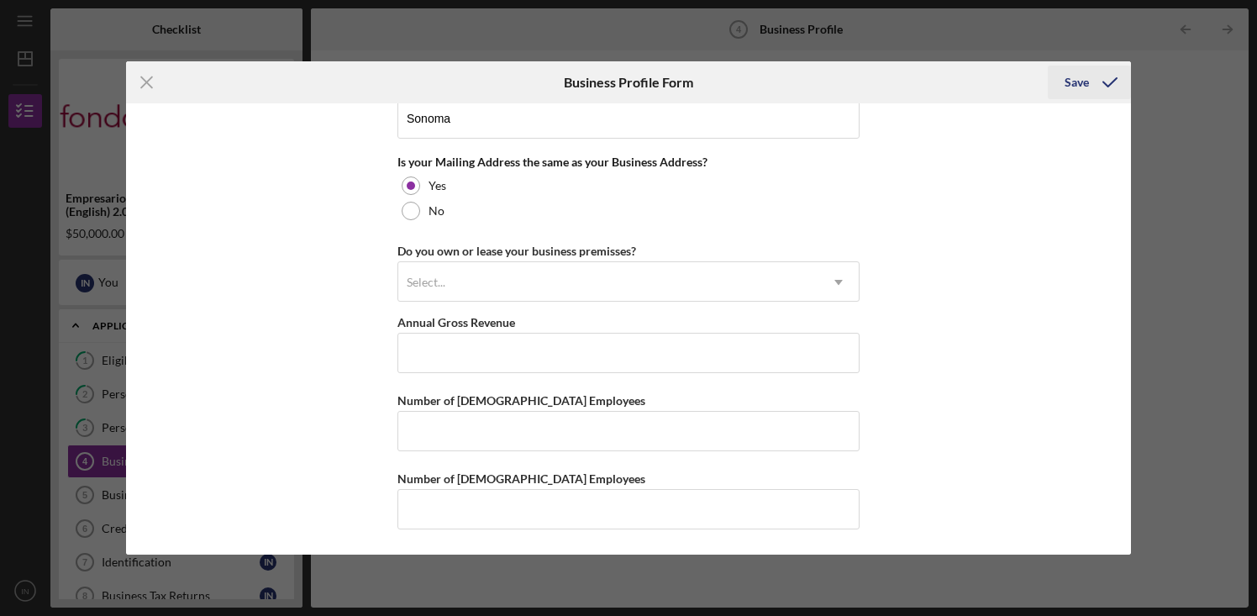
click at [1090, 89] on icon "submit" at bounding box center [1110, 82] width 42 height 42
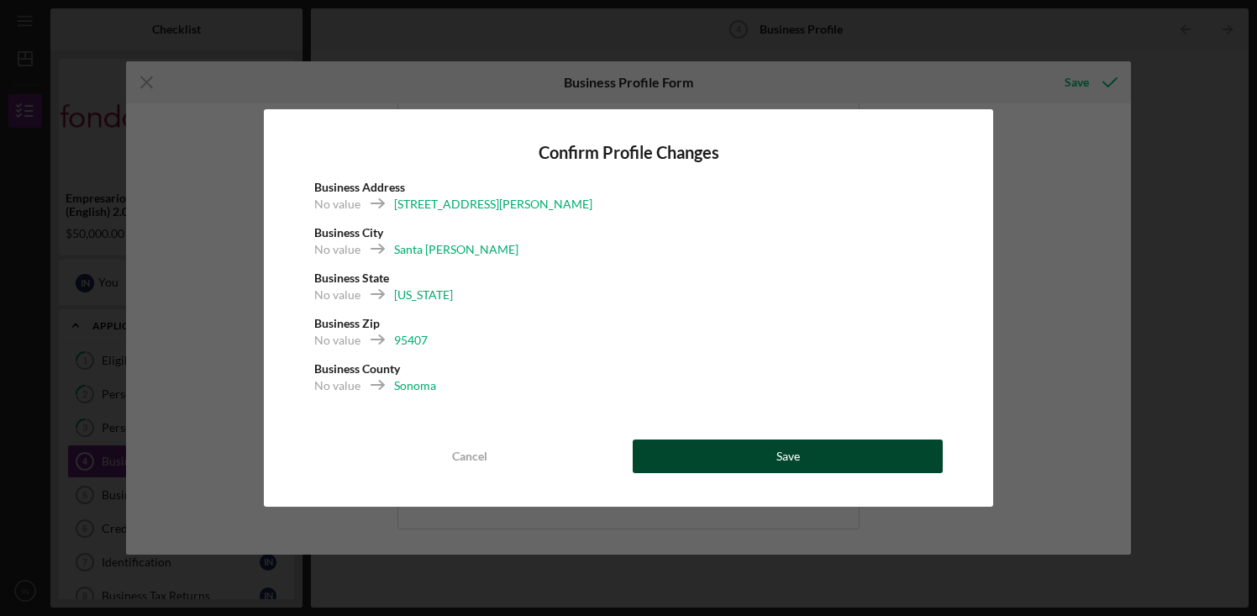
click at [809, 456] on button "Save" at bounding box center [788, 456] width 310 height 34
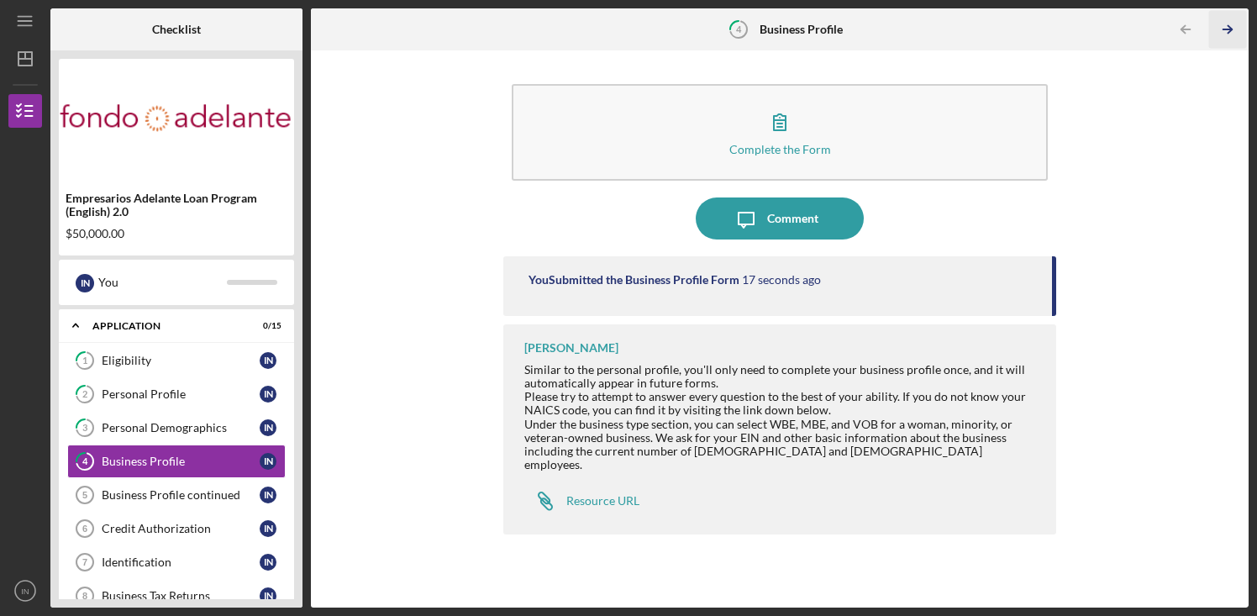
click at [1225, 31] on icon "Icon/Table Pagination Arrow" at bounding box center [1228, 30] width 38 height 38
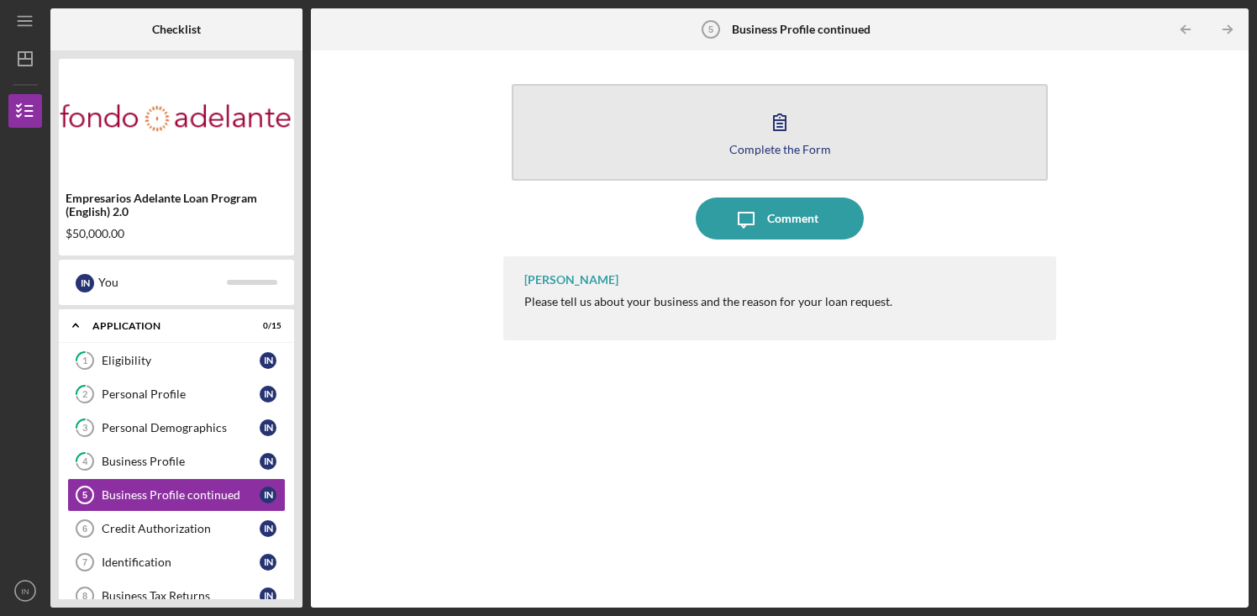
click at [828, 135] on button "Complete the Form Form" at bounding box center [780, 132] width 536 height 97
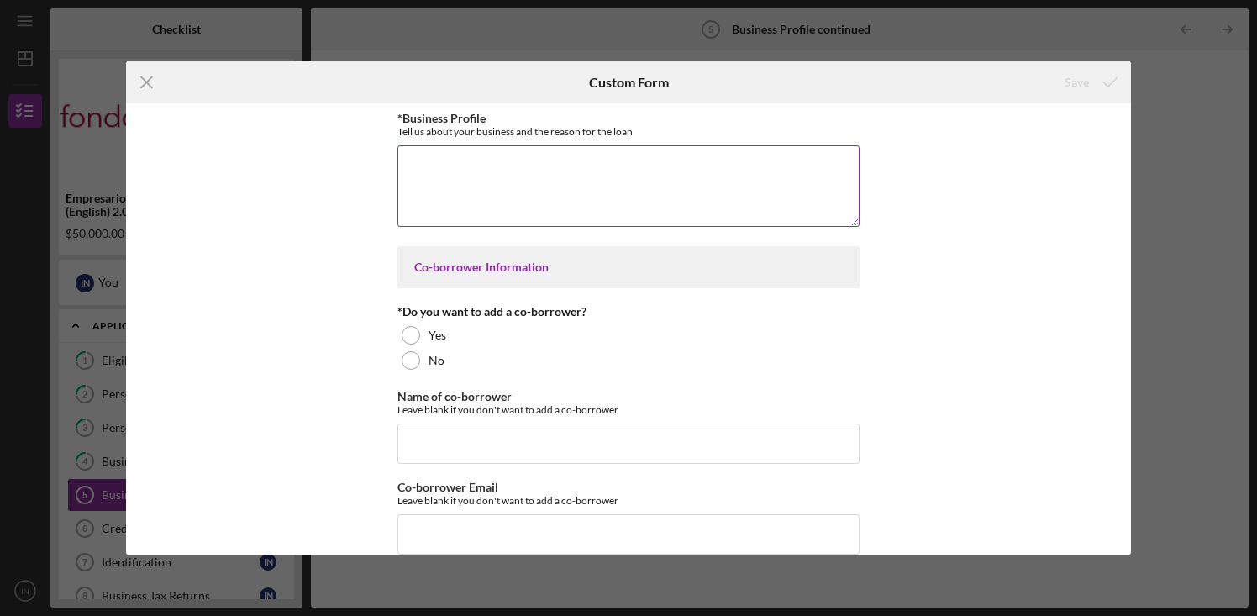
click at [451, 181] on textarea "*Business Profile" at bounding box center [628, 185] width 462 height 81
paste textarea "Wine Country Cleaners, LLC provides residential and commercial cleaning service…"
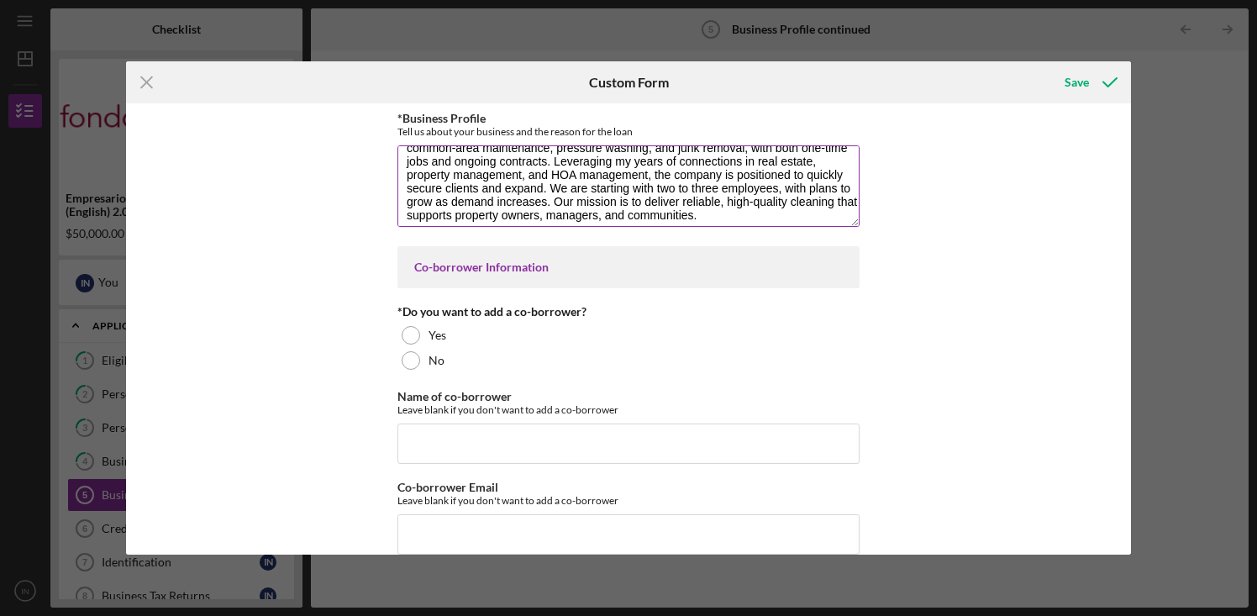
scroll to position [54, 0]
drag, startPoint x: 509, startPoint y: 180, endPoint x: 503, endPoint y: 193, distance: 14.7
click at [503, 193] on textarea "Wine Country Cleaners, LLC provides residential and commercial cleaning service…" at bounding box center [628, 185] width 462 height 81
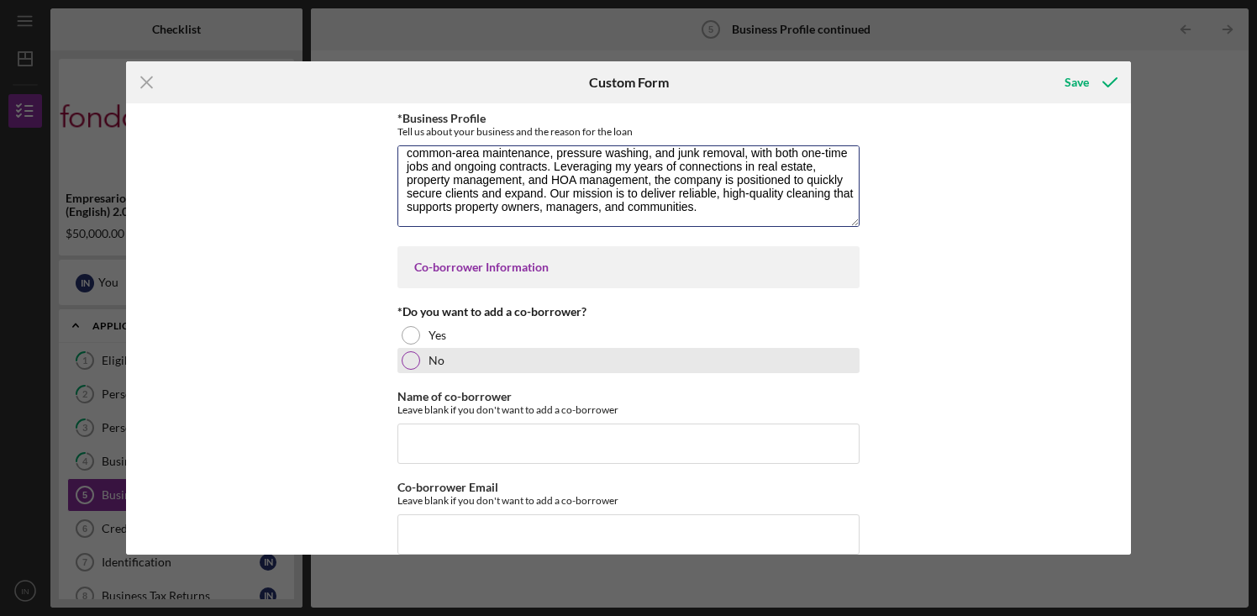
type textarea "Wine Country Cleaners, LLC provides residential and commercial cleaning service…"
click at [562, 361] on div "No" at bounding box center [628, 360] width 462 height 25
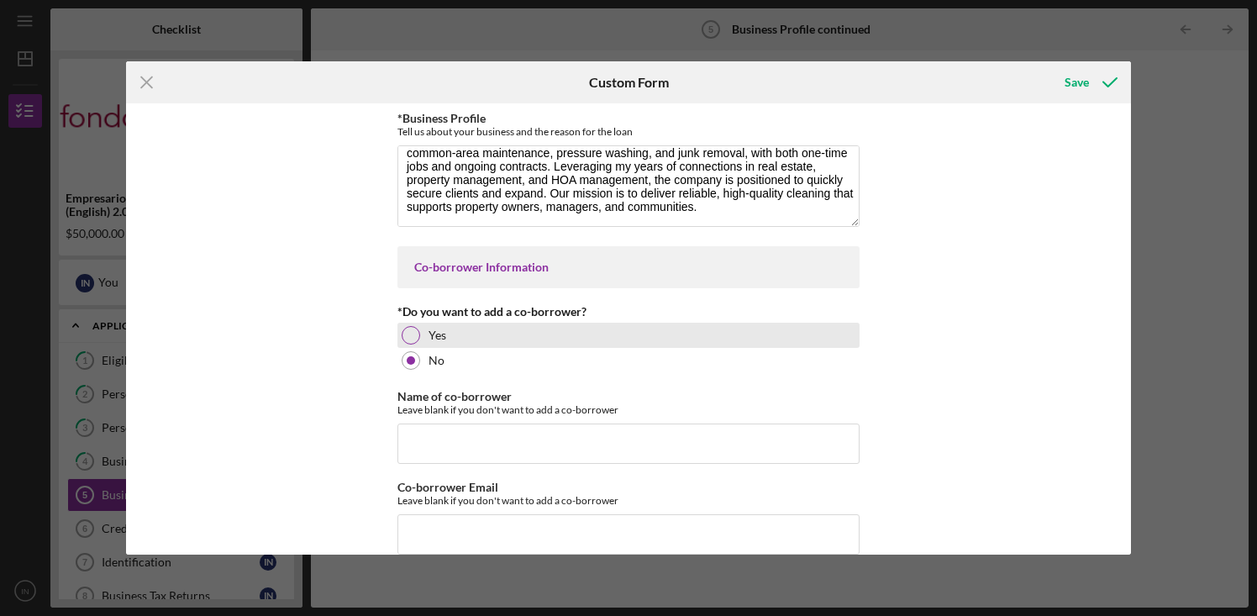
scroll to position [25, 0]
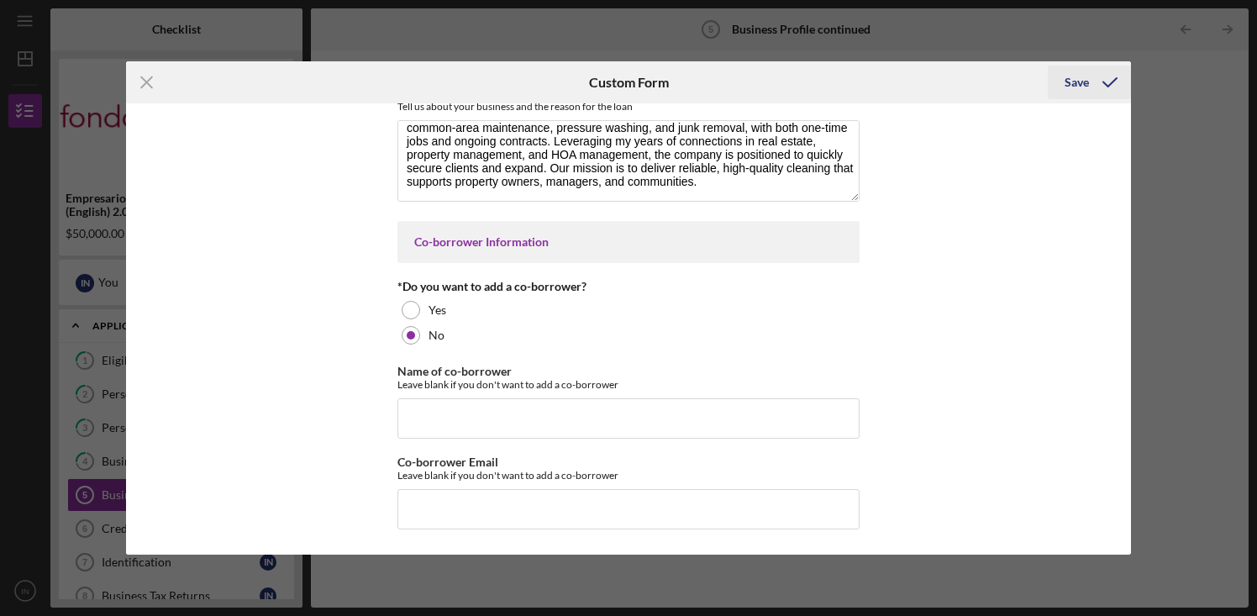
click at [1082, 89] on div "Save" at bounding box center [1076, 83] width 24 height 34
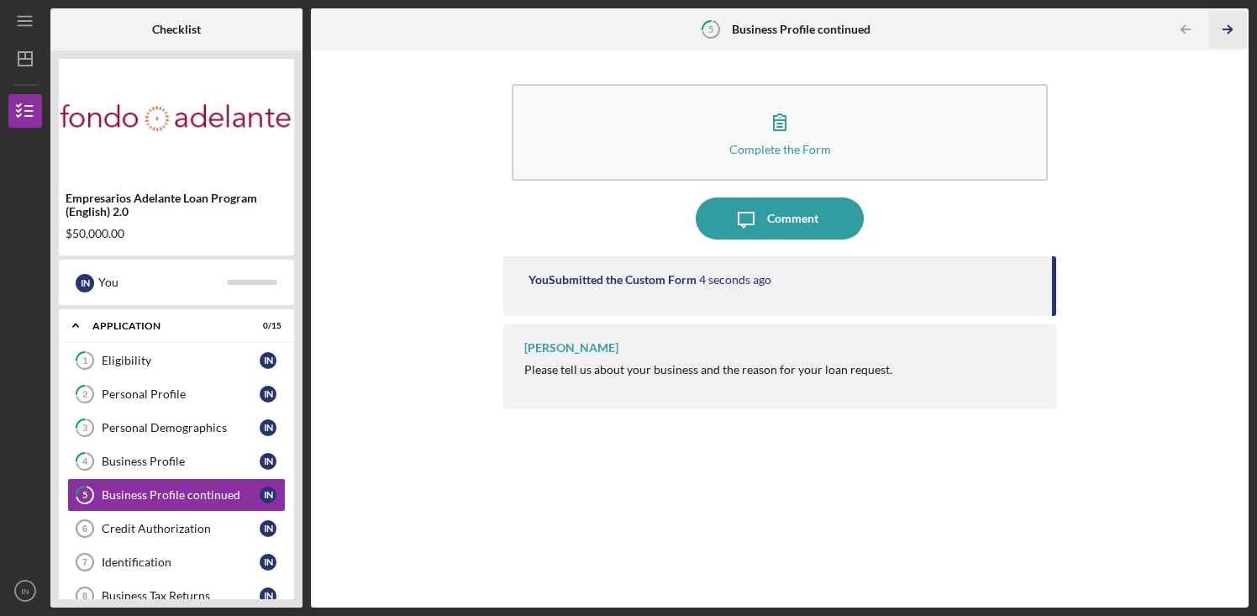
click at [1227, 33] on icon "Icon/Table Pagination Arrow" at bounding box center [1228, 30] width 38 height 38
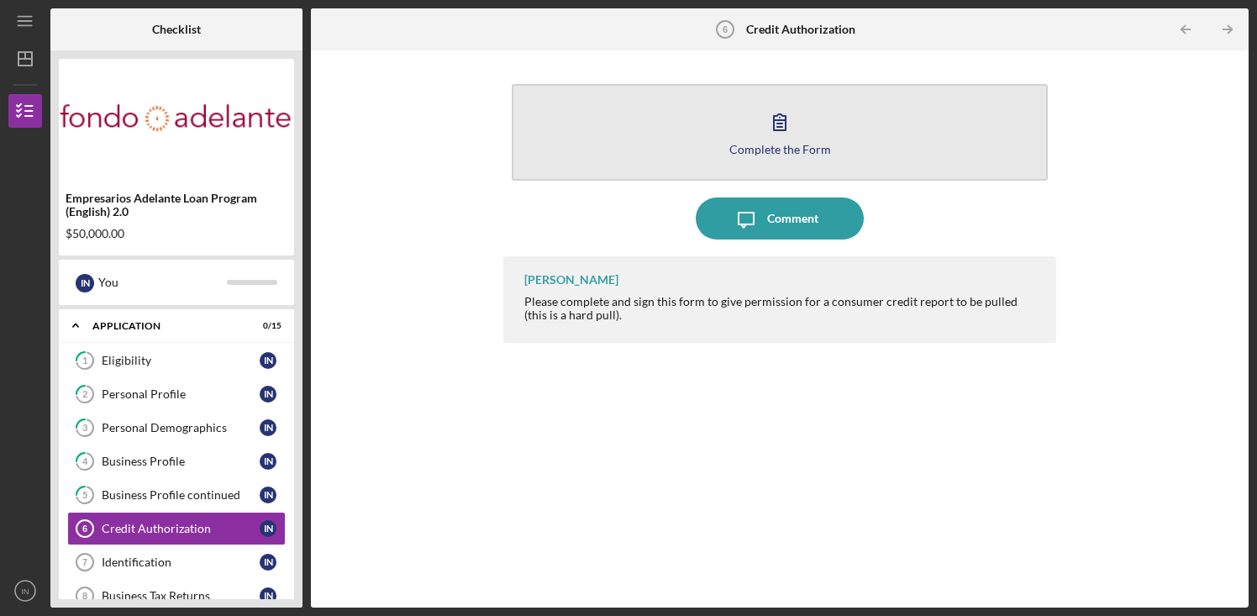
click at [793, 134] on icon "button" at bounding box center [780, 122] width 42 height 42
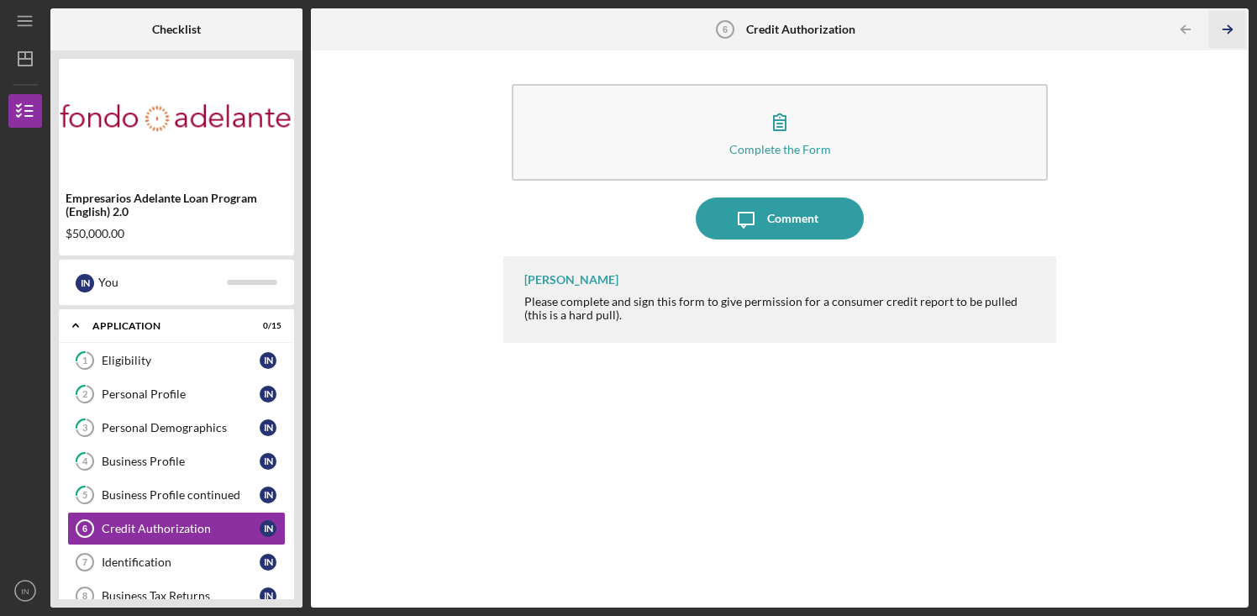
click at [1231, 27] on polyline "button" at bounding box center [1229, 30] width 4 height 8
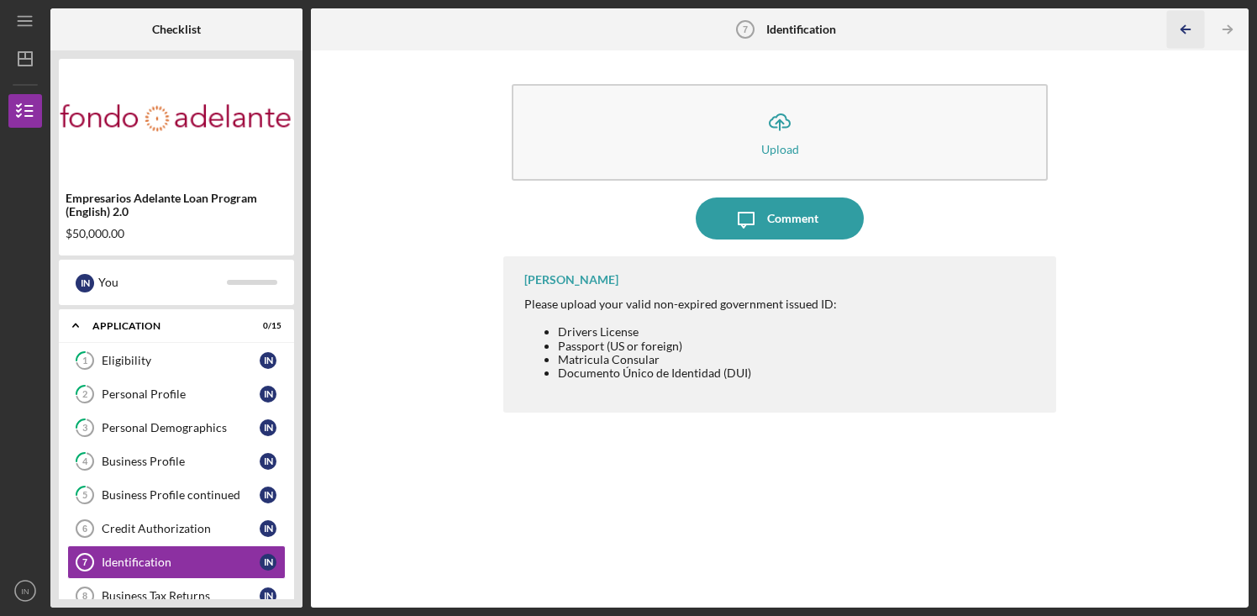
click at [1191, 30] on icon "Icon/Table Pagination Arrow" at bounding box center [1186, 30] width 38 height 38
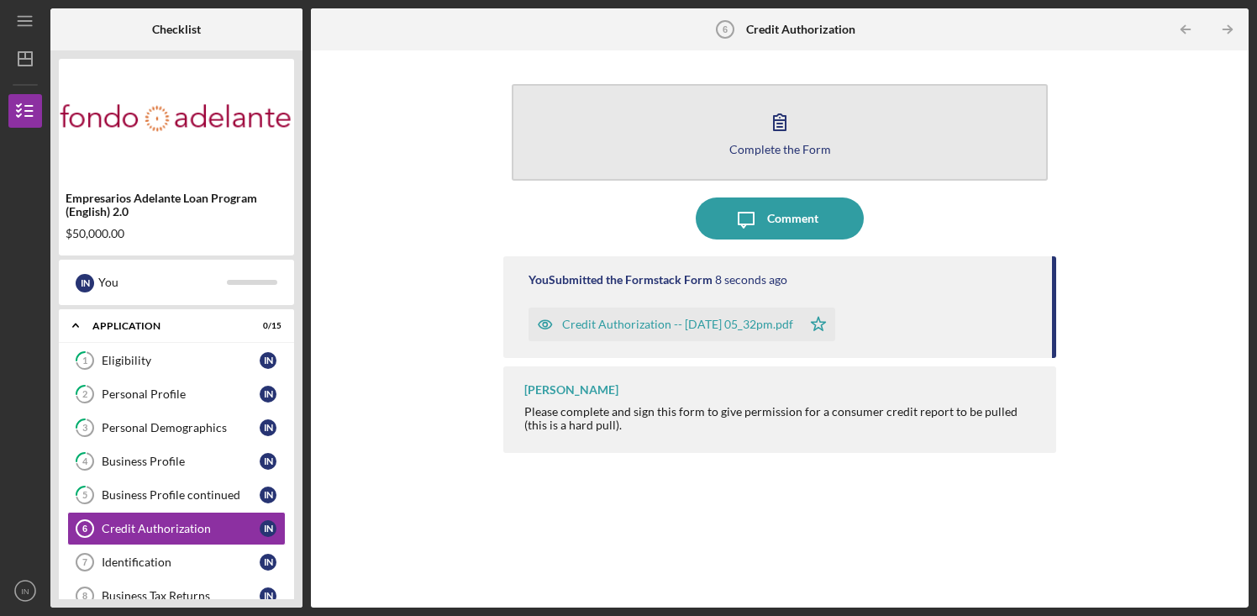
click at [876, 151] on button "Complete the Form Form" at bounding box center [780, 132] width 536 height 97
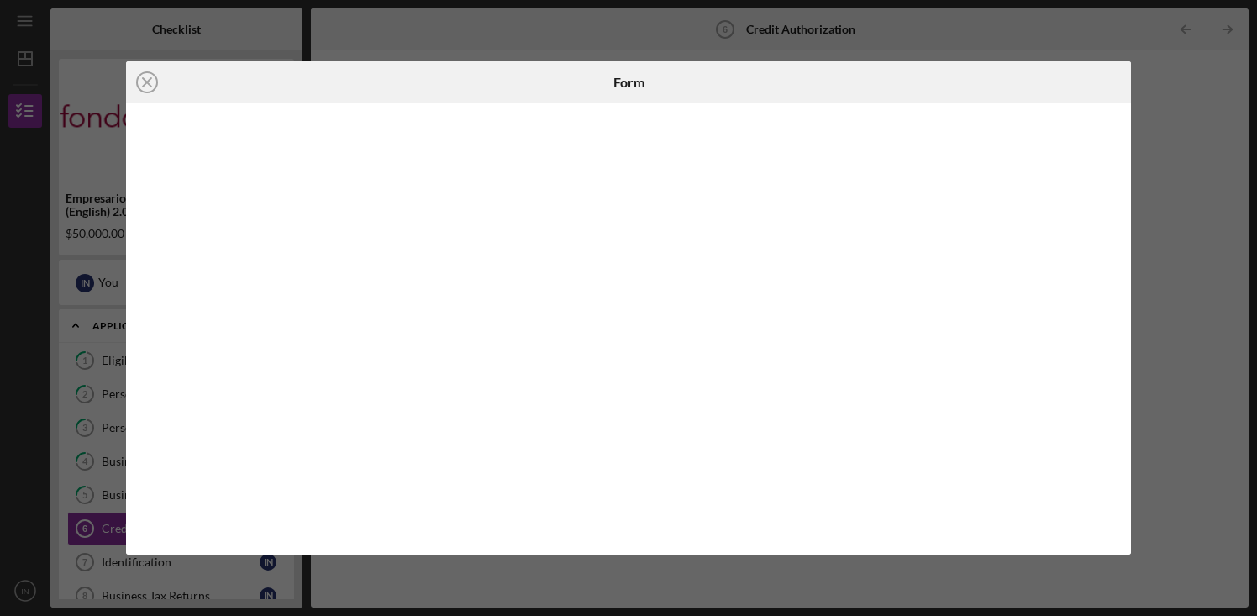
click at [1157, 129] on div "Icon/Close Form" at bounding box center [628, 308] width 1257 height 616
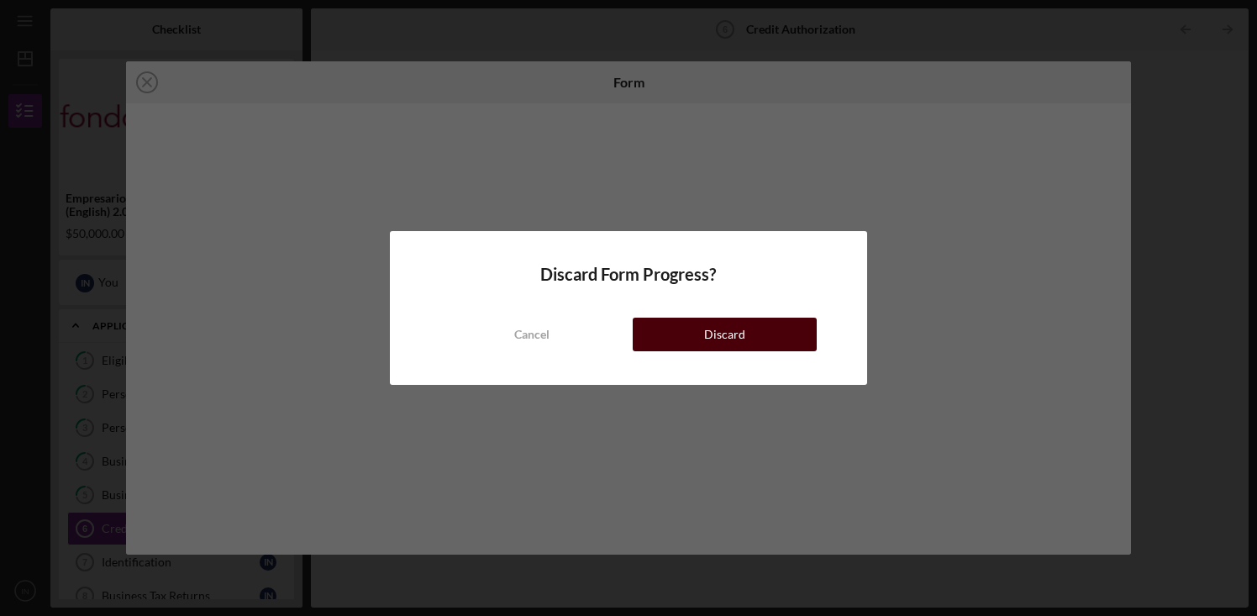
click at [685, 337] on button "Discard" at bounding box center [725, 335] width 184 height 34
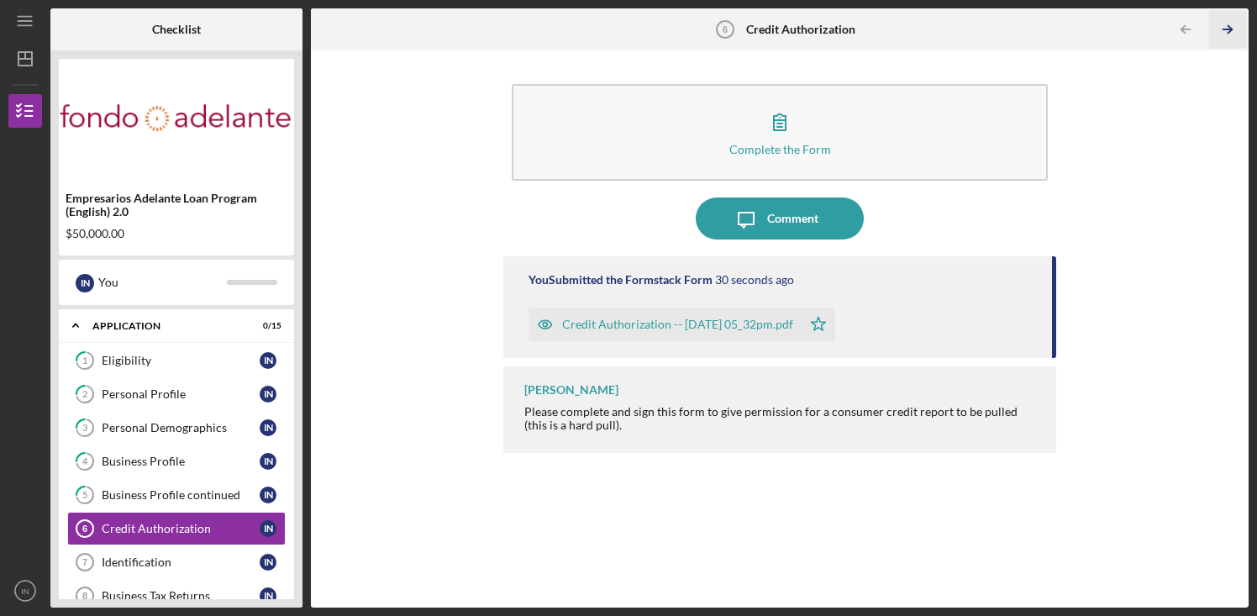
click at [1225, 27] on icon "Icon/Table Pagination Arrow" at bounding box center [1228, 30] width 38 height 38
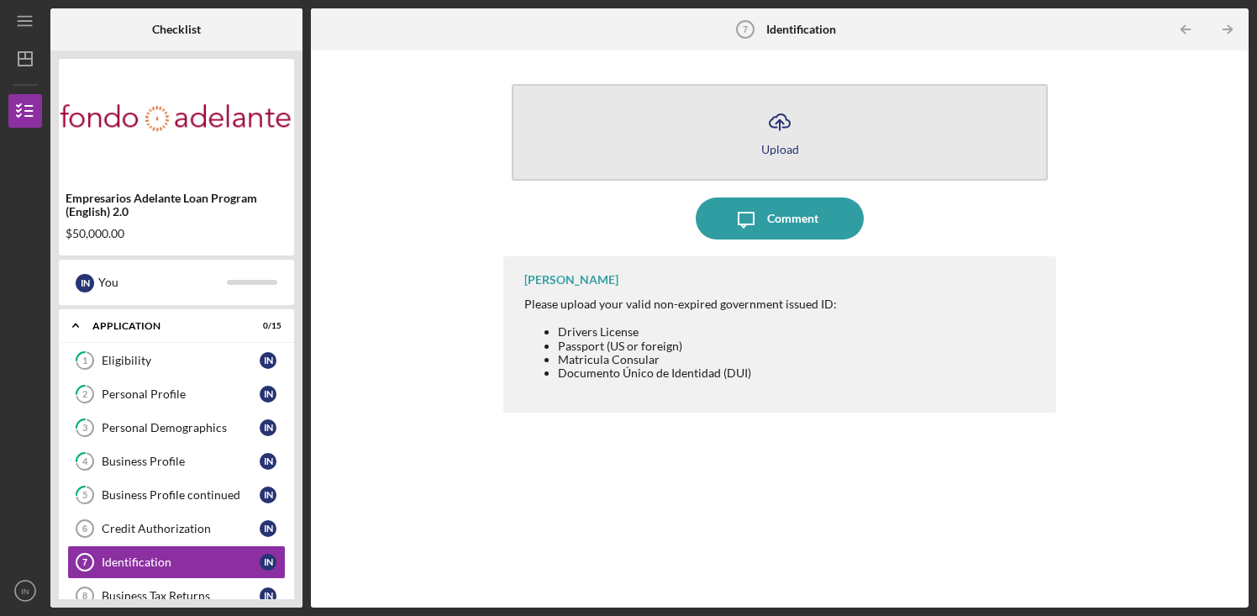
click at [769, 143] on div "Upload" at bounding box center [780, 149] width 38 height 13
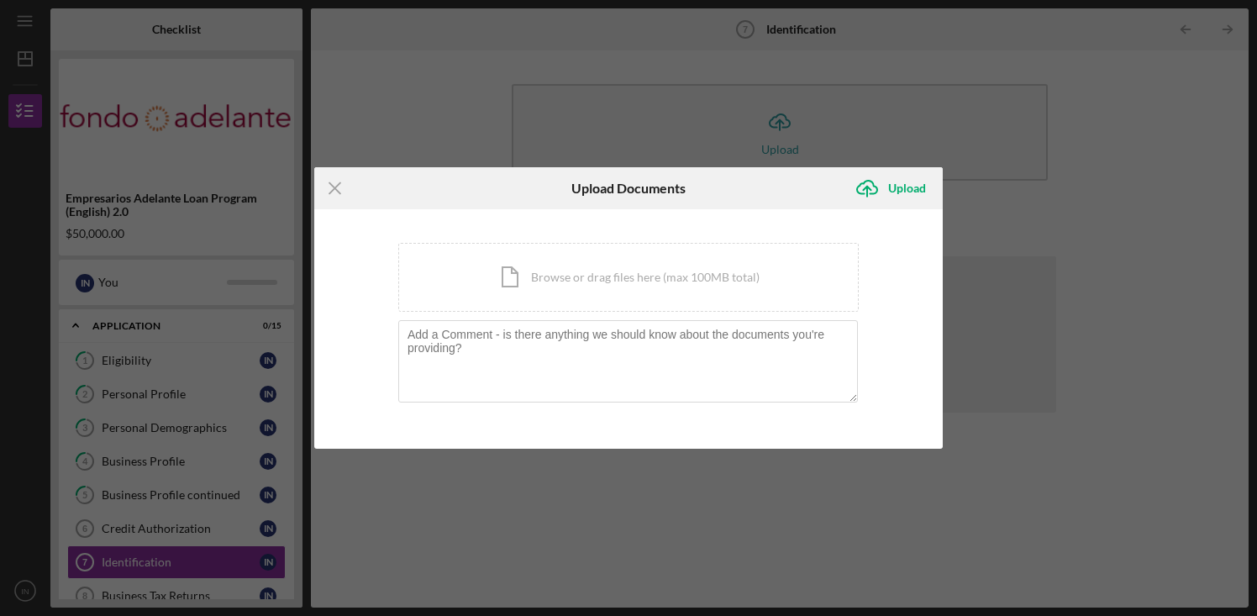
click at [1053, 280] on div "Icon/Menu Close Upload Documents Icon/Upload Upload You're uploading documents …" at bounding box center [628, 308] width 1257 height 616
click at [667, 481] on div "Icon/Menu Close Upload Documents Icon/Upload Upload You're uploading documents …" at bounding box center [628, 308] width 1257 height 616
click at [342, 185] on icon "Icon/Menu Close" at bounding box center [335, 188] width 42 height 42
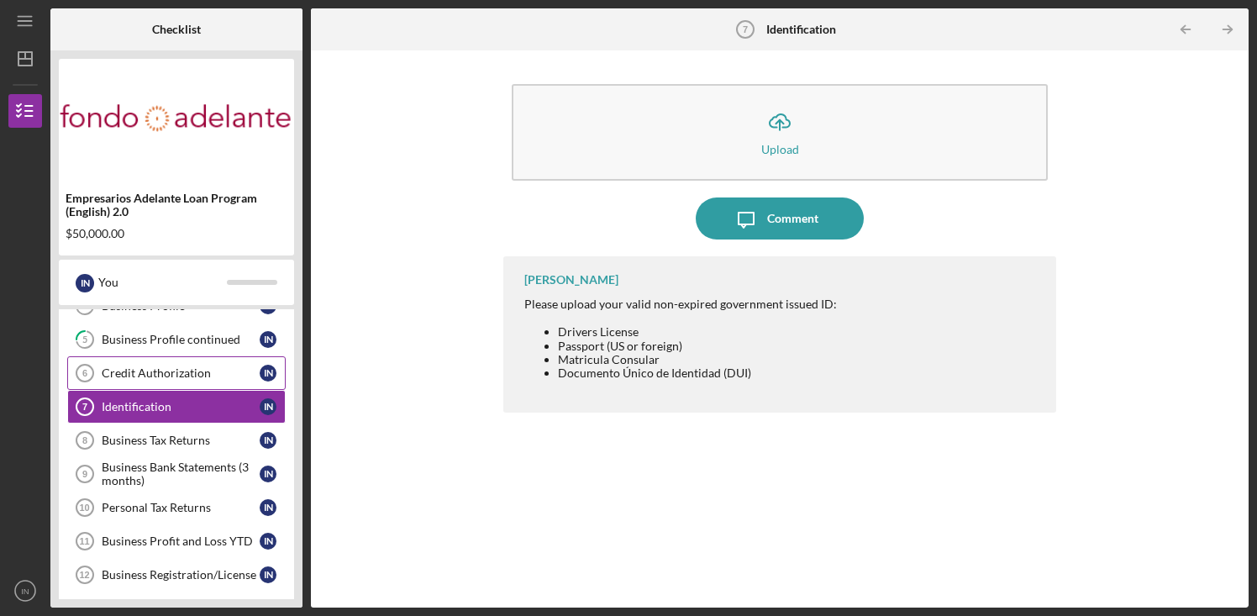
scroll to position [137, 0]
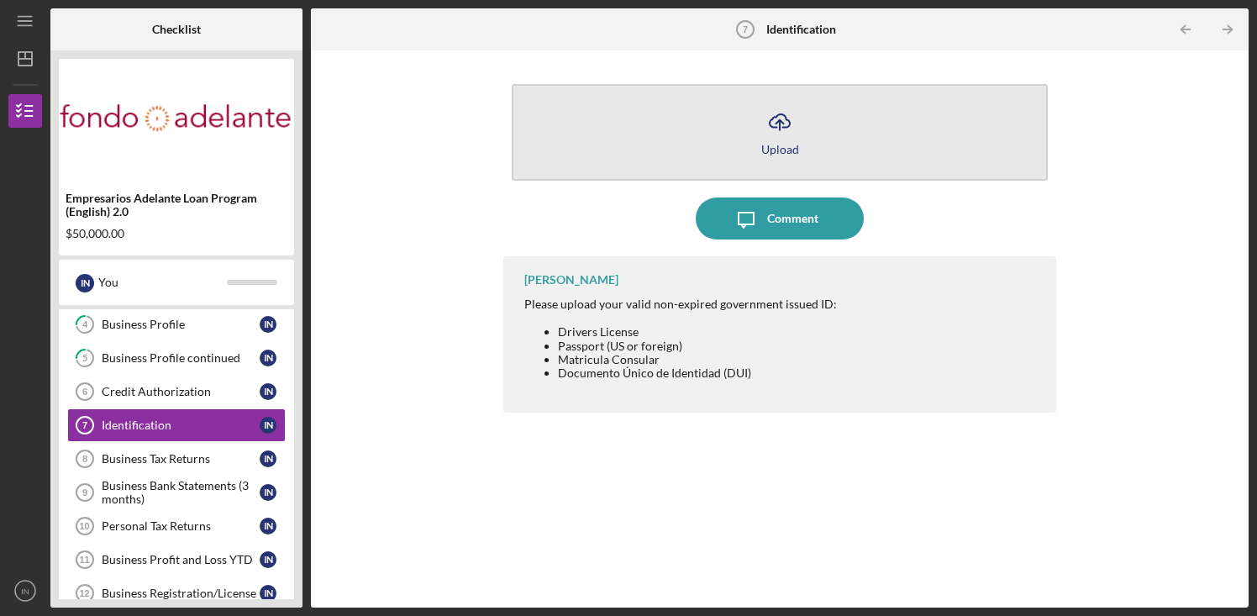
click at [780, 147] on div "Upload" at bounding box center [780, 149] width 38 height 13
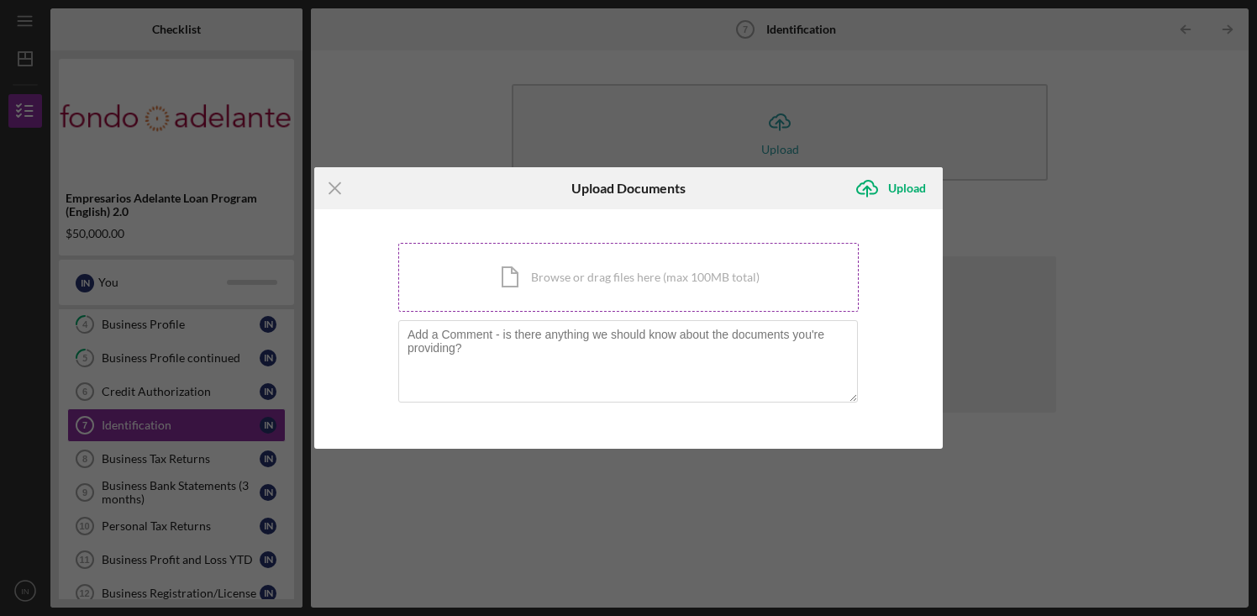
click at [588, 276] on div "Icon/Document Browse or drag files here (max 100MB total) Tap to choose files o…" at bounding box center [628, 277] width 460 height 69
click at [594, 283] on div "Icon/Document Browse or drag files here (max 100MB total) Tap to choose files o…" at bounding box center [628, 277] width 460 height 69
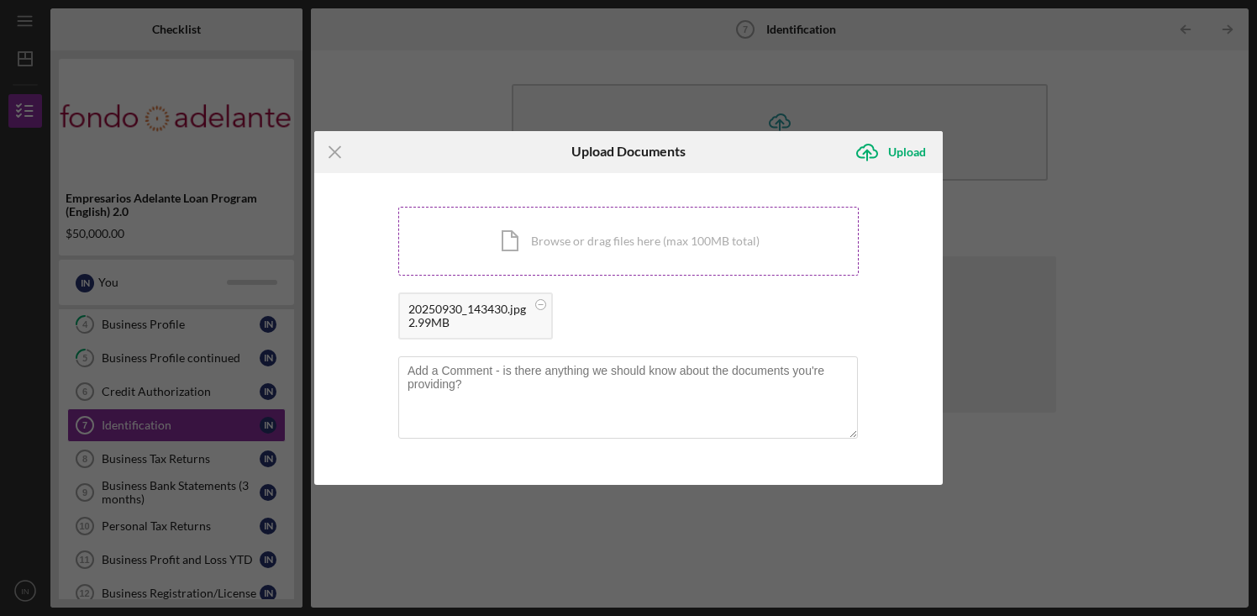
click at [579, 229] on div "Icon/Document Browse or drag files here (max 100MB total) Tap to choose files o…" at bounding box center [628, 241] width 460 height 69
click at [543, 303] on circle at bounding box center [541, 304] width 10 height 10
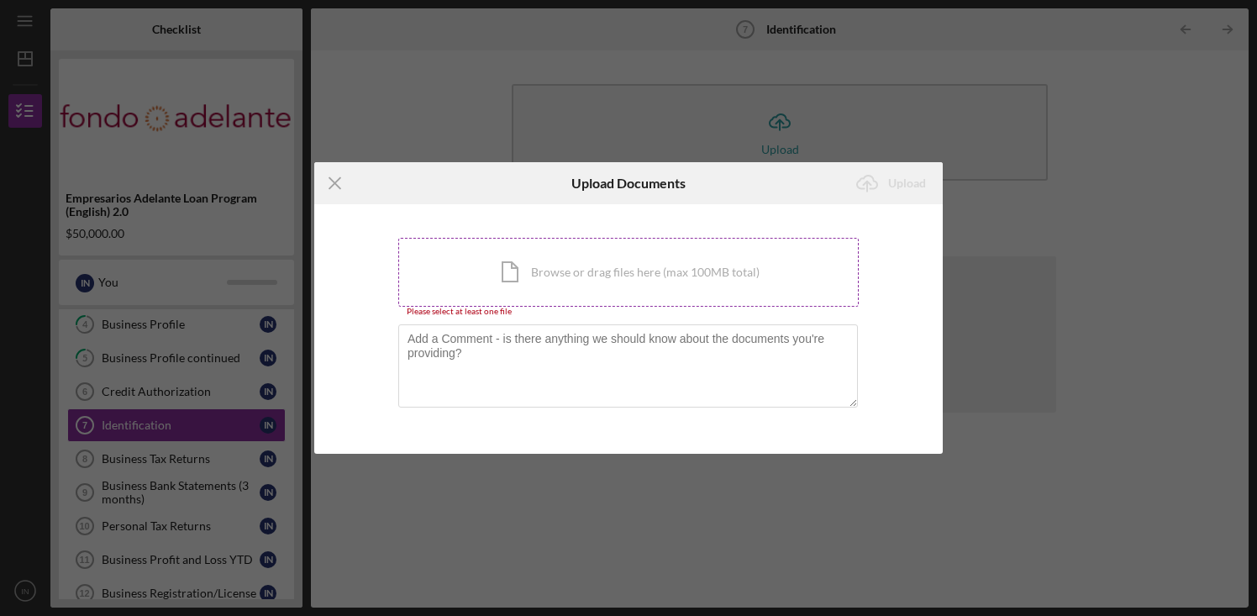
click at [532, 260] on div "Icon/Document Browse or drag files here (max 100MB total) Tap to choose files o…" at bounding box center [628, 272] width 460 height 69
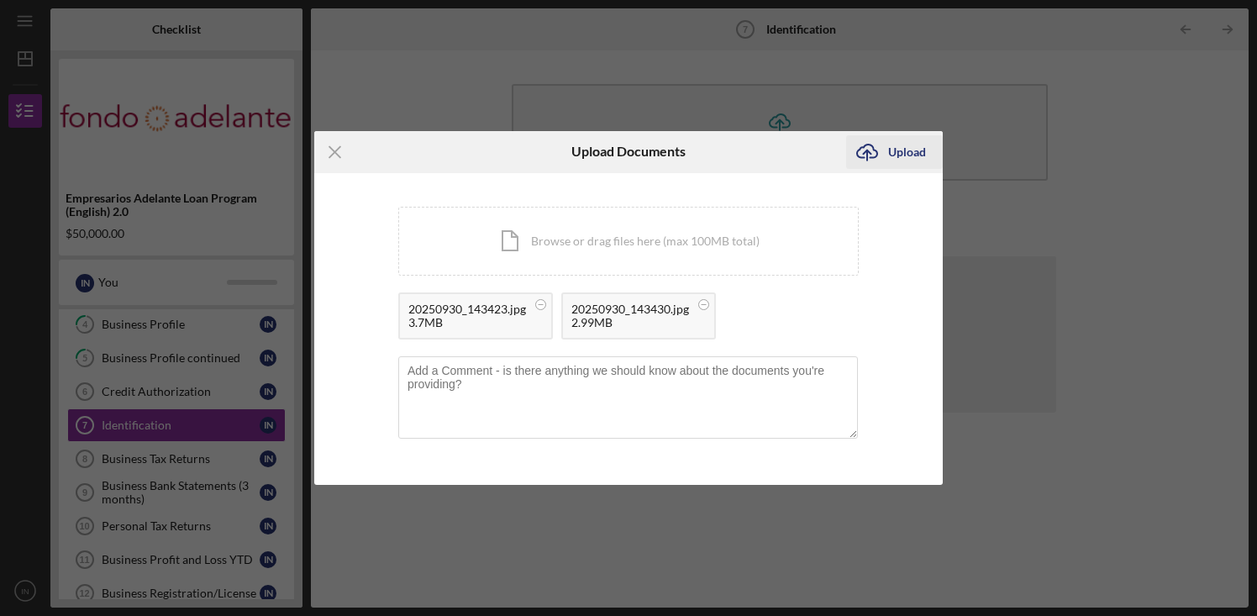
click at [891, 152] on div "Upload" at bounding box center [907, 152] width 38 height 34
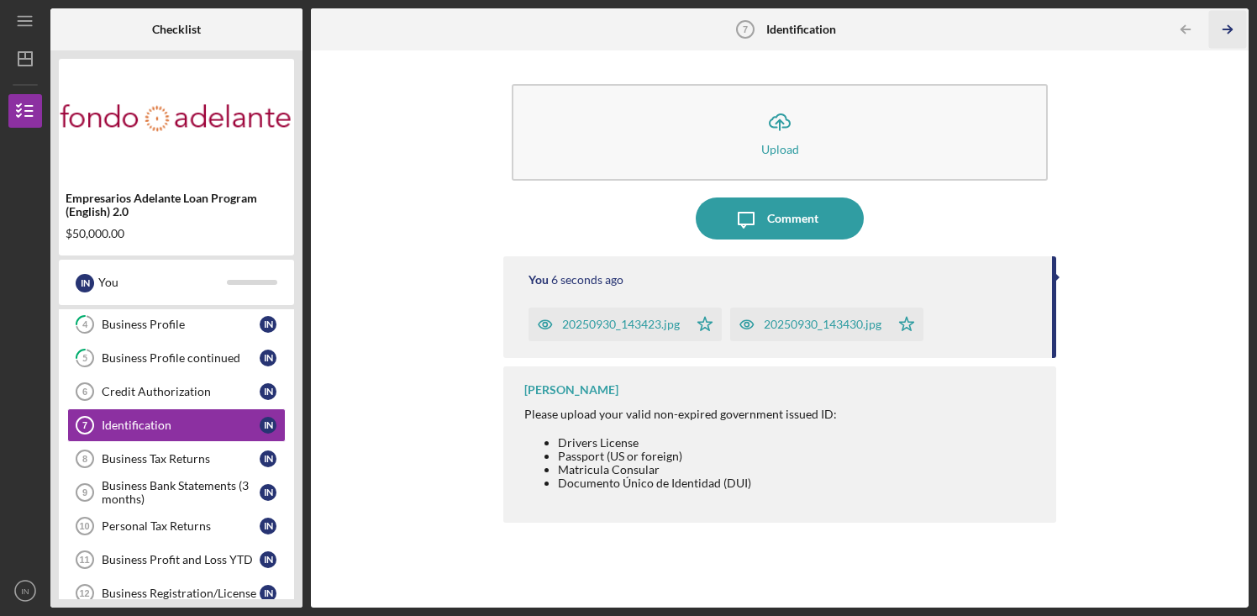
click at [1227, 34] on icon "Icon/Table Pagination Arrow" at bounding box center [1228, 30] width 38 height 38
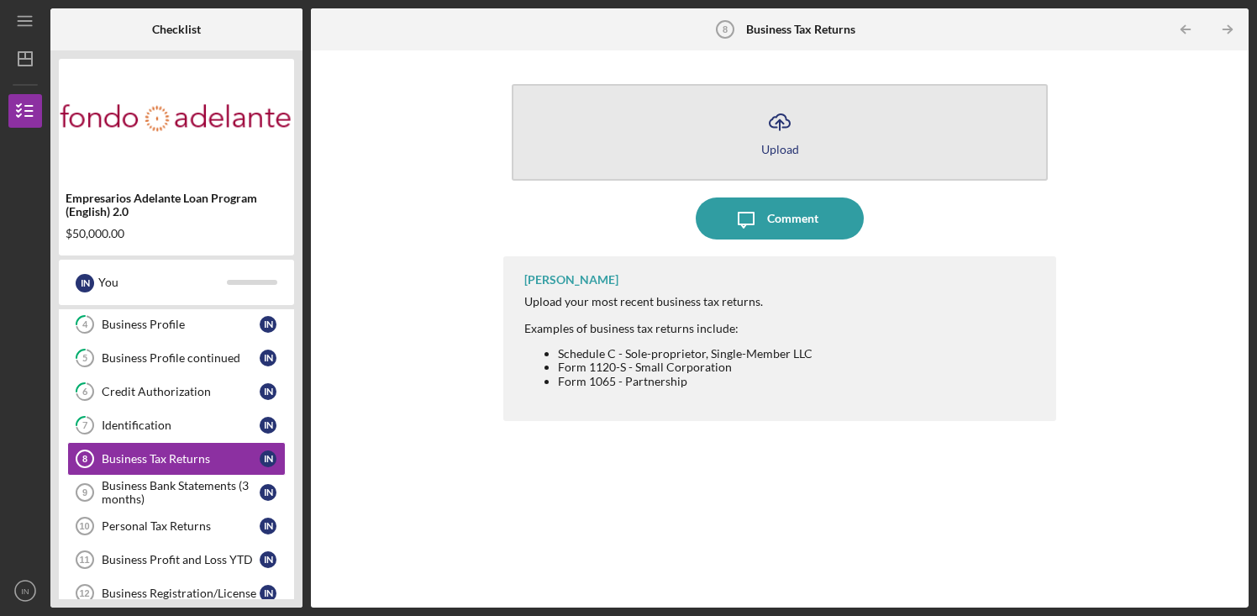
click at [845, 143] on button "Icon/Upload Upload" at bounding box center [780, 132] width 536 height 97
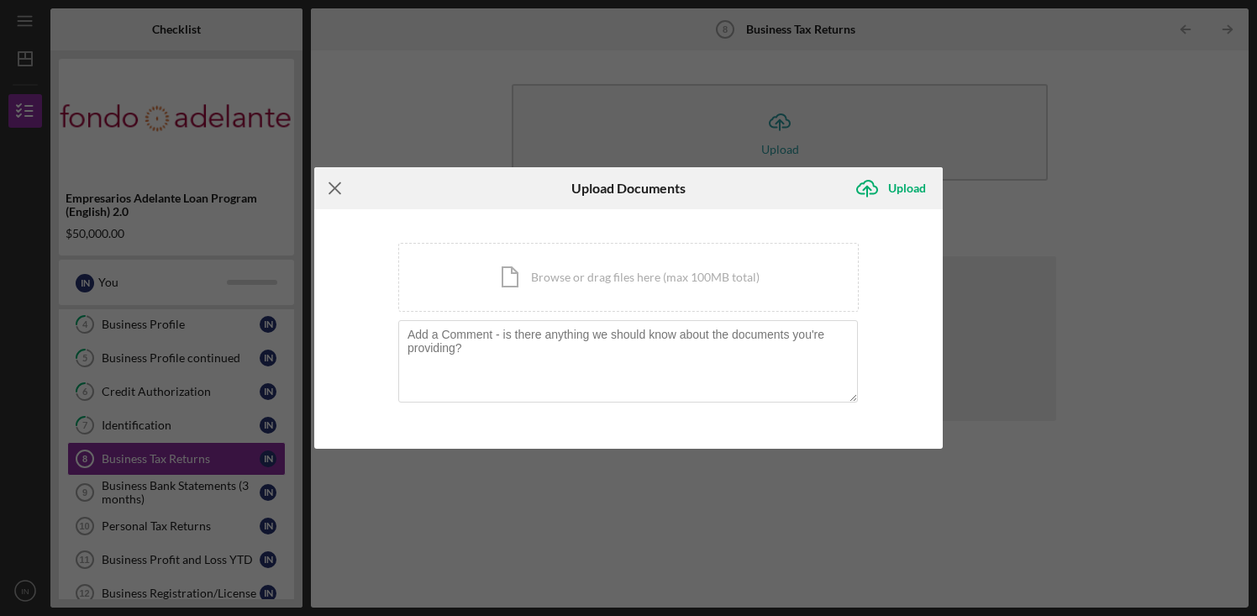
click at [336, 187] on icon "Icon/Menu Close" at bounding box center [335, 188] width 42 height 42
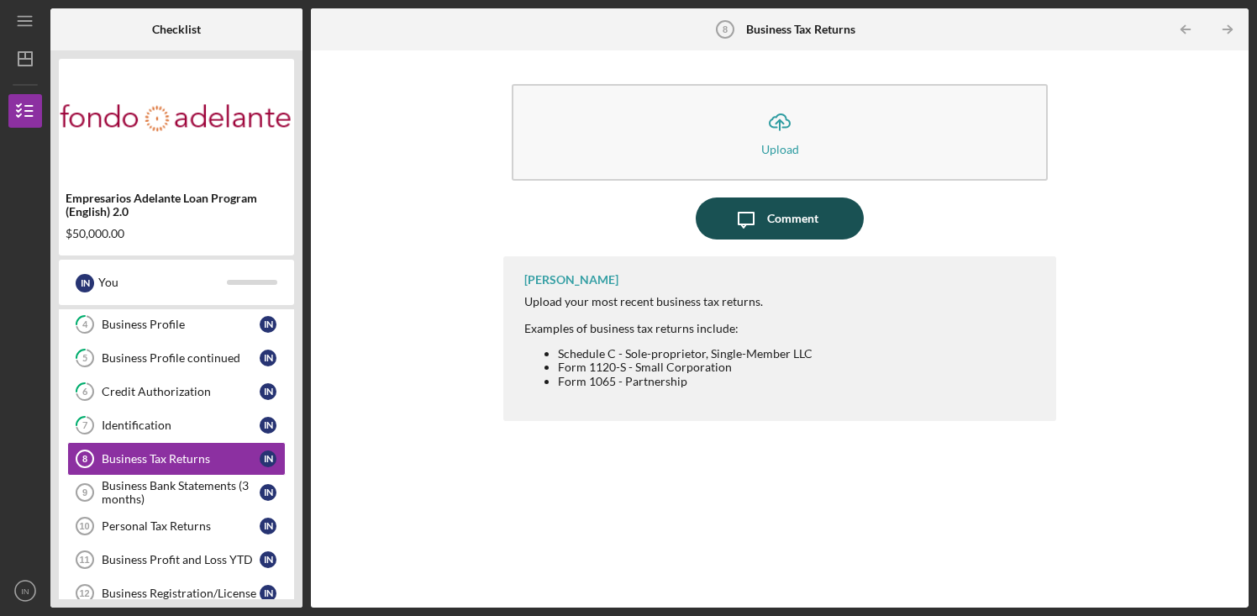
click at [809, 225] on div "Comment" at bounding box center [792, 218] width 51 height 42
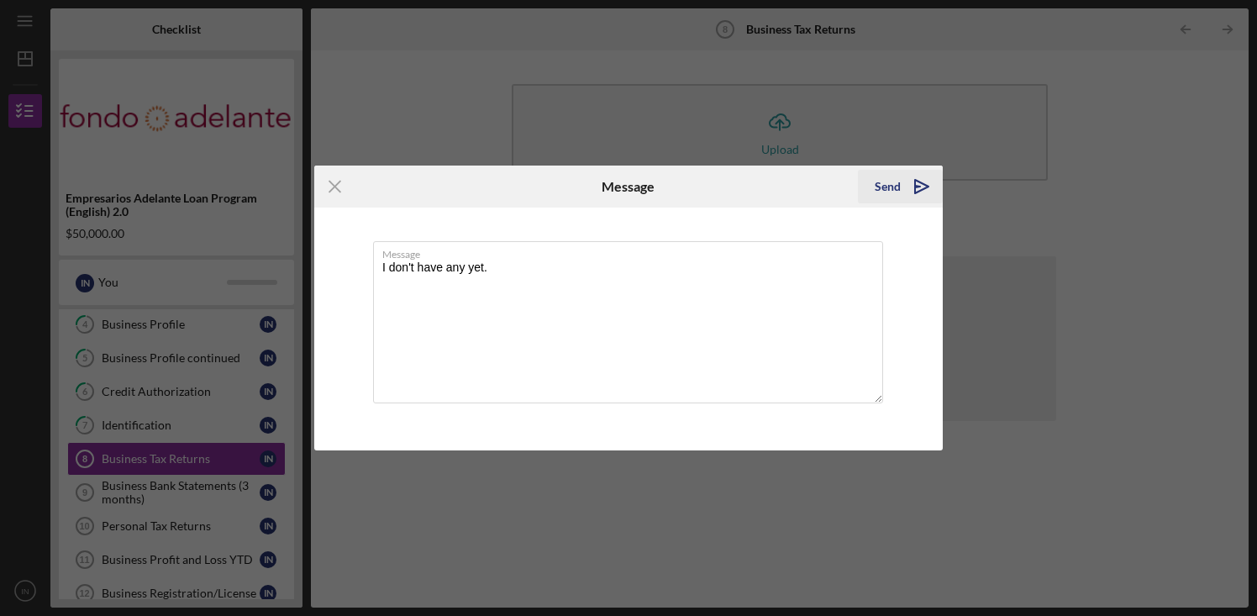
type textarea "I don't have any yet."
click at [906, 181] on icon "Icon/icon-invite-send" at bounding box center [922, 187] width 42 height 42
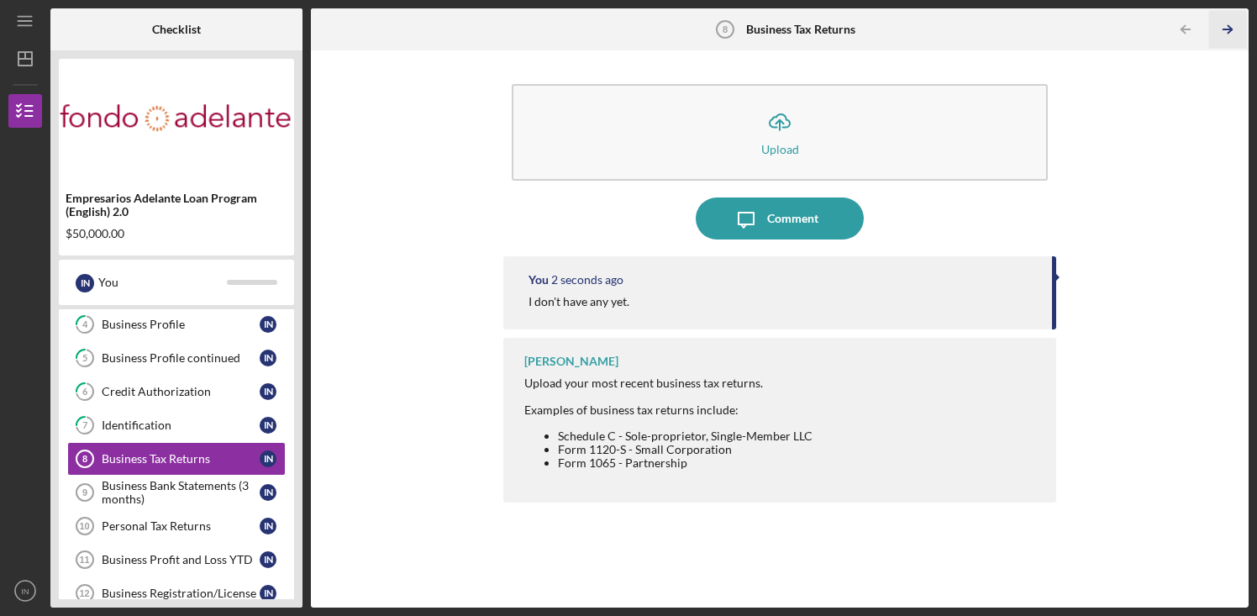
click at [1222, 27] on icon "Icon/Table Pagination Arrow" at bounding box center [1228, 30] width 38 height 38
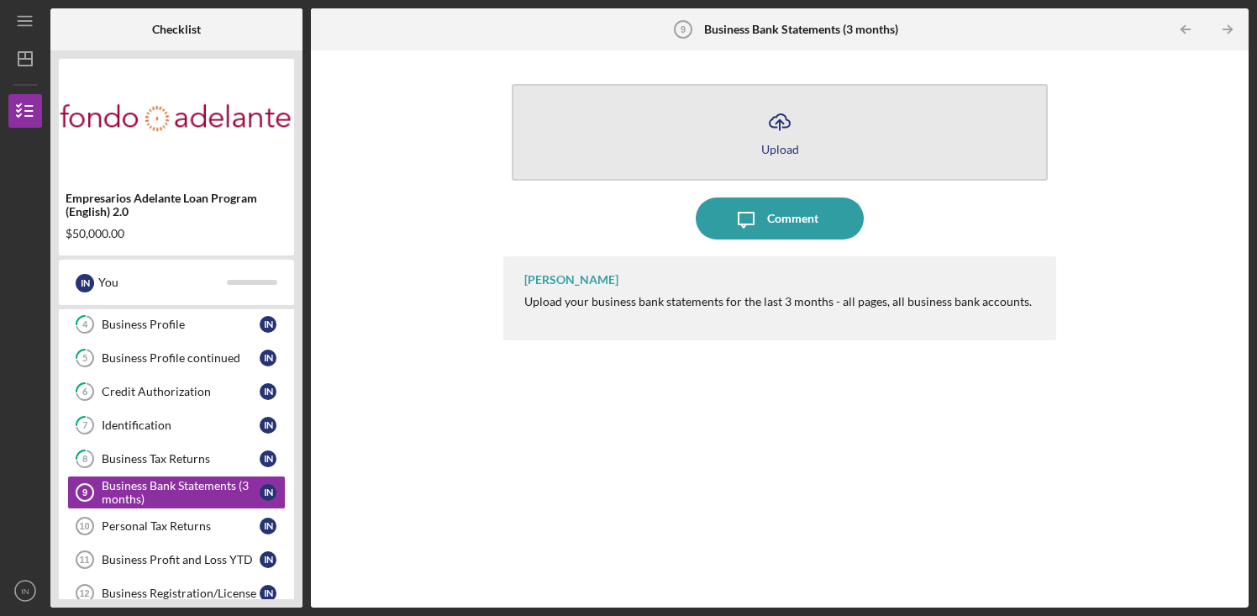
click at [780, 128] on line "button" at bounding box center [780, 125] width 0 height 10
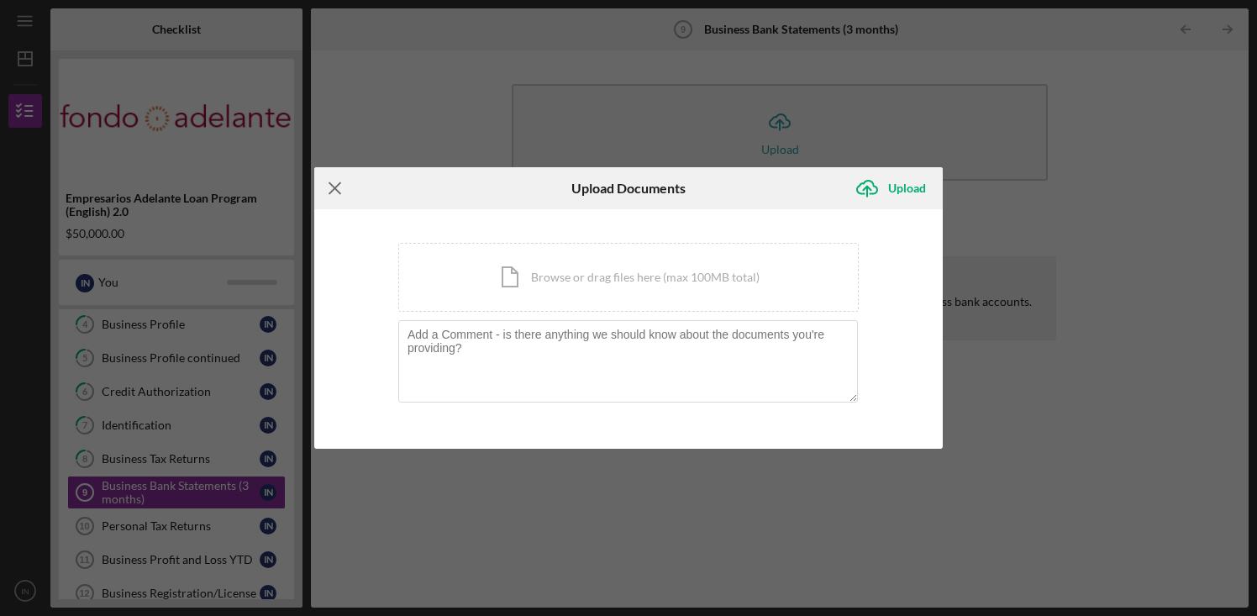
click at [327, 191] on icon "Icon/Menu Close" at bounding box center [335, 188] width 42 height 42
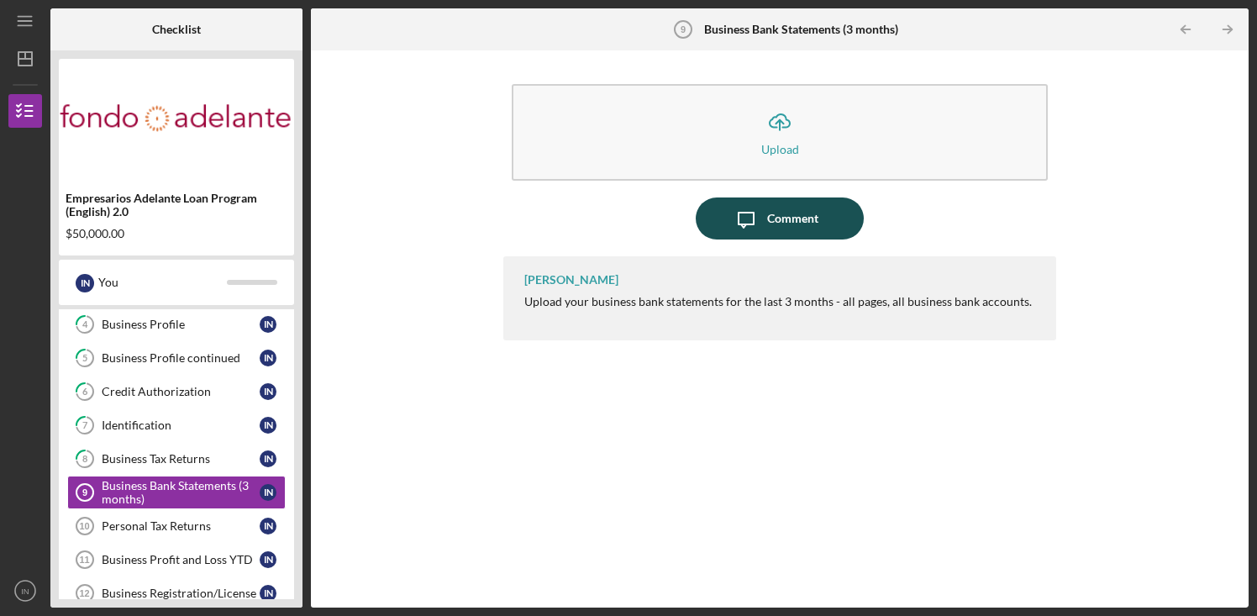
click at [793, 223] on div "Comment" at bounding box center [792, 218] width 51 height 42
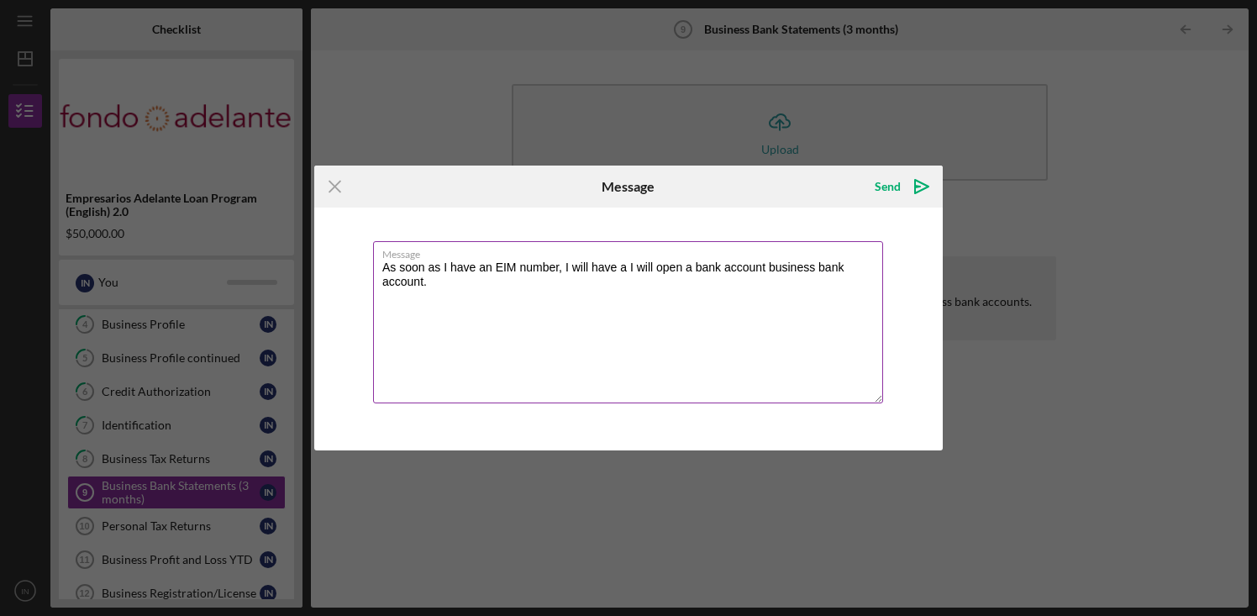
click at [771, 270] on textarea "As soon as I have an EIM number, I will have a I will open a bank account busin…" at bounding box center [628, 322] width 510 height 162
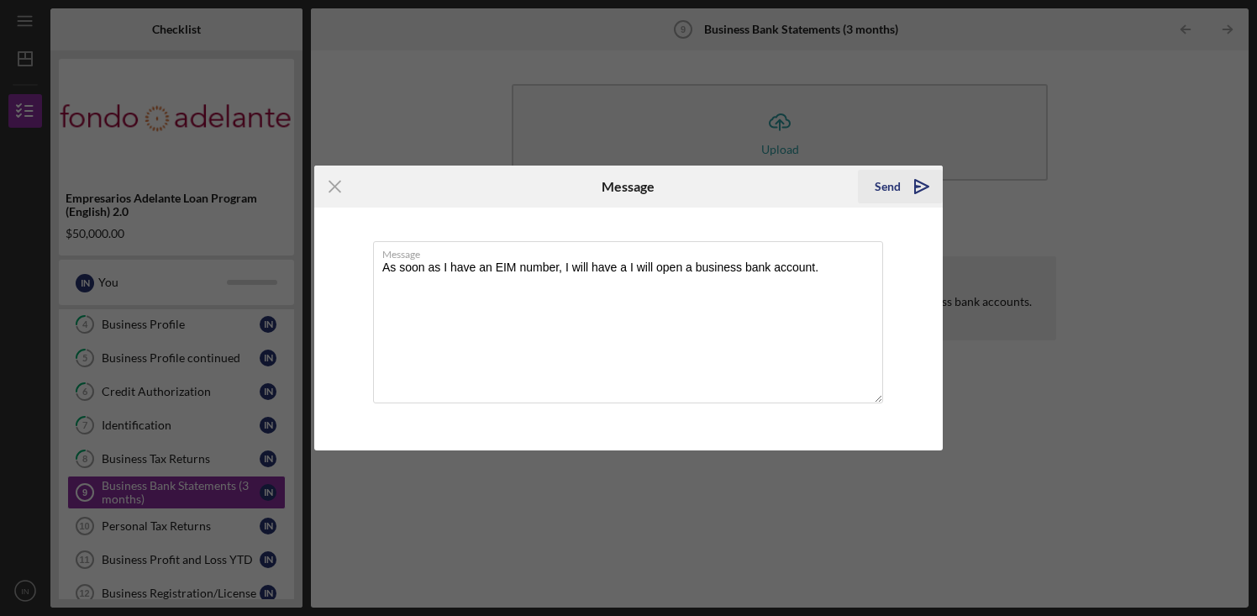
type textarea "As soon as I have an EIM number, I will have a I will open a business bank acco…"
click at [911, 187] on icon "Icon/icon-invite-send" at bounding box center [922, 187] width 42 height 42
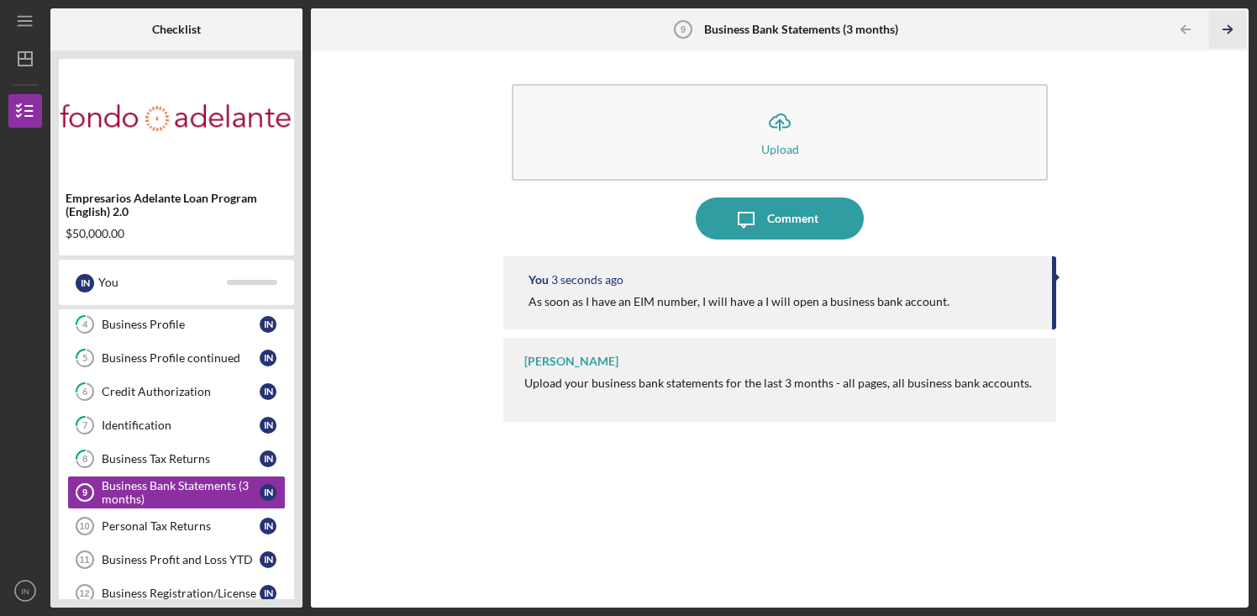
click at [1222, 30] on icon "Icon/Table Pagination Arrow" at bounding box center [1228, 30] width 38 height 38
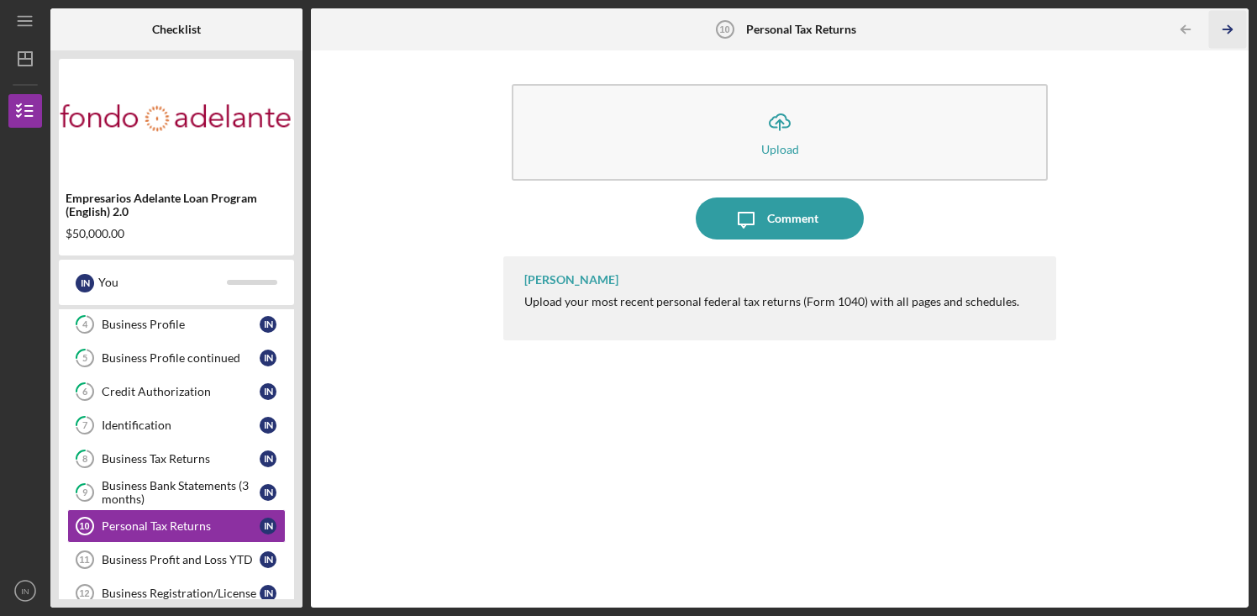
click at [1232, 28] on icon "Icon/Table Pagination Arrow" at bounding box center [1228, 30] width 38 height 38
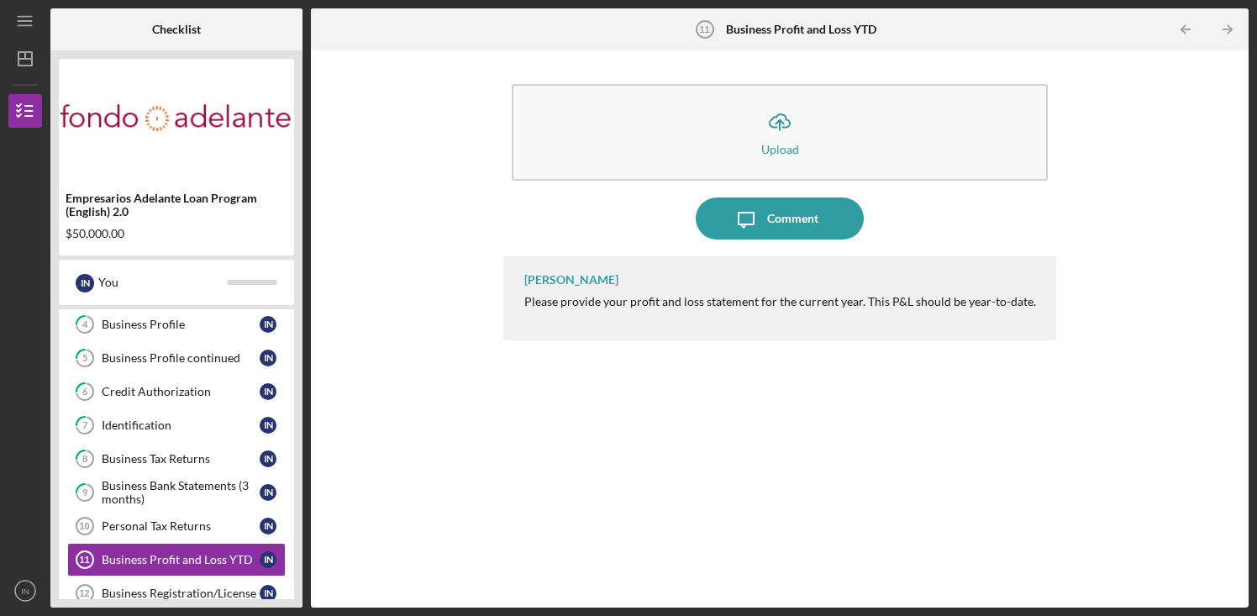
click at [1232, 28] on icon "Icon/Table Pagination Arrow" at bounding box center [1228, 30] width 38 height 38
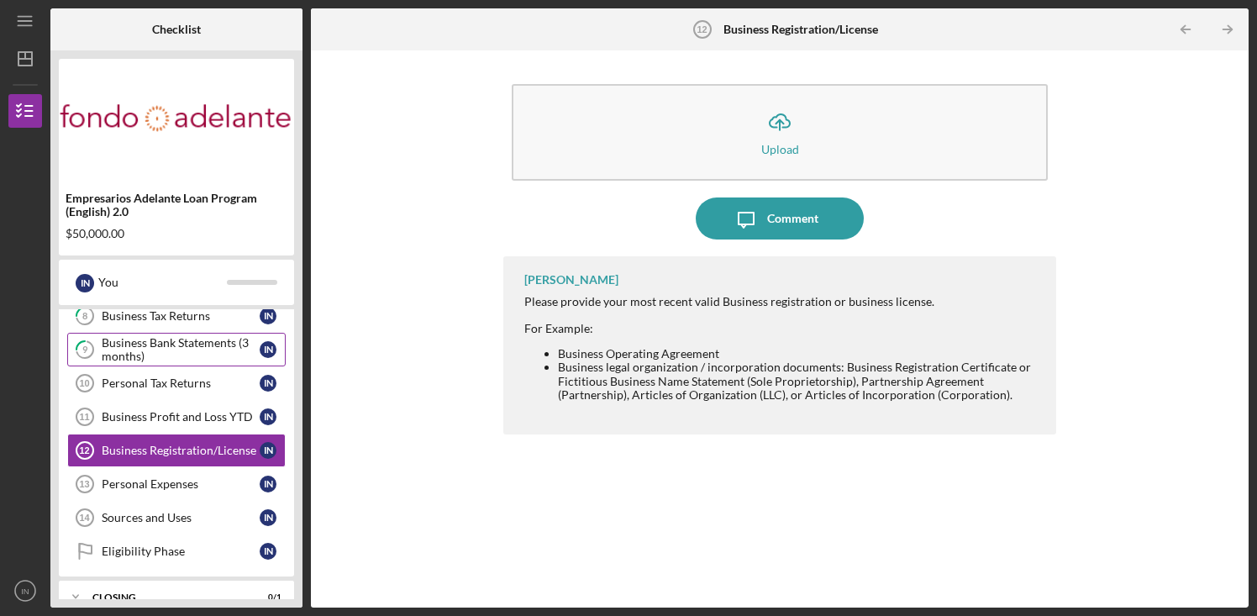
scroll to position [303, 0]
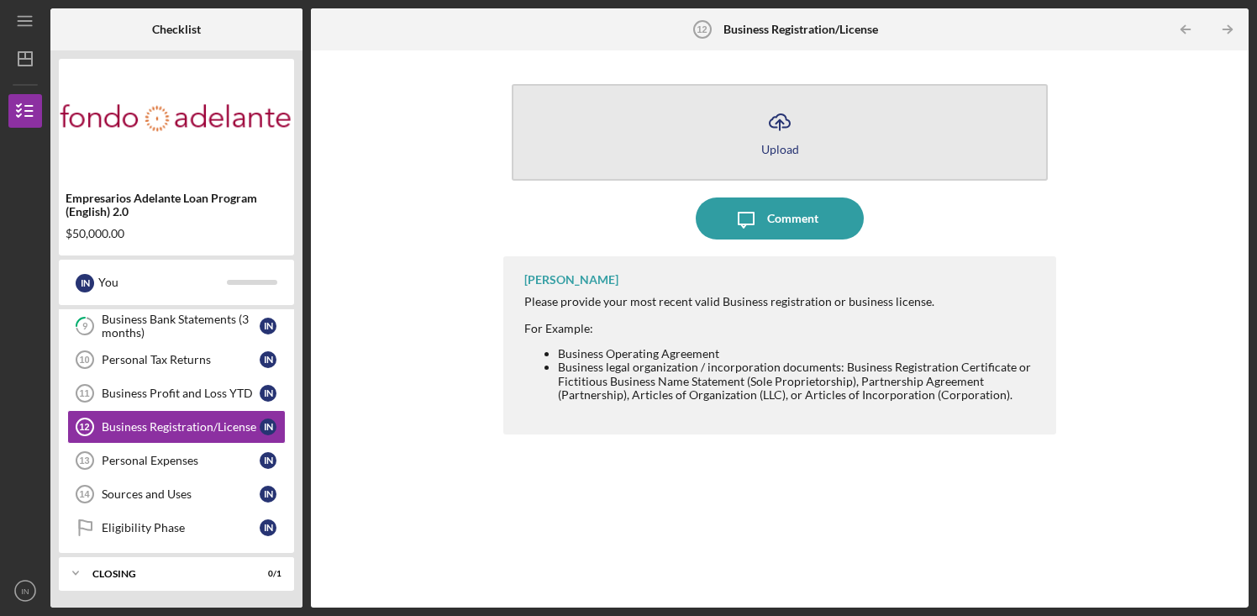
click at [807, 151] on button "Icon/Upload Upload" at bounding box center [780, 132] width 536 height 97
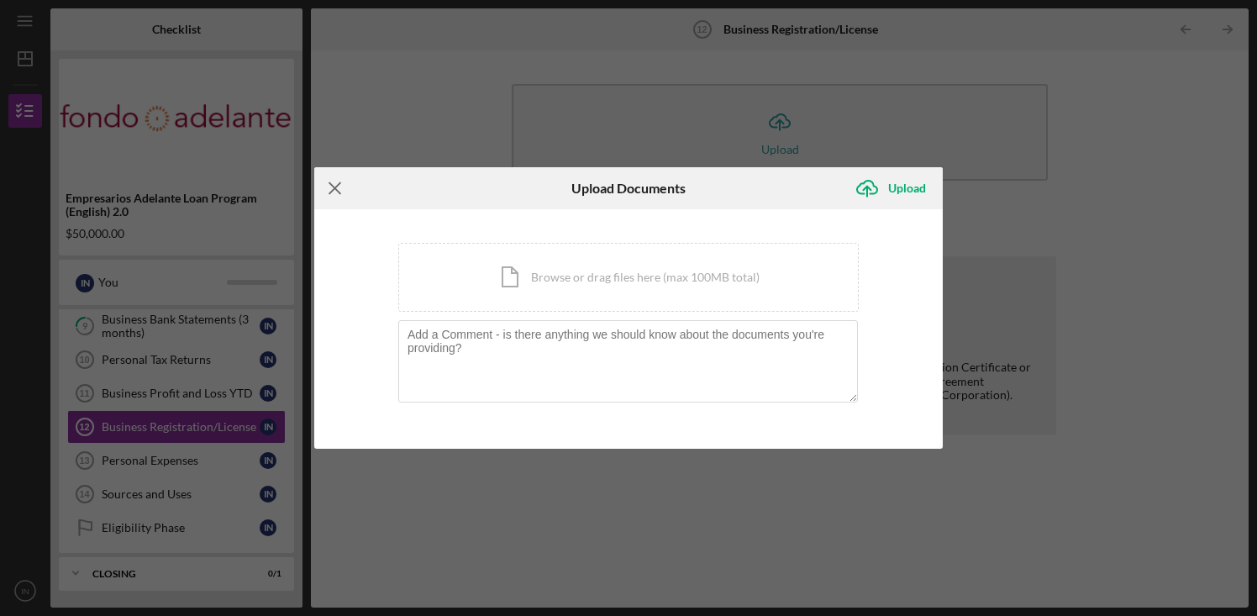
click at [336, 187] on line at bounding box center [334, 187] width 11 height 11
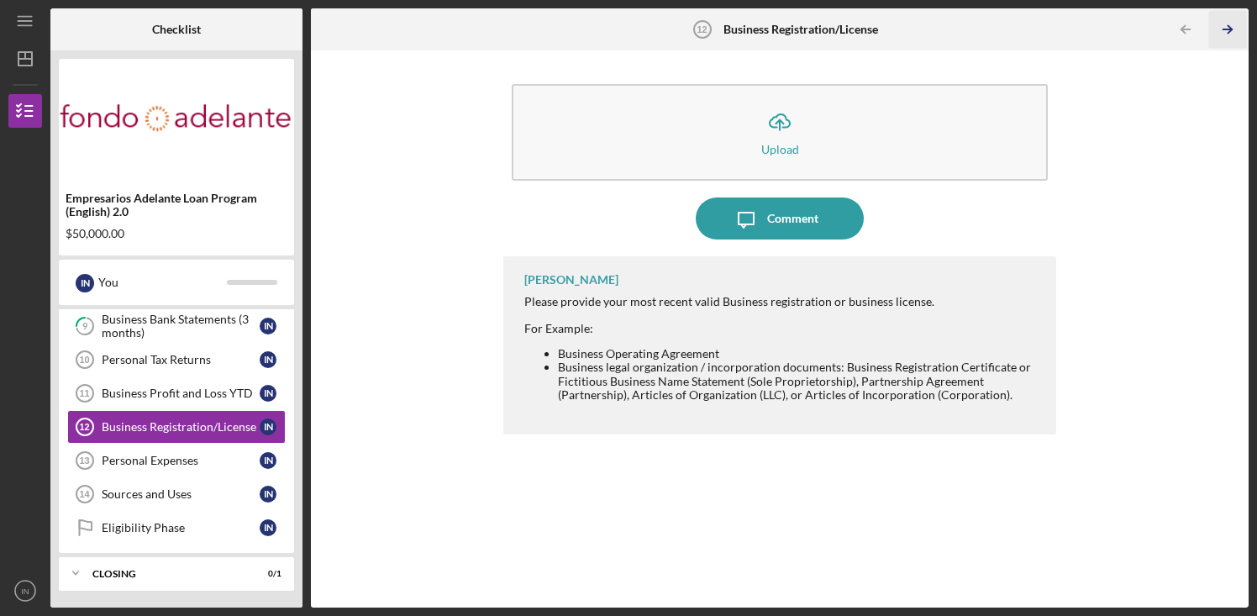
click at [1221, 34] on icon "Icon/Table Pagination Arrow" at bounding box center [1228, 30] width 38 height 38
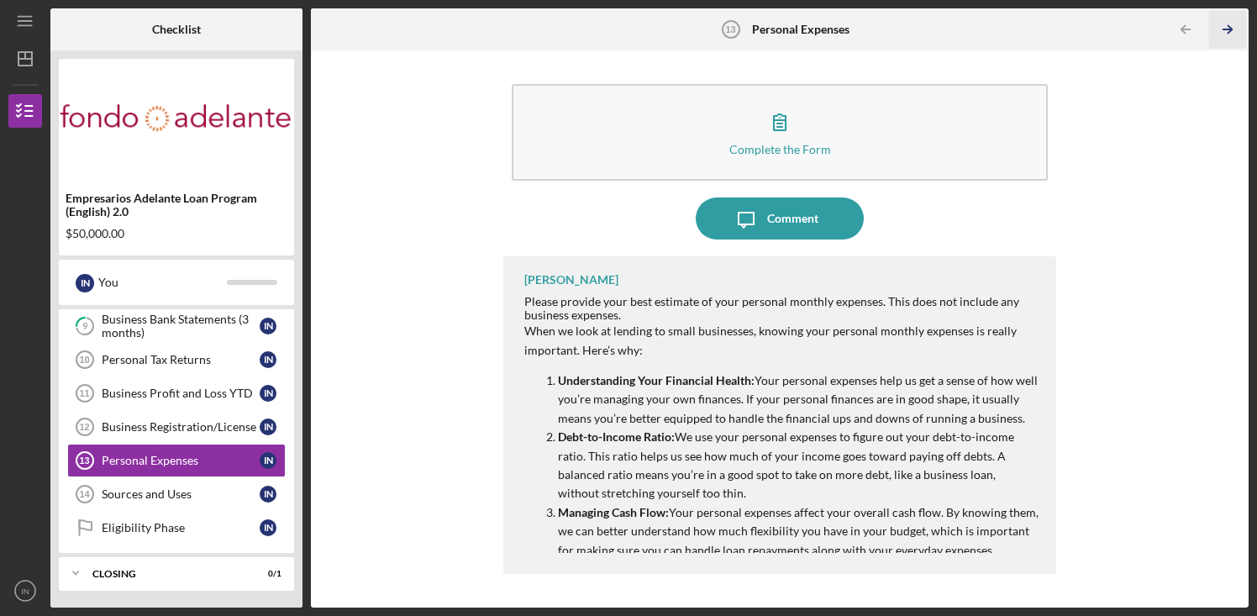
click at [1223, 34] on icon "Icon/Table Pagination Arrow" at bounding box center [1228, 30] width 38 height 38
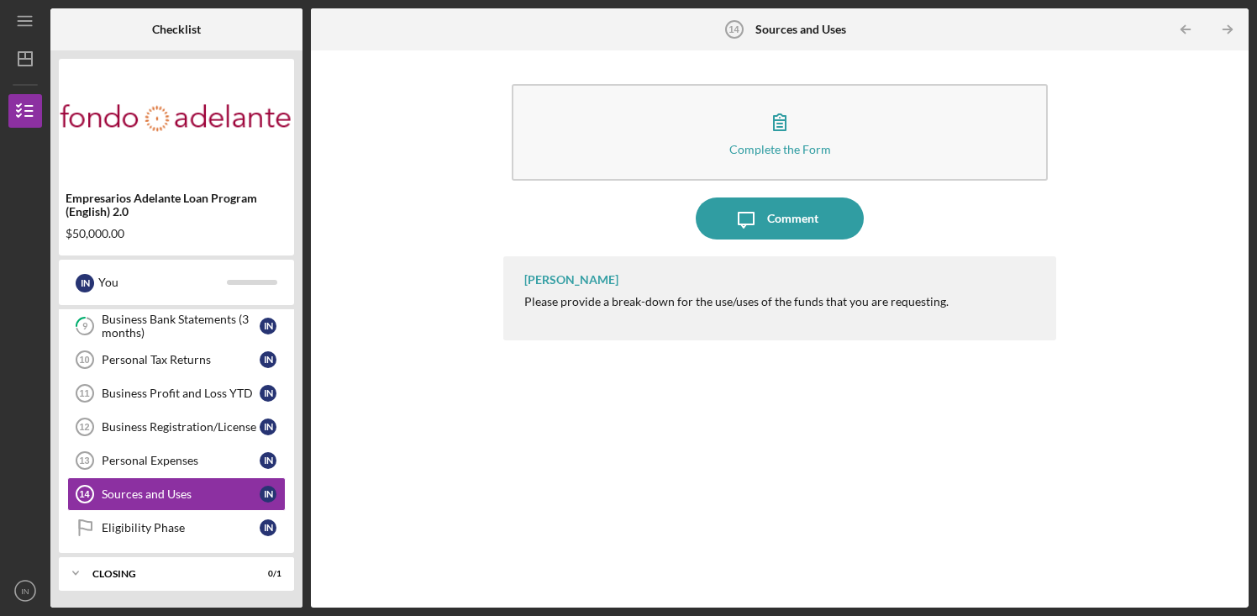
click at [1223, 34] on icon "Icon/Table Pagination Arrow" at bounding box center [1228, 30] width 38 height 38
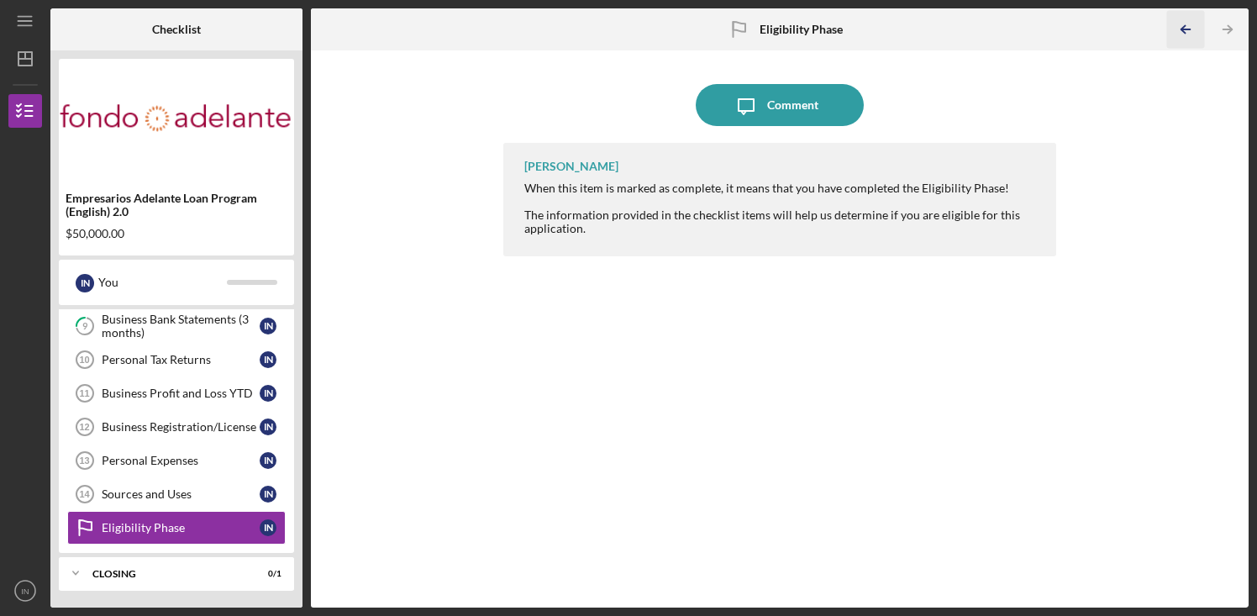
click at [1190, 36] on icon "Icon/Table Pagination Arrow" at bounding box center [1186, 30] width 38 height 38
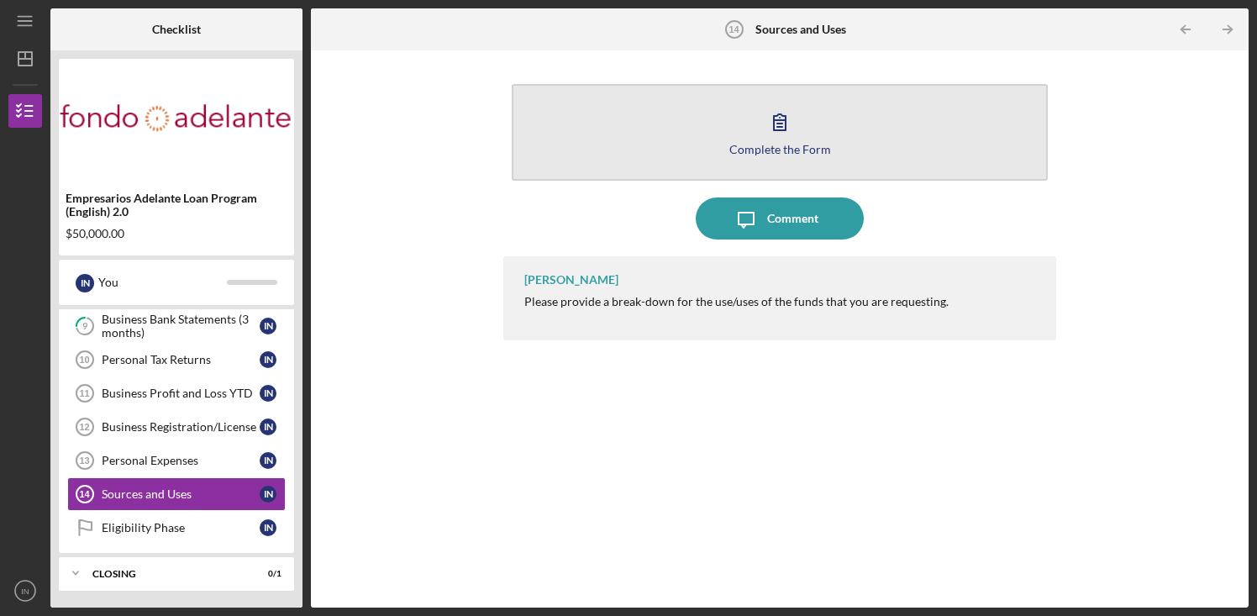
click at [817, 160] on button "Complete the Form Form" at bounding box center [780, 132] width 536 height 97
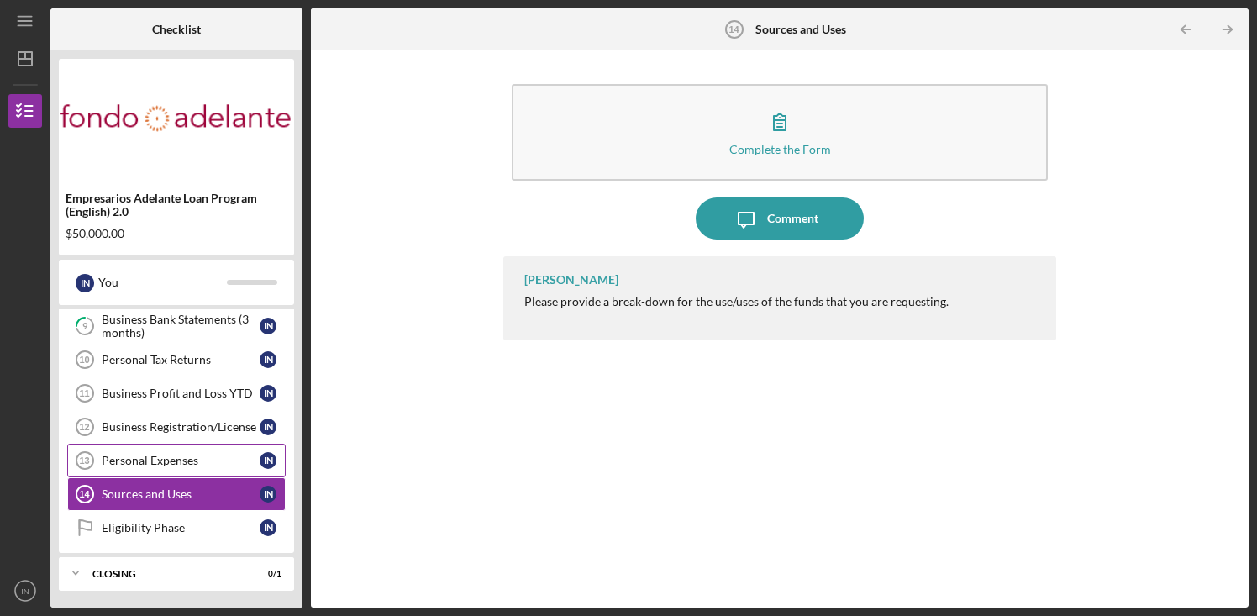
click at [179, 455] on div "Personal Expenses" at bounding box center [181, 460] width 158 height 13
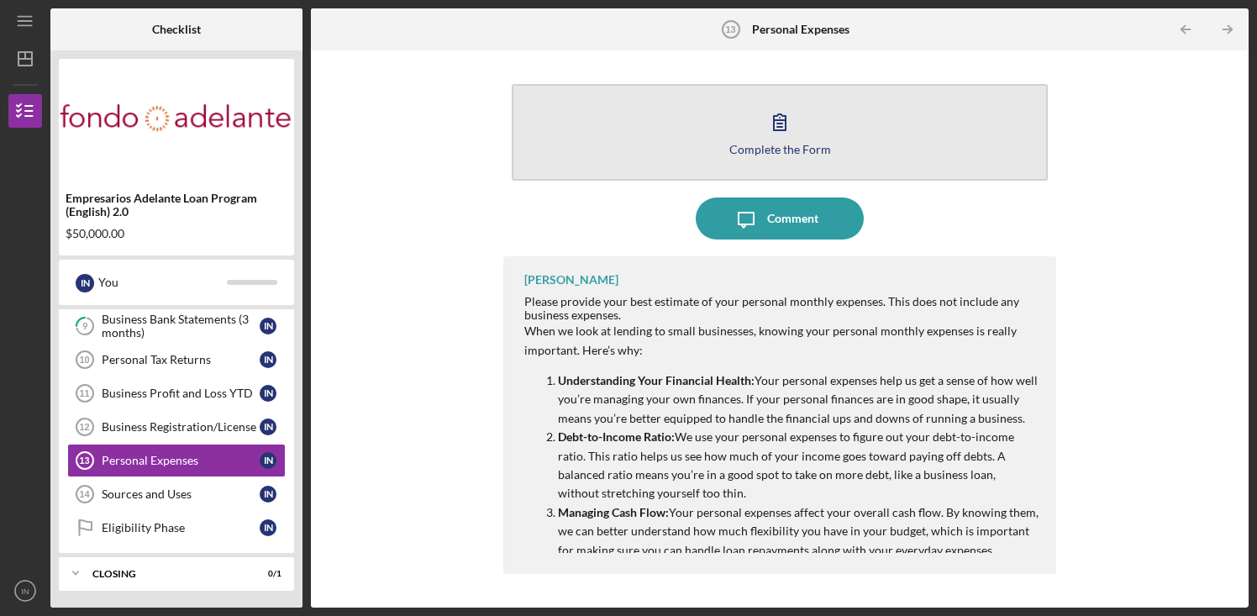
click at [784, 140] on icon "button" at bounding box center [780, 122] width 42 height 42
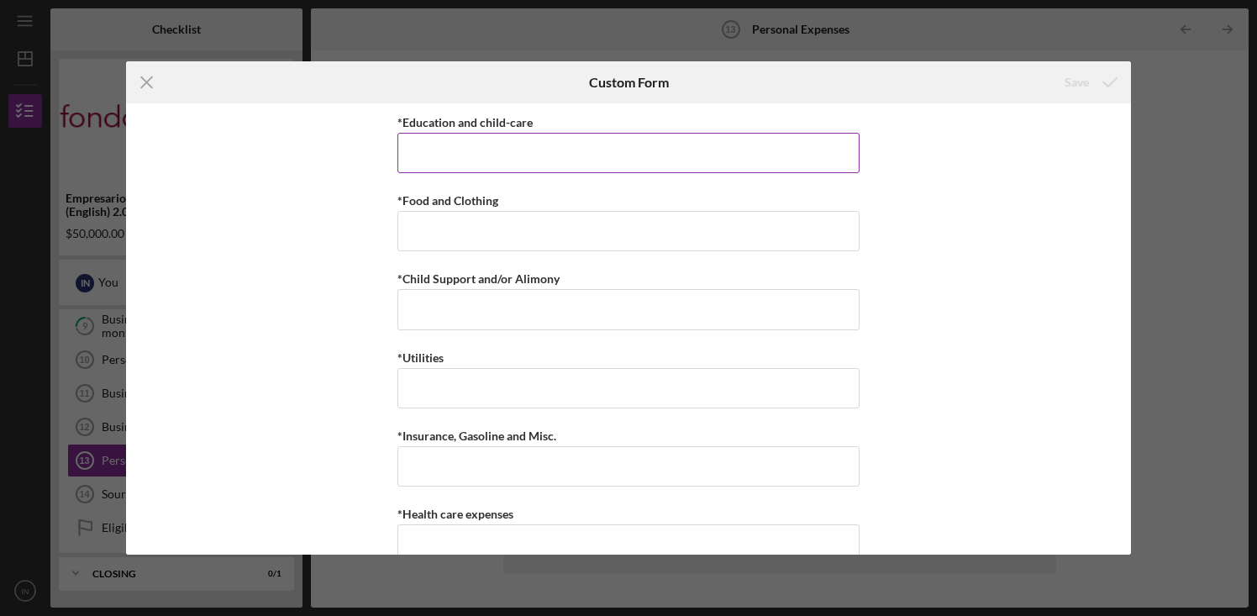
click at [586, 157] on input "*Education and child-care" at bounding box center [628, 153] width 462 height 40
type input "$1,000"
click at [534, 232] on input "*Food and Clothing" at bounding box center [628, 231] width 462 height 40
type input "$2"
type input "$300"
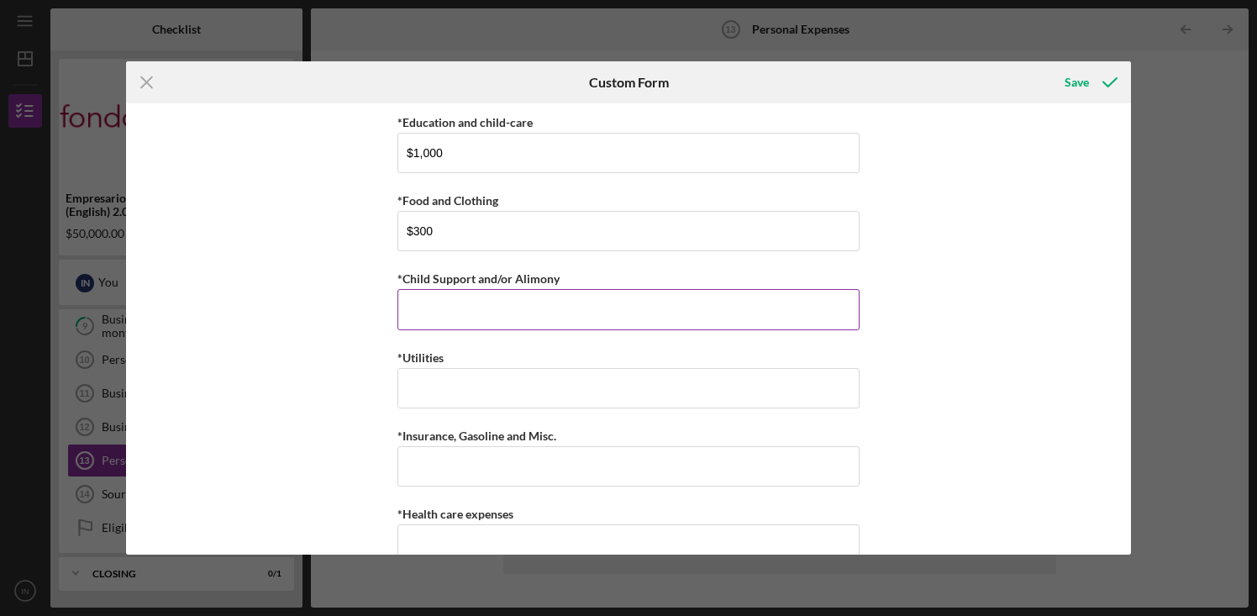
click at [518, 312] on input "*Child Support and/or Alimony" at bounding box center [628, 309] width 462 height 40
type input "$0"
click at [461, 382] on input "*Utilities" at bounding box center [628, 388] width 462 height 40
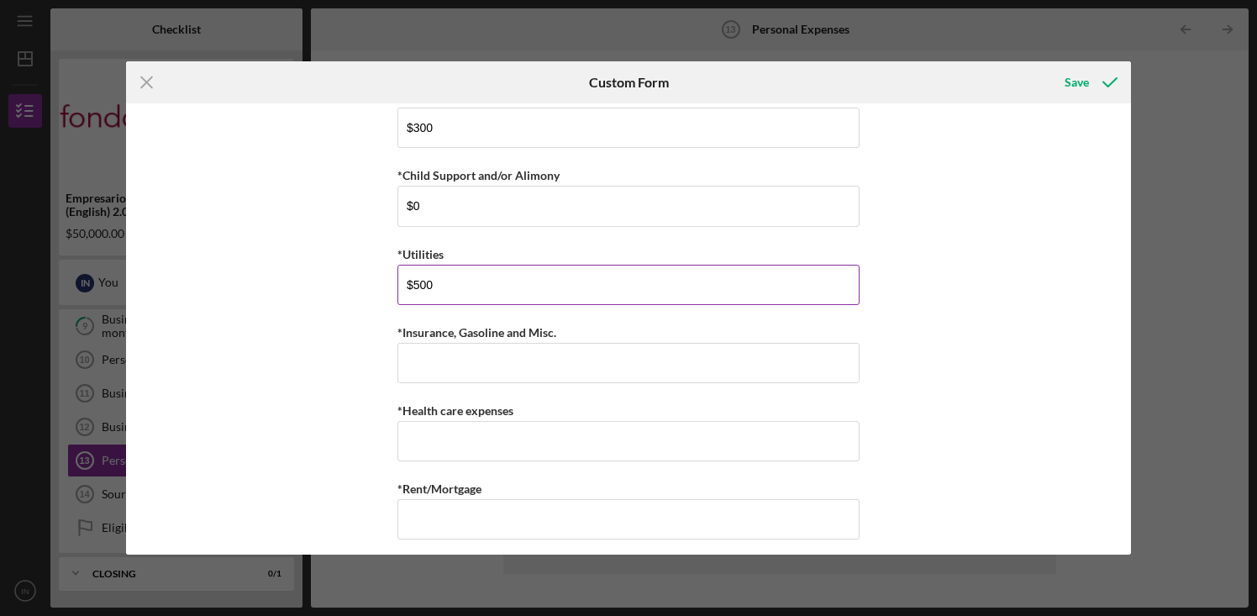
scroll to position [113, 0]
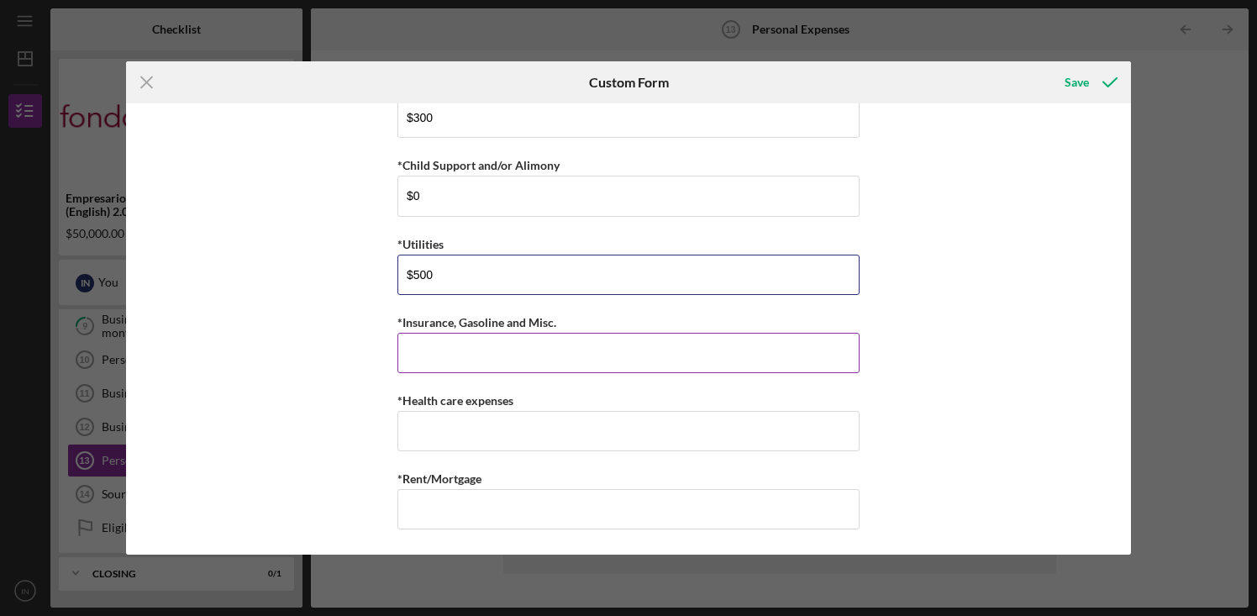
type input "$500"
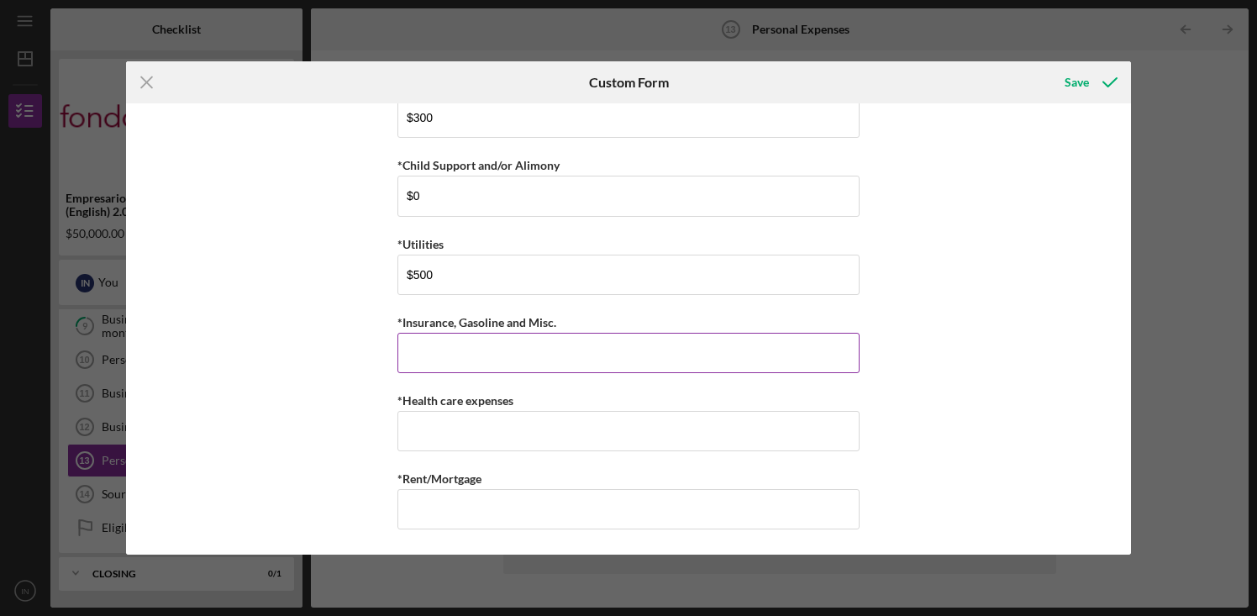
click at [450, 360] on input "*Insurance, Gasoline and Misc." at bounding box center [628, 353] width 462 height 40
type input "$100"
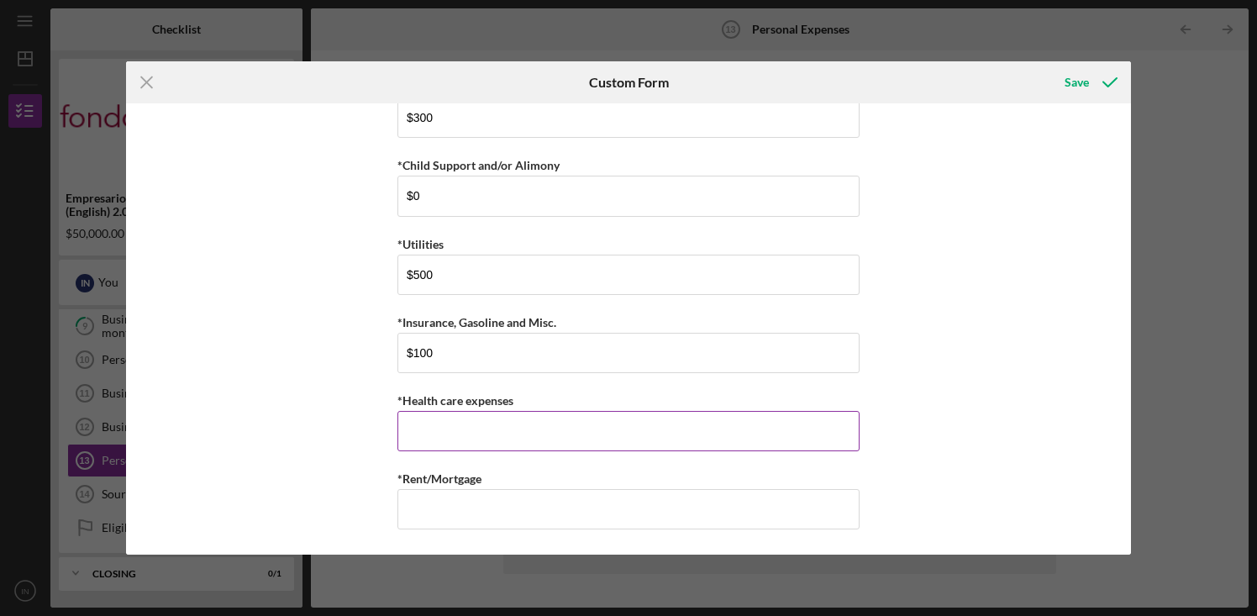
click at [466, 433] on input "*Health care expenses" at bounding box center [628, 431] width 462 height 40
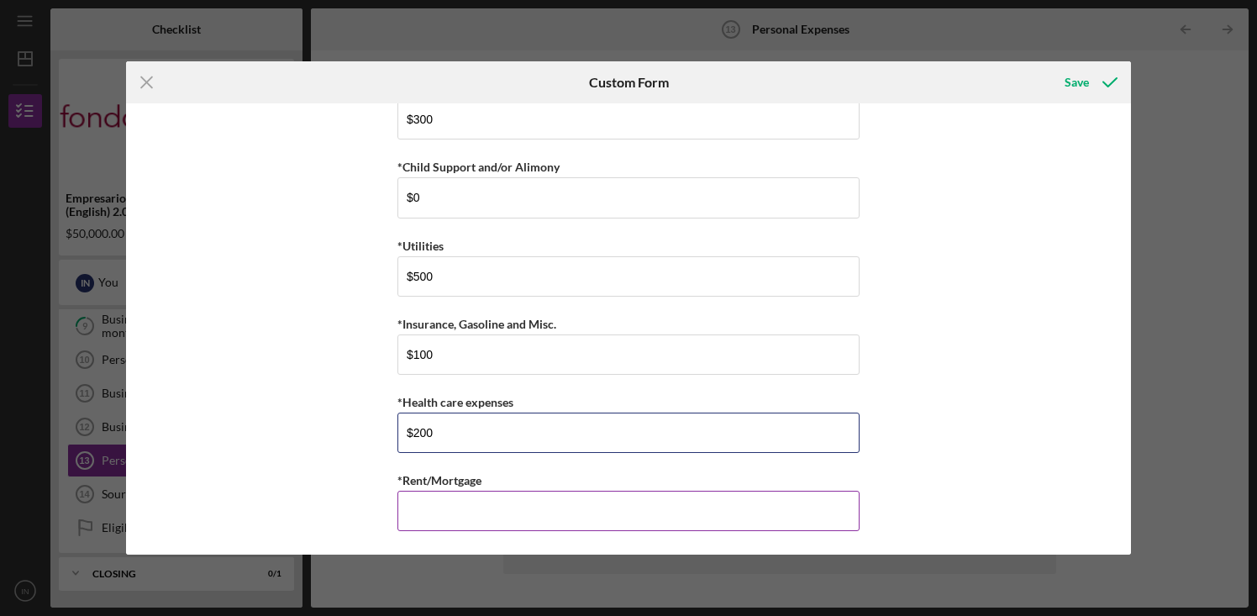
type input "$200"
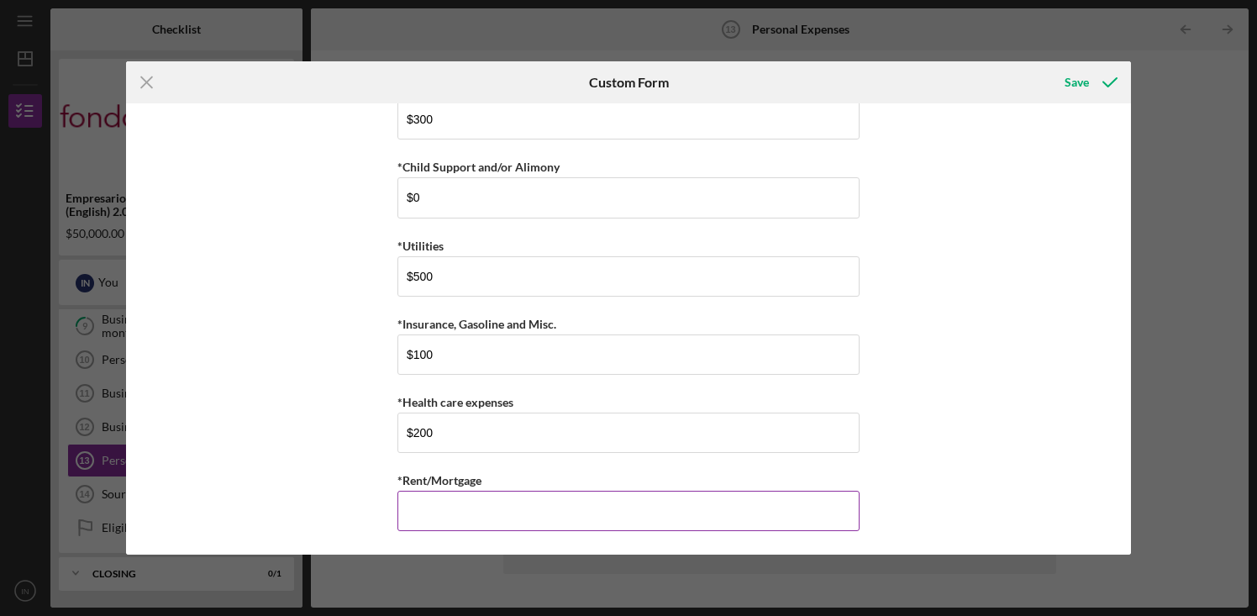
click at [442, 515] on input "*Rent/Mortgage" at bounding box center [628, 511] width 462 height 40
type input "$0"
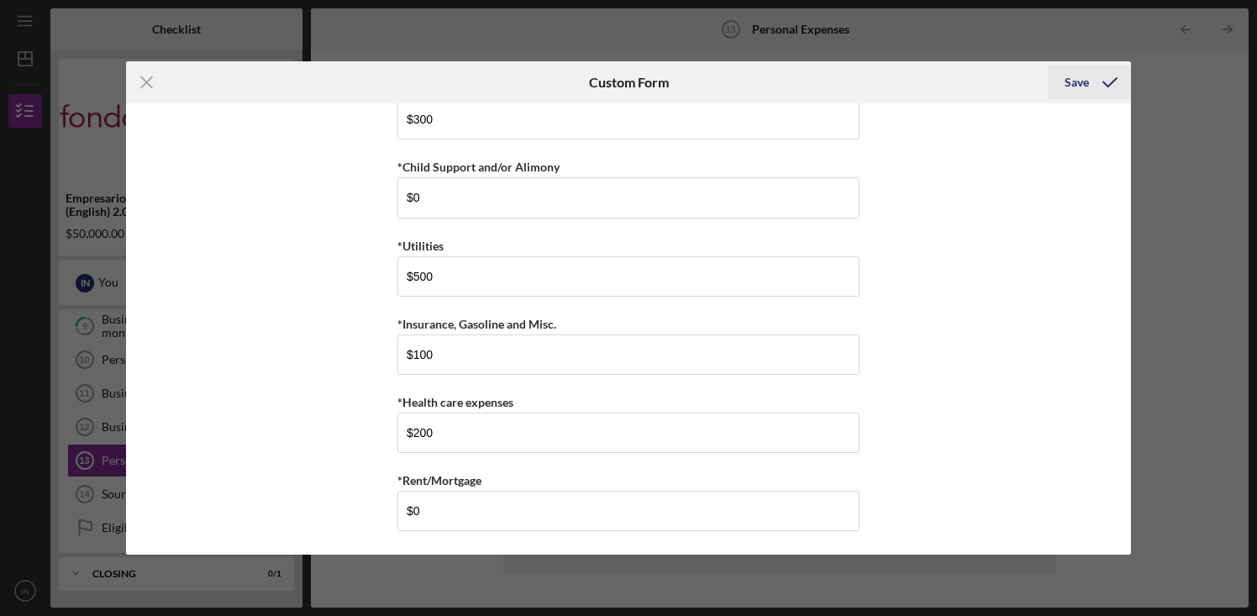
click at [1085, 81] on div "Save" at bounding box center [1076, 83] width 24 height 34
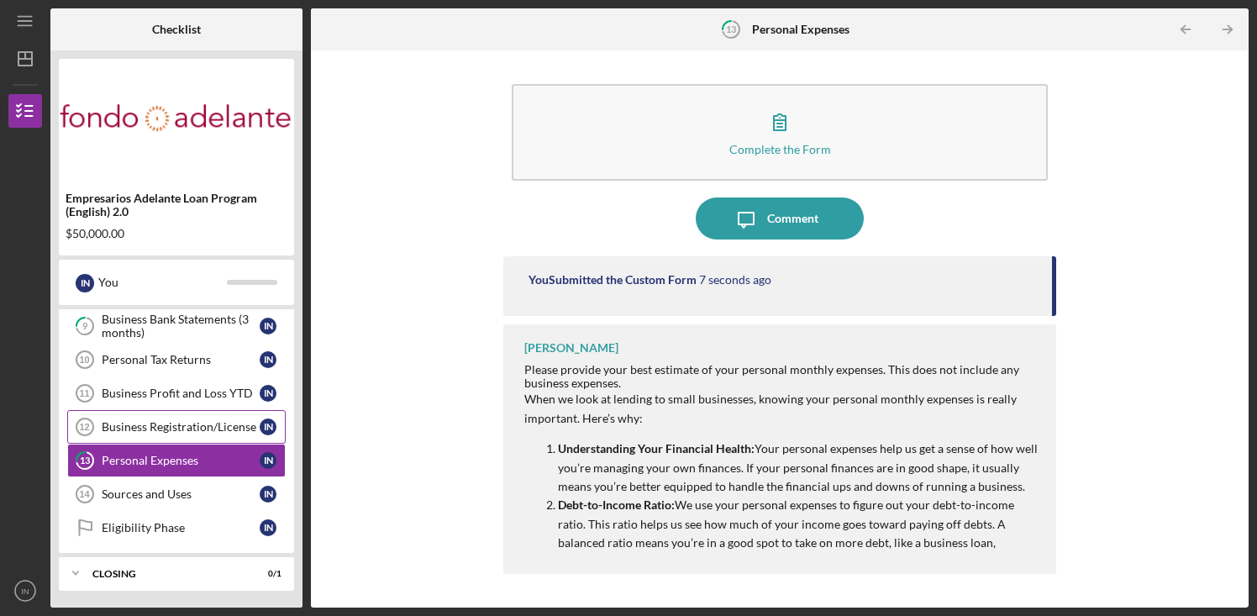
click at [143, 423] on div "Business Registration/License" at bounding box center [181, 426] width 158 height 13
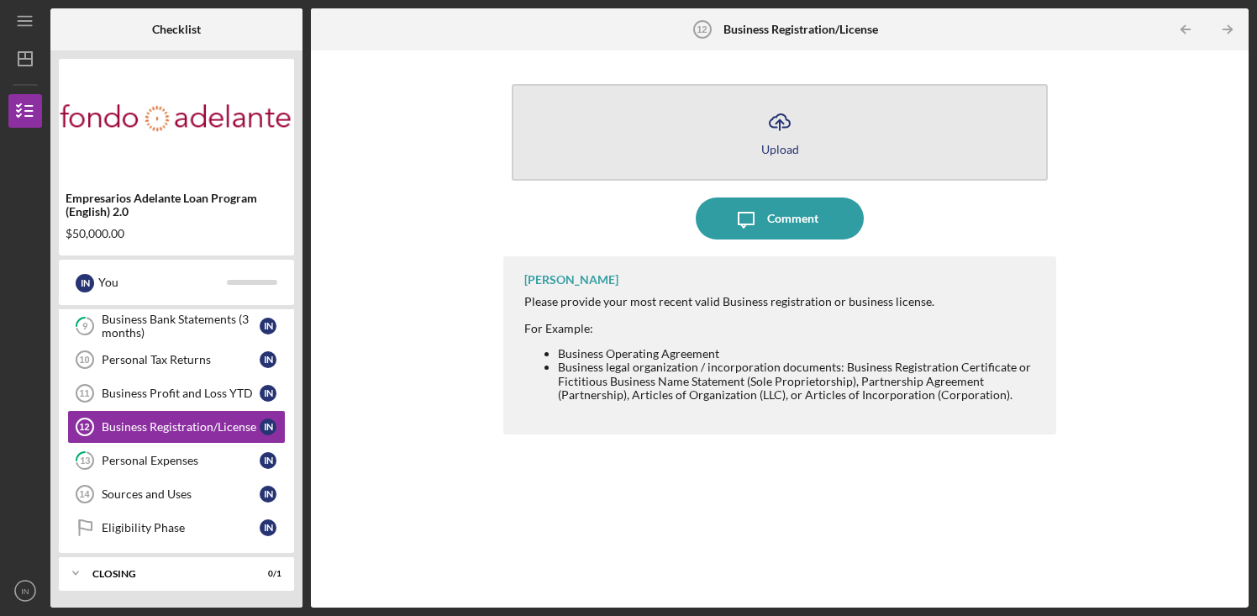
click at [796, 147] on div "Upload" at bounding box center [780, 149] width 38 height 13
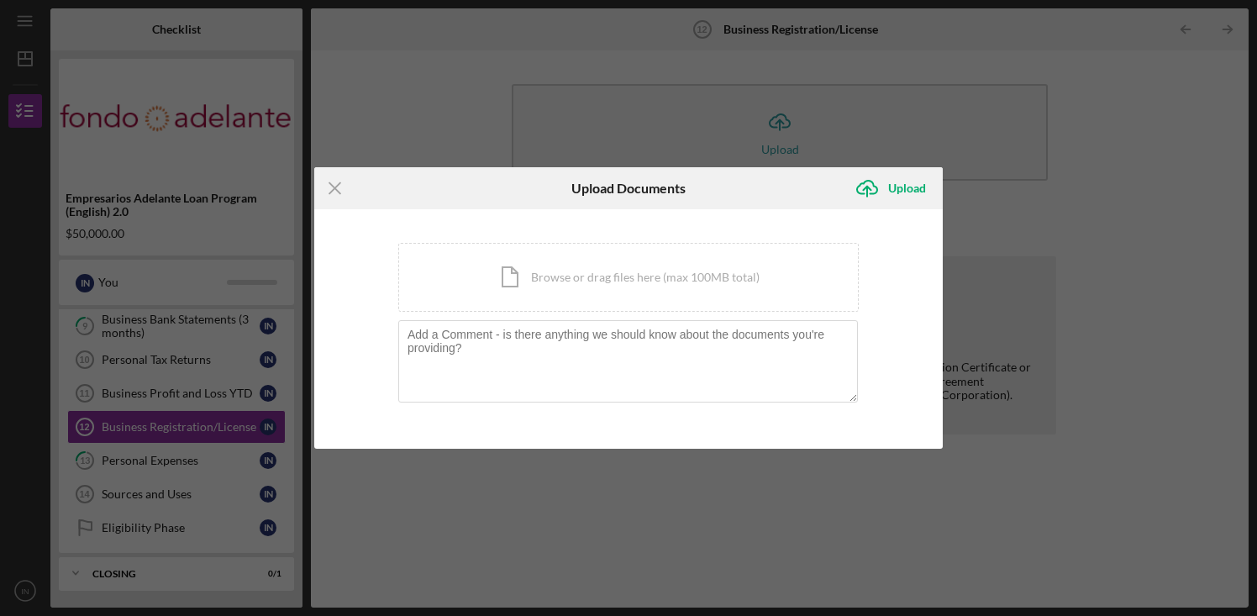
click at [1090, 209] on div "Icon/Menu Close Upload Documents Icon/Upload Upload You're uploading documents …" at bounding box center [628, 308] width 1257 height 616
click at [332, 191] on line at bounding box center [334, 187] width 11 height 11
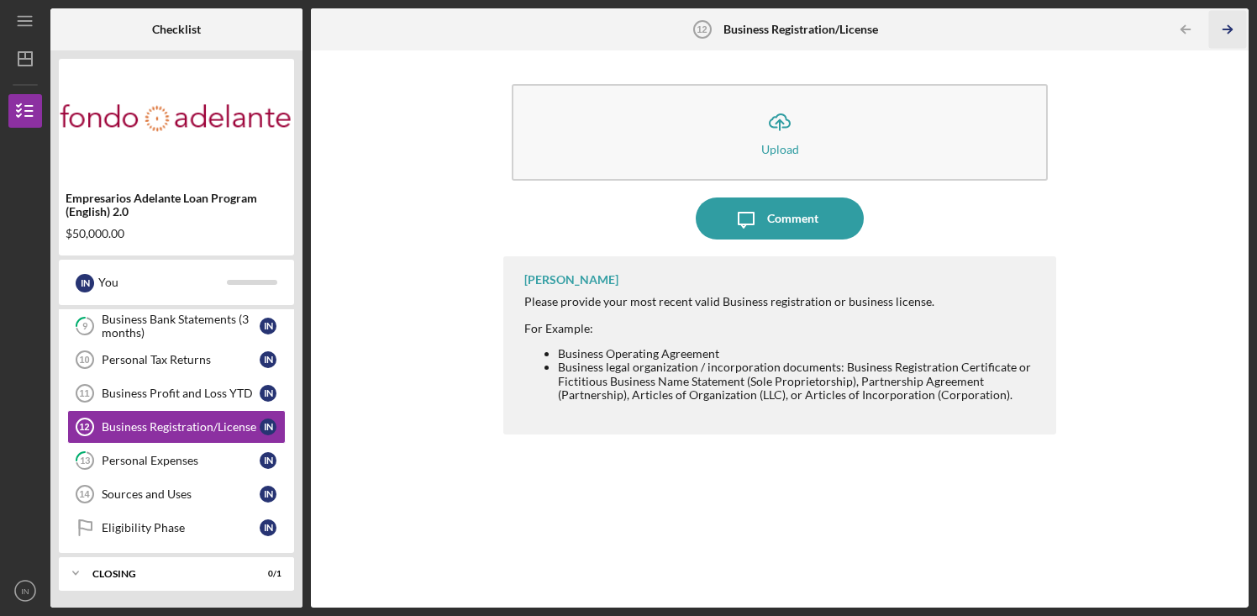
click at [1230, 32] on icon "Icon/Table Pagination Arrow" at bounding box center [1228, 30] width 38 height 38
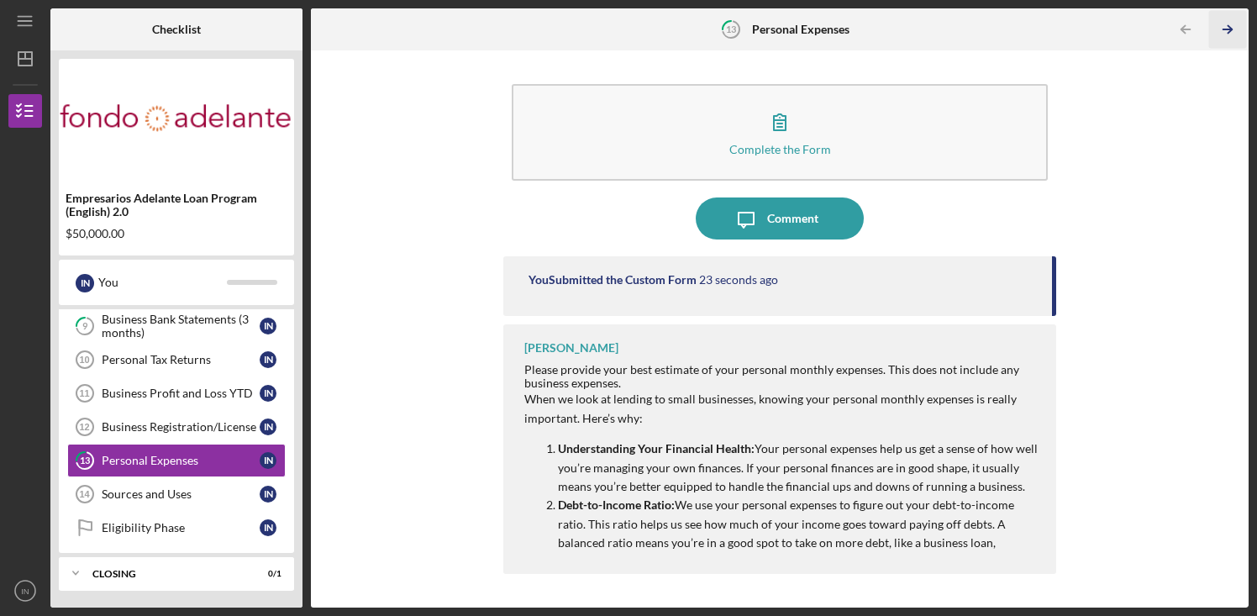
click at [1230, 32] on icon "Icon/Table Pagination Arrow" at bounding box center [1228, 30] width 38 height 38
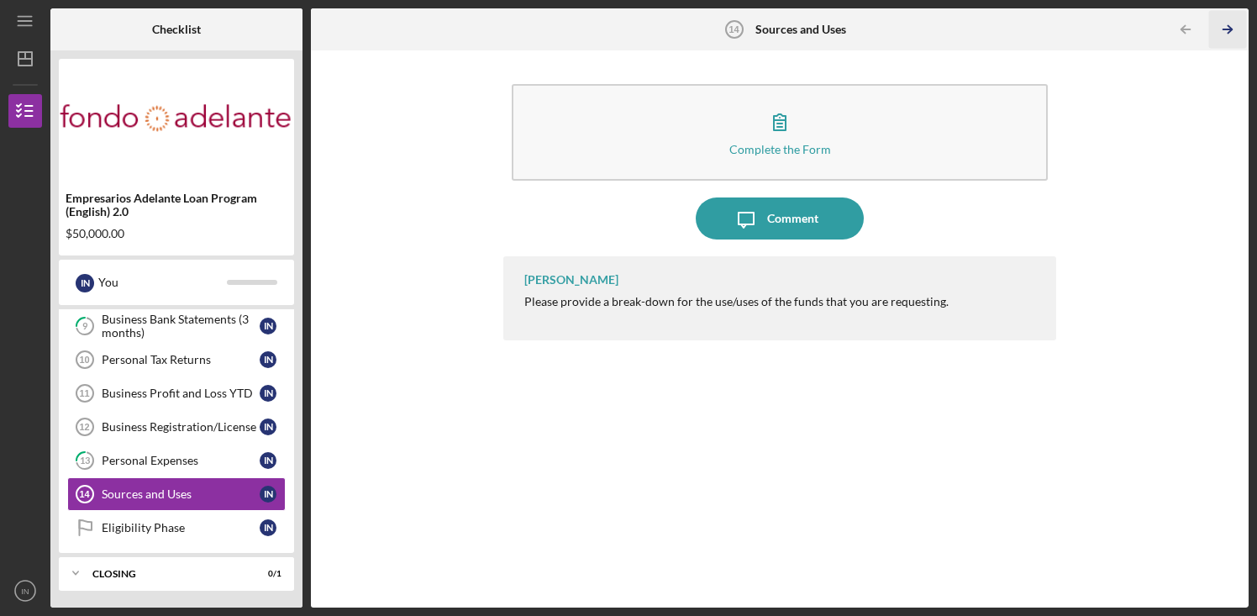
click at [1230, 32] on icon "Icon/Table Pagination Arrow" at bounding box center [1228, 30] width 38 height 38
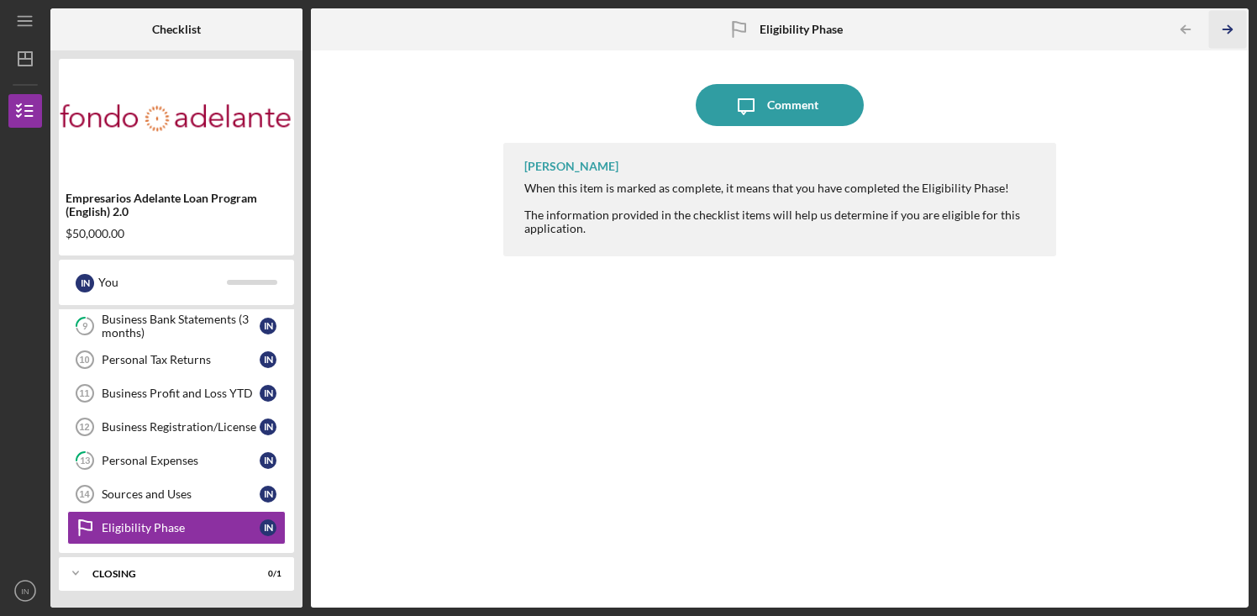
click at [1230, 32] on icon "Icon/Table Pagination Arrow" at bounding box center [1228, 30] width 38 height 38
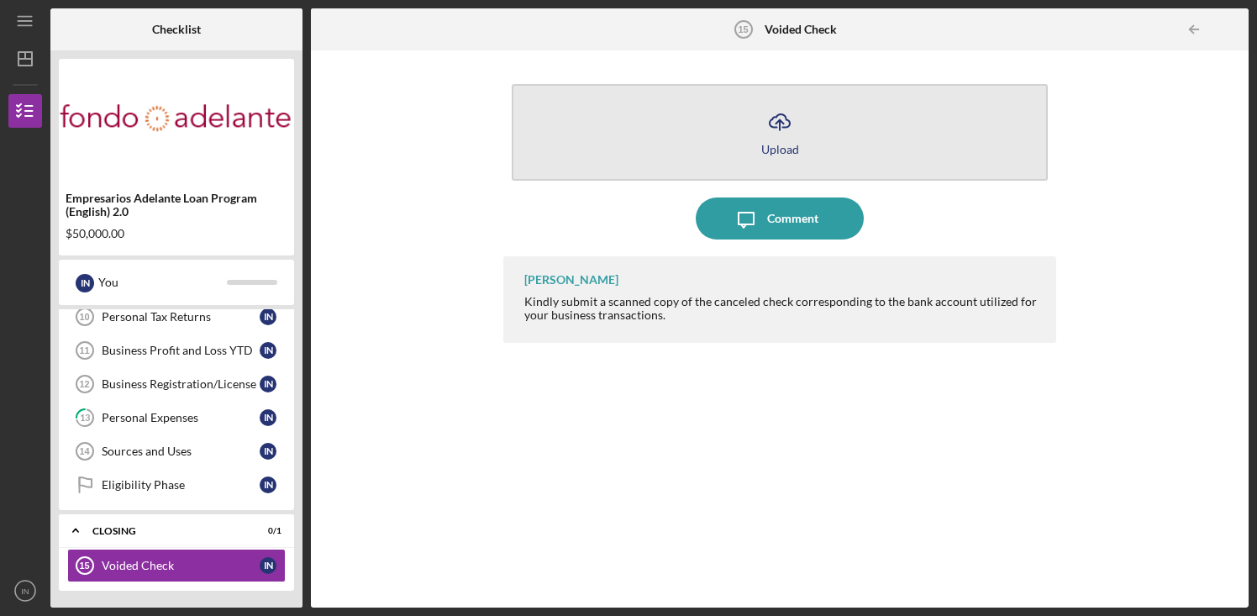
click at [774, 143] on div "Upload" at bounding box center [780, 149] width 38 height 13
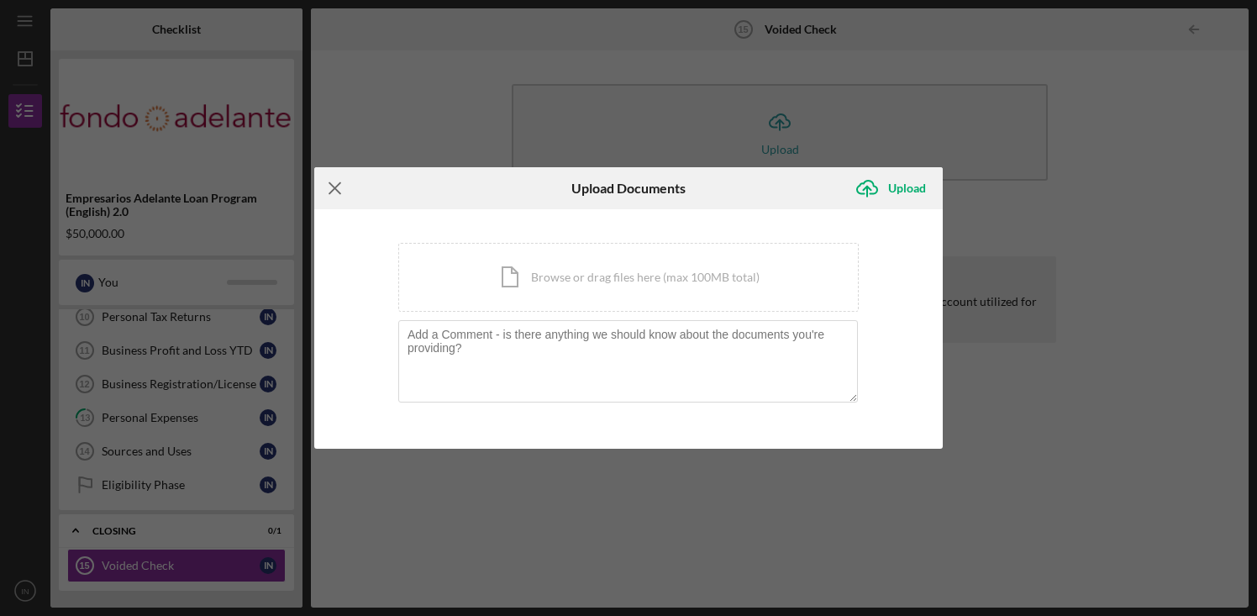
click at [339, 181] on icon "Icon/Menu Close" at bounding box center [335, 188] width 42 height 42
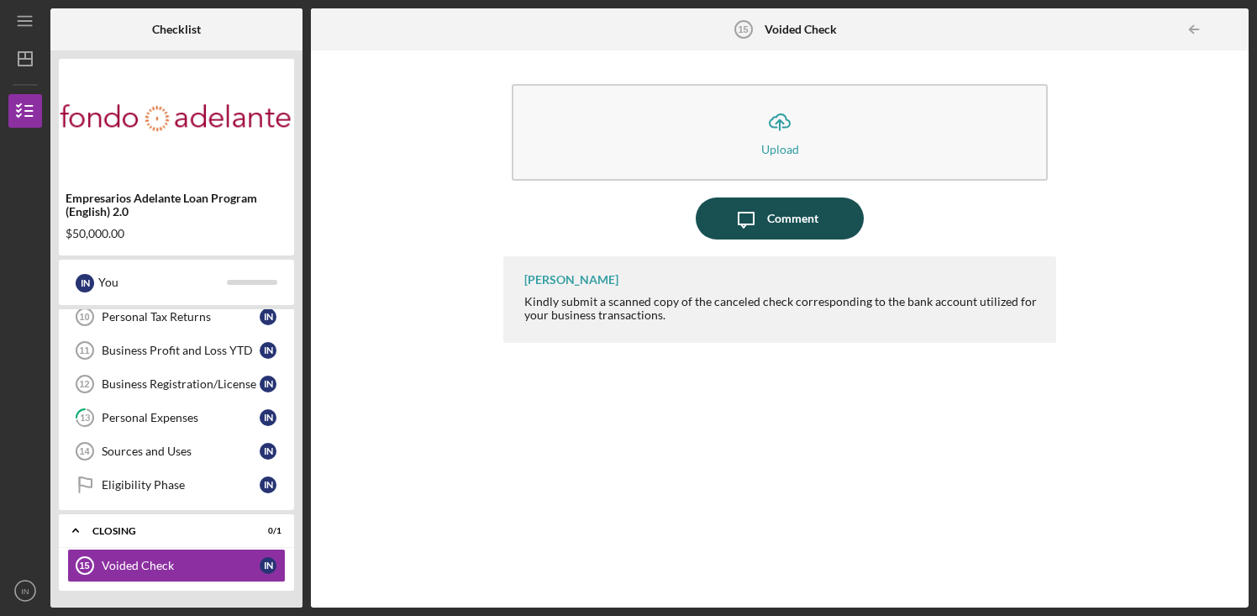
click at [804, 221] on div "Comment" at bounding box center [792, 218] width 51 height 42
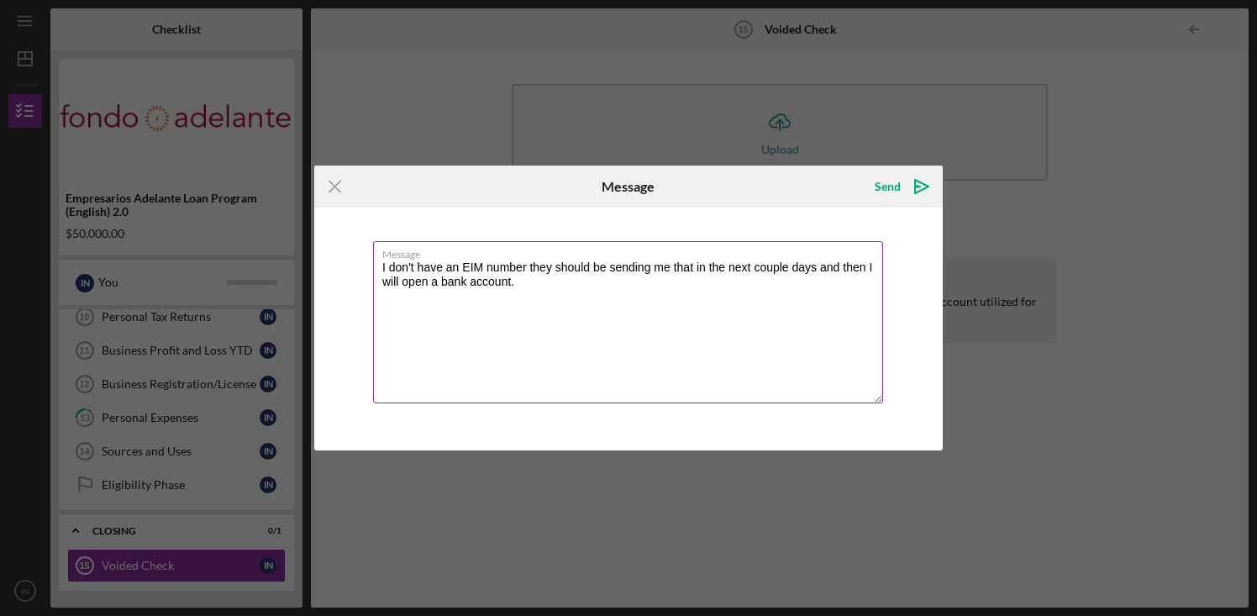
click at [484, 267] on textarea "I don't have an EIM number they should be sending me that in the next couple da…" at bounding box center [628, 322] width 510 height 162
click at [526, 273] on textarea "I don't have an EIN number they should be sending me that in the next couple da…" at bounding box center [628, 322] width 510 height 162
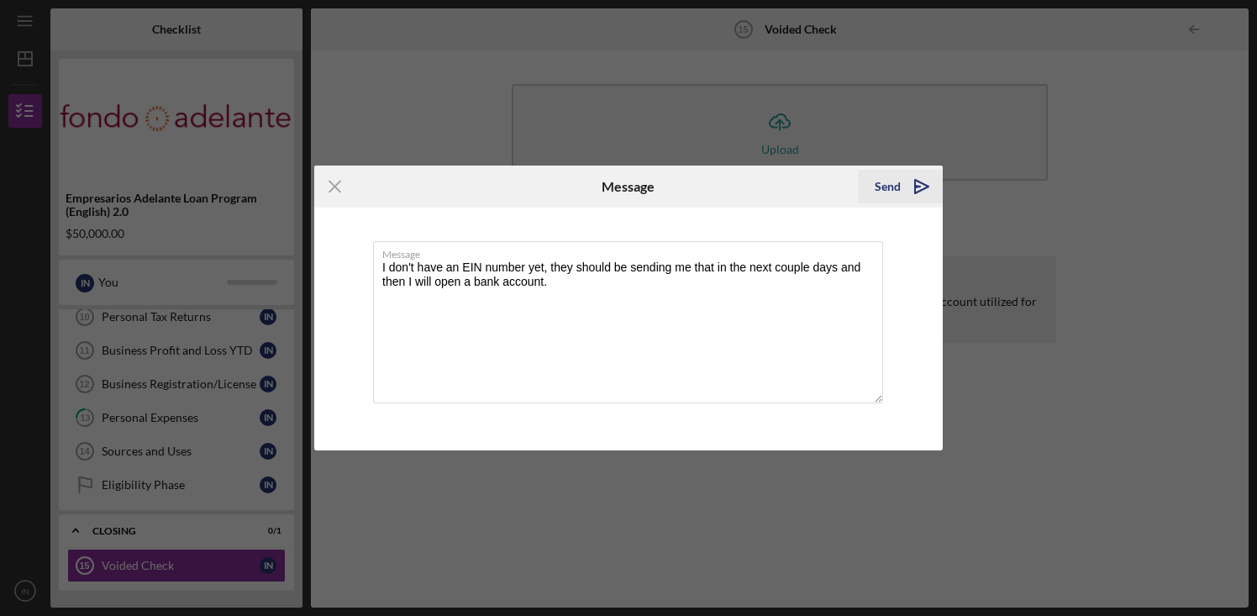
type textarea "I don't have an EIN number yet, they should be sending me that in the next coup…"
click at [899, 187] on div "Send" at bounding box center [888, 187] width 26 height 34
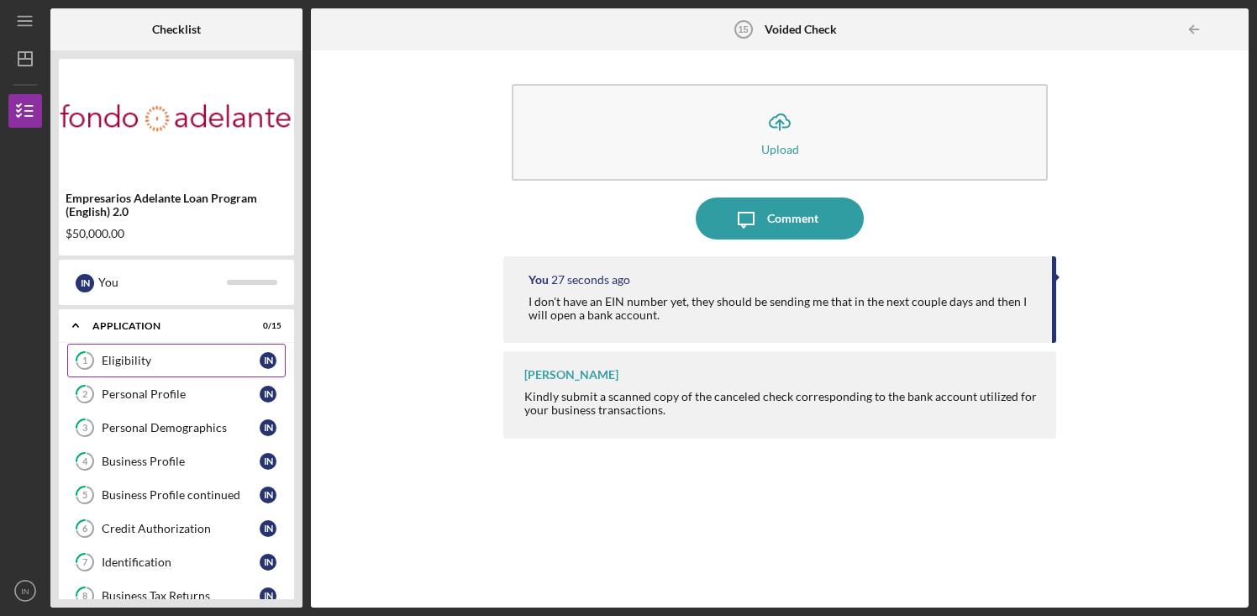
click at [150, 365] on div "Eligibility" at bounding box center [181, 360] width 158 height 13
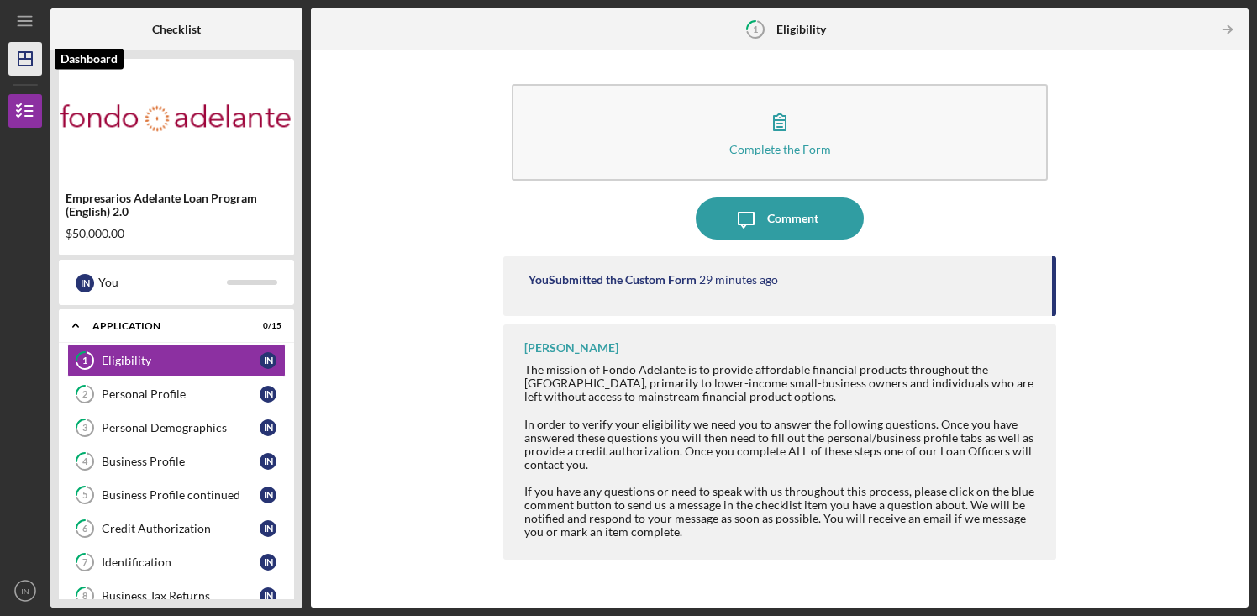
click at [27, 59] on line "button" at bounding box center [24, 59] width 13 height 0
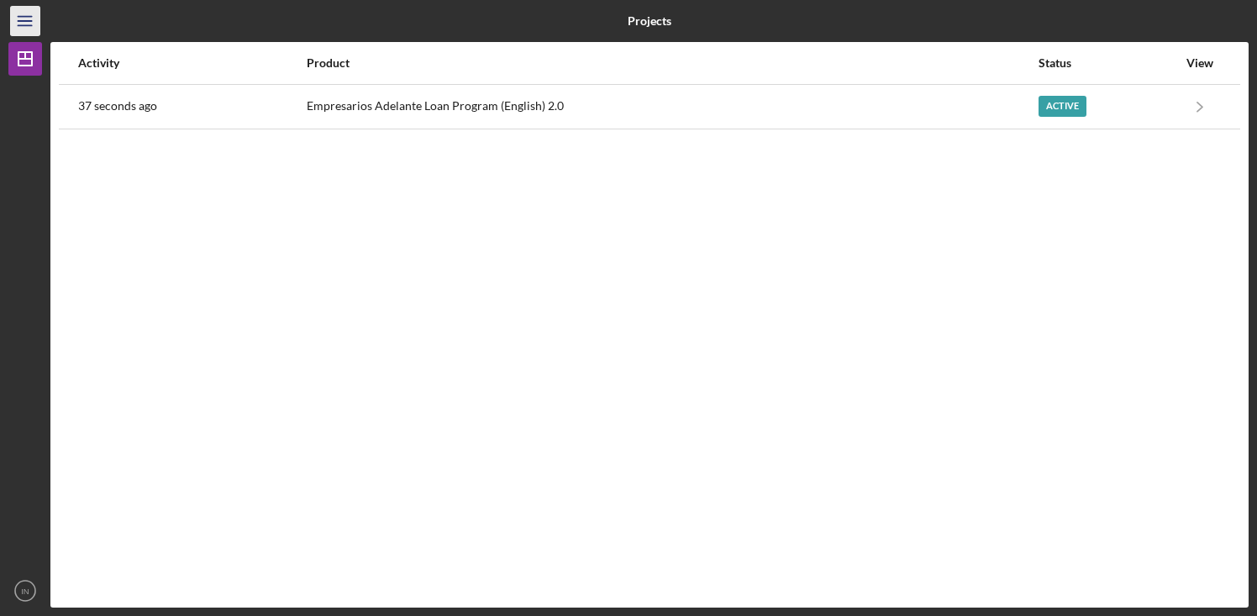
click at [24, 13] on icon "Icon/Menu" at bounding box center [26, 22] width 38 height 38
